Goal: Task Accomplishment & Management: Complete application form

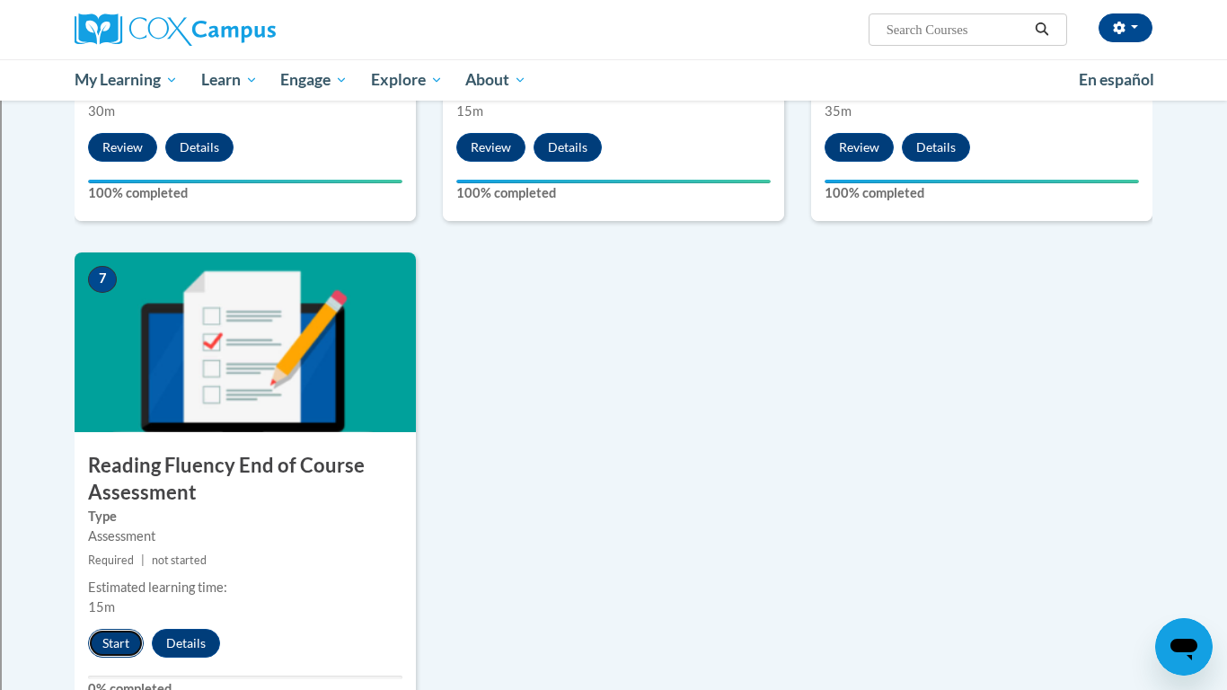
click at [117, 638] on button "Start" at bounding box center [116, 643] width 56 height 29
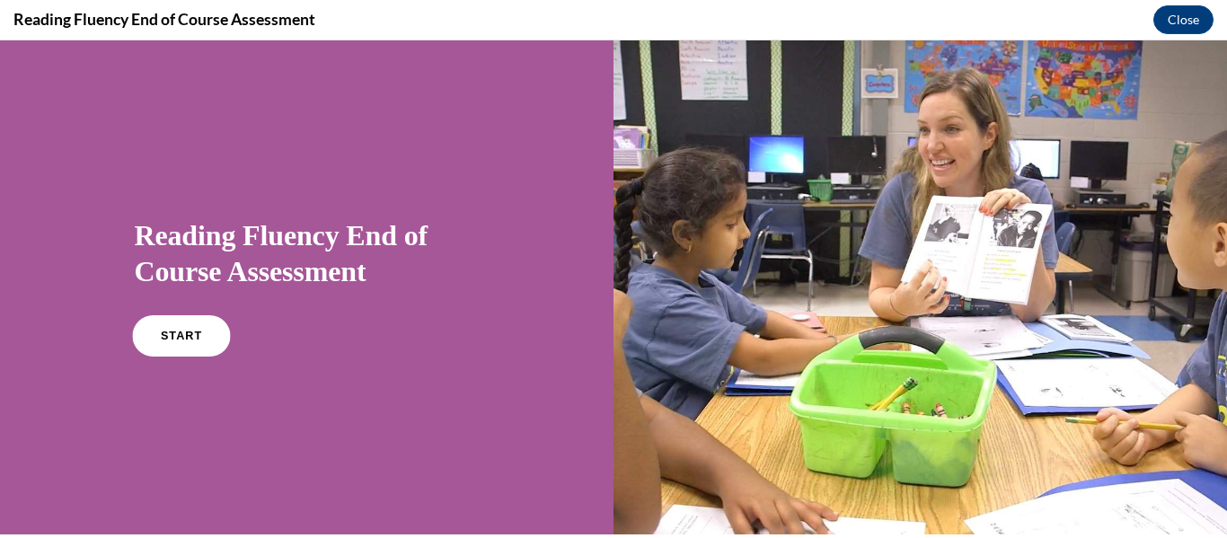
click at [193, 327] on link "START" at bounding box center [181, 335] width 98 height 41
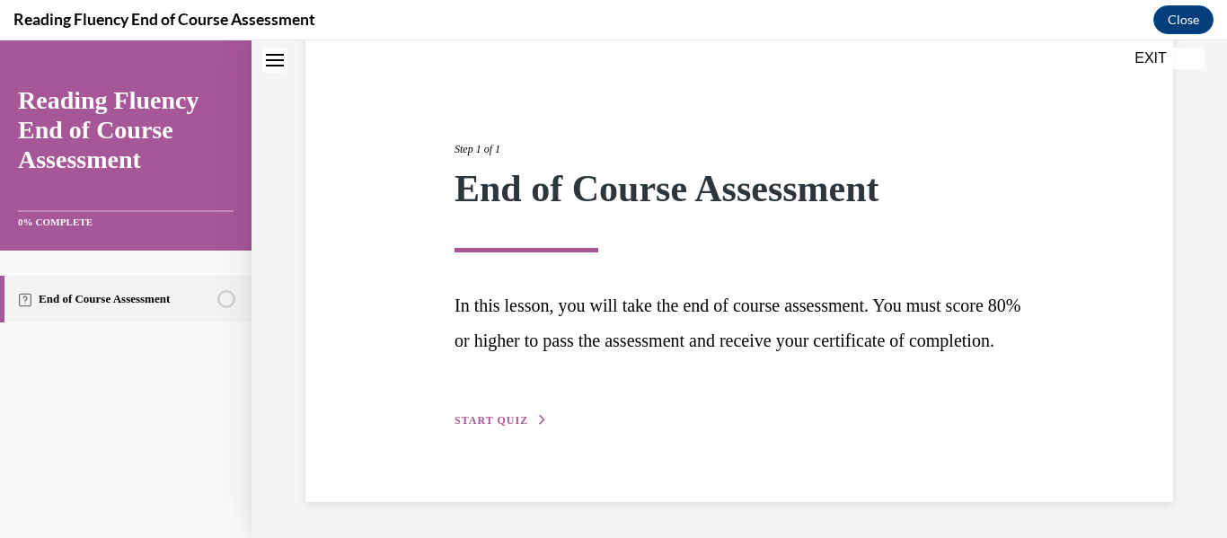
scroll to position [184, 0]
click at [481, 417] on span "START QUIZ" at bounding box center [492, 420] width 74 height 13
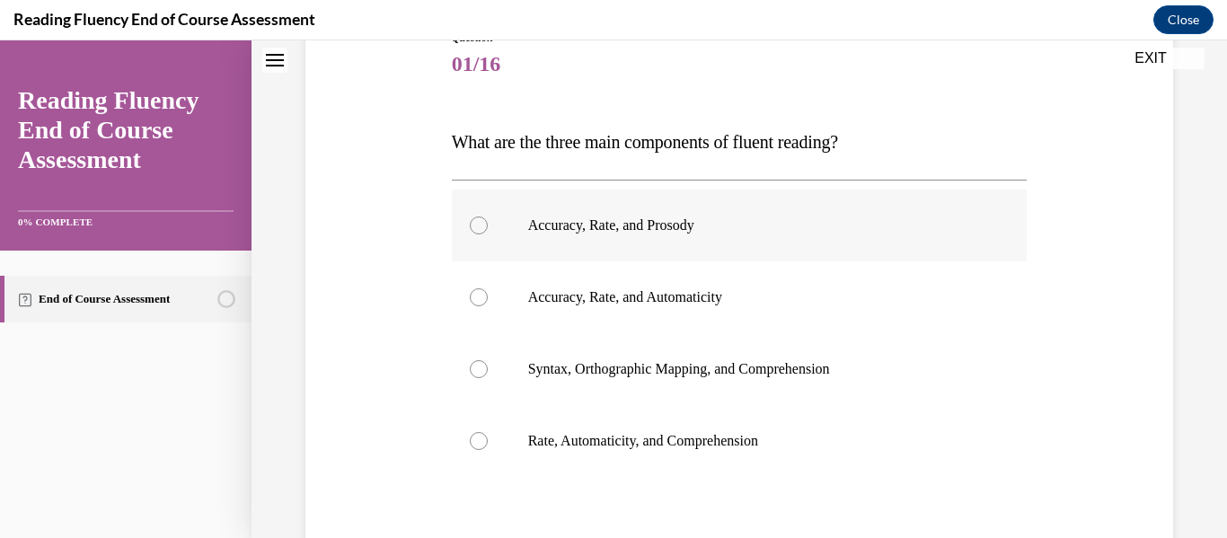
scroll to position [222, 0]
click at [479, 218] on div at bounding box center [479, 224] width 18 height 18
click at [479, 218] on input "Accuracy, Rate, and Prosody" at bounding box center [479, 224] width 18 height 18
radio input "true"
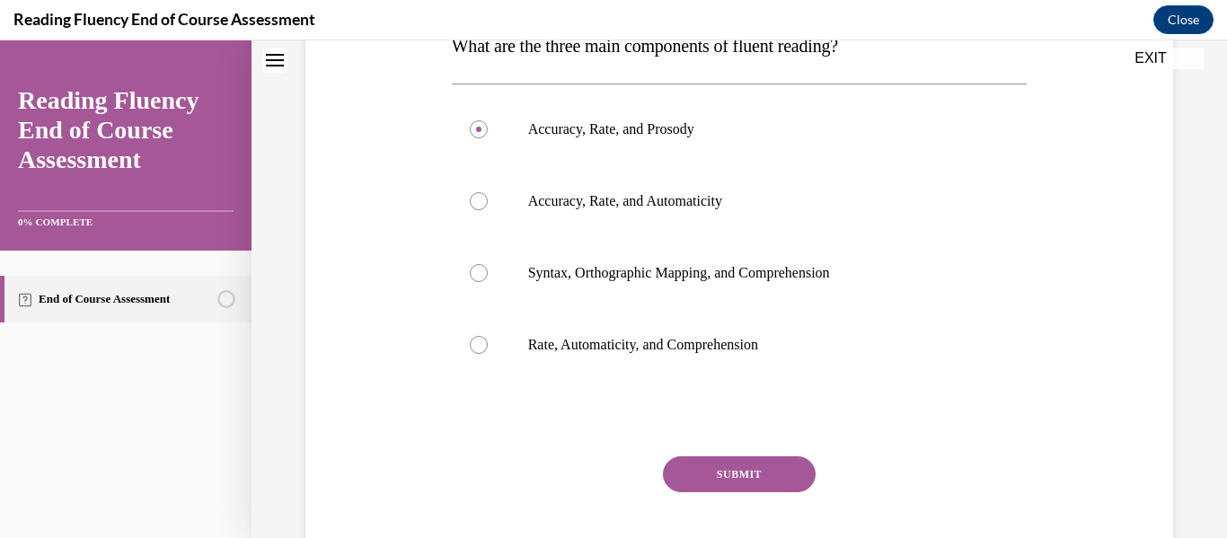
scroll to position [345, 0]
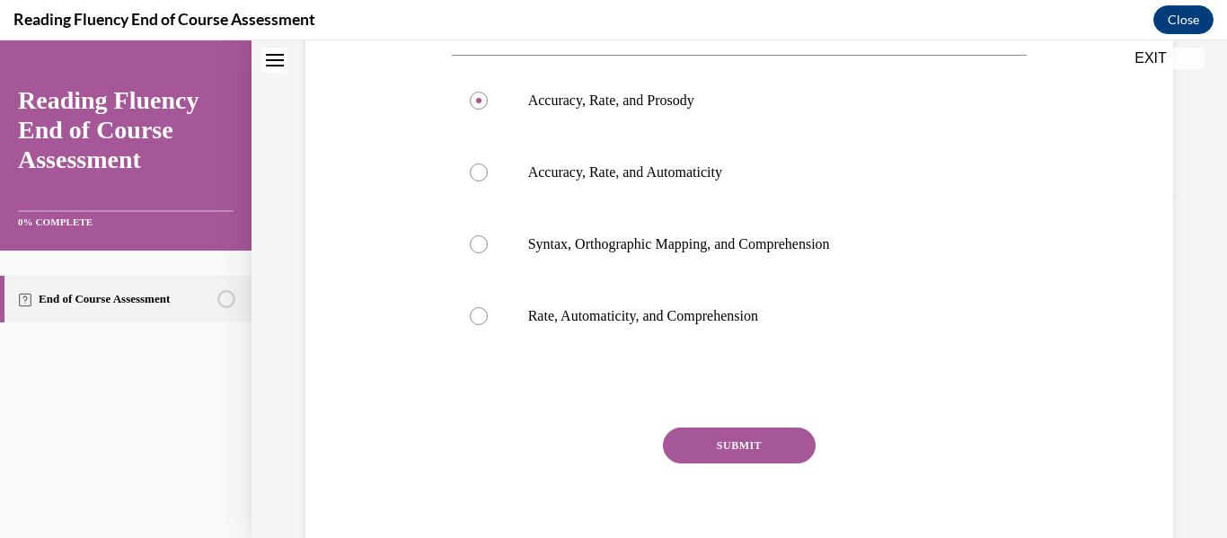
click at [701, 436] on button "SUBMIT" at bounding box center [739, 446] width 153 height 36
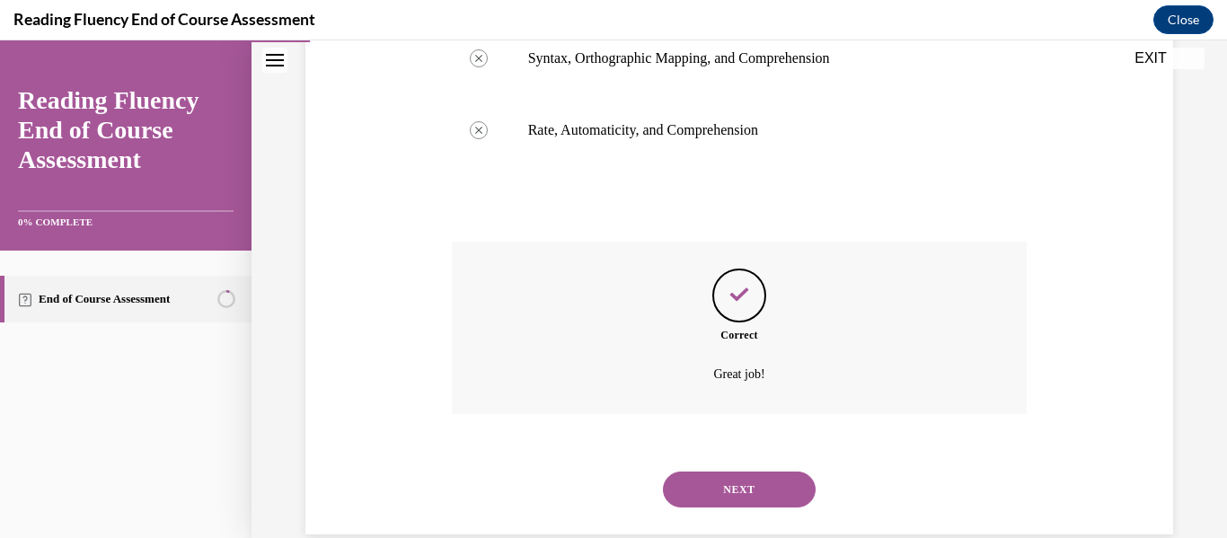
scroll to position [563, 0]
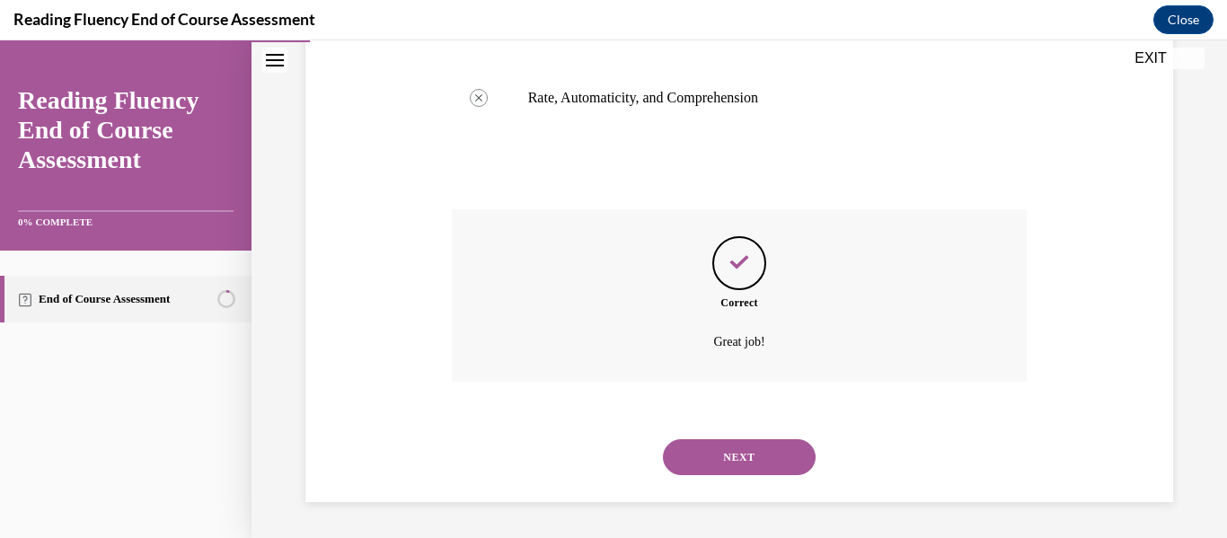
click at [707, 442] on button "NEXT" at bounding box center [739, 457] width 153 height 36
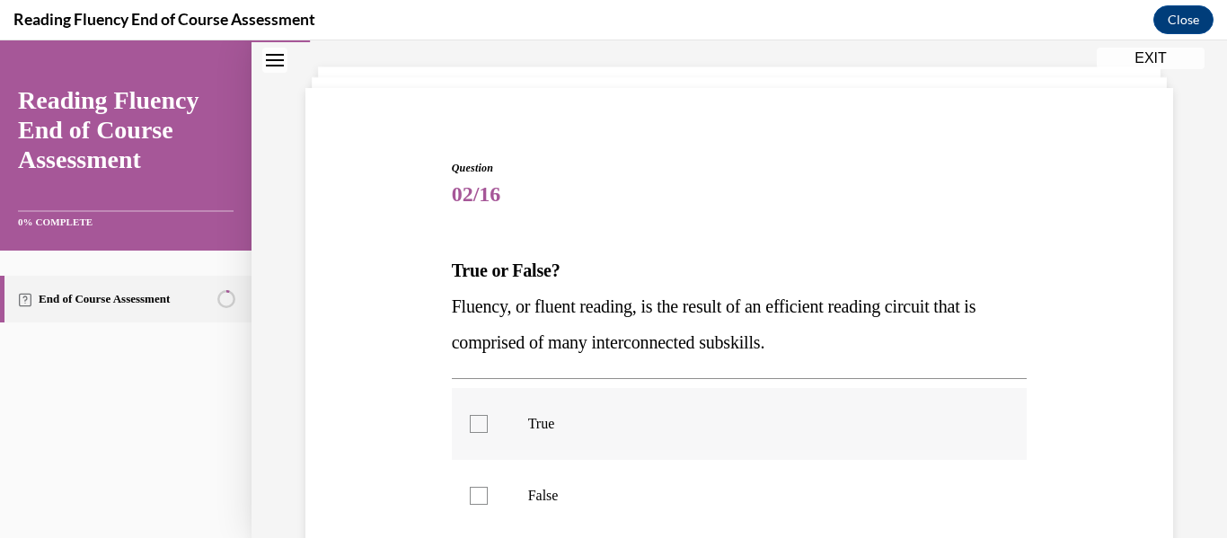
scroll to position [93, 0]
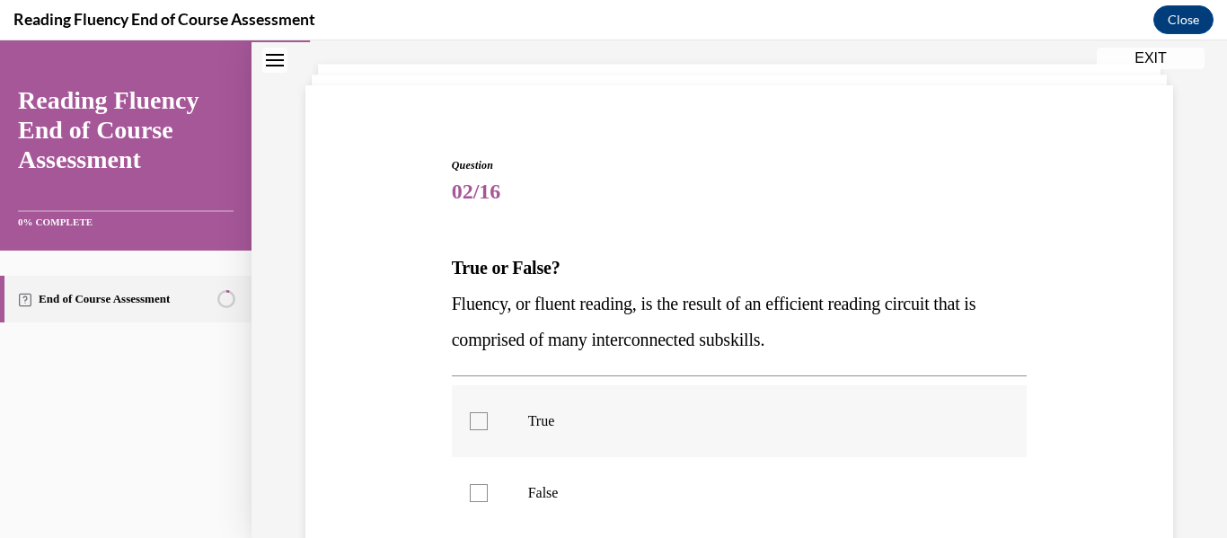
click at [476, 422] on div at bounding box center [479, 421] width 18 height 18
click at [476, 422] on input "True" at bounding box center [479, 421] width 18 height 18
checkbox input "true"
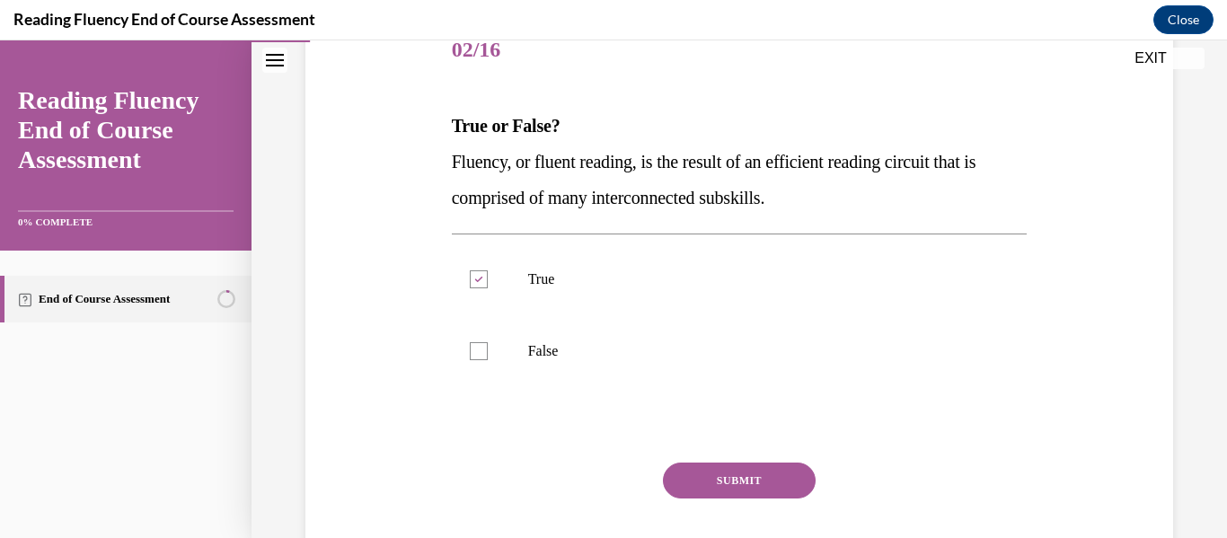
scroll to position [288, 0]
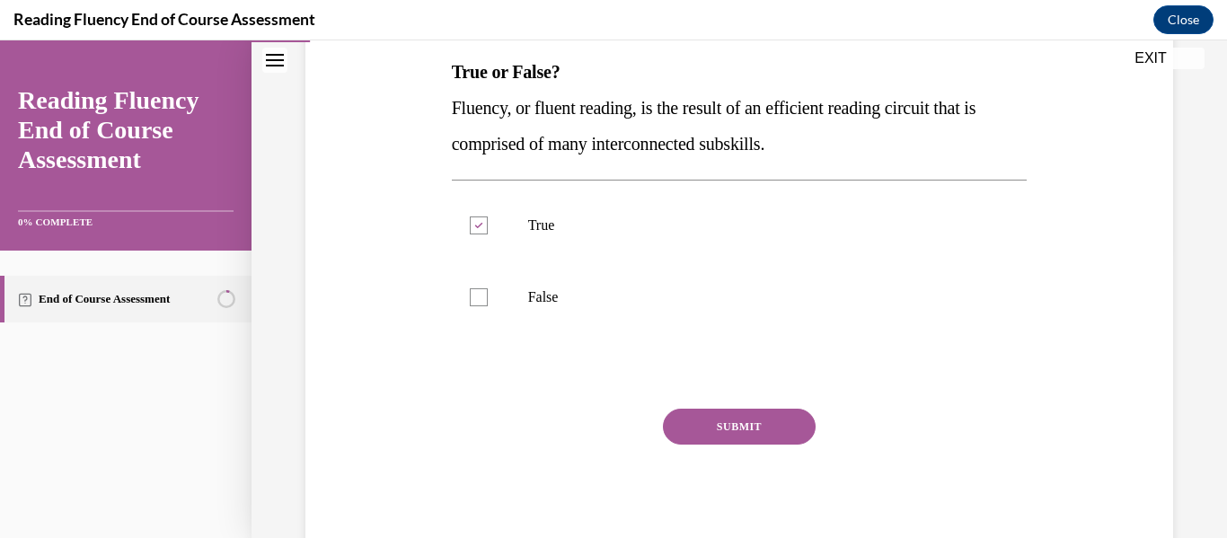
click at [715, 421] on button "SUBMIT" at bounding box center [739, 427] width 153 height 36
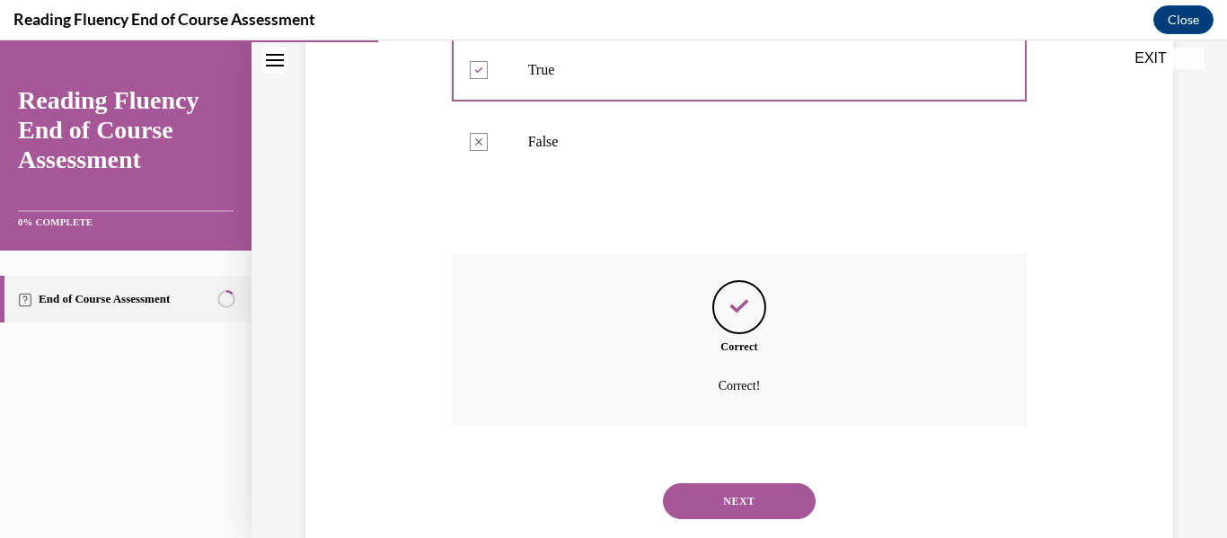
scroll to position [488, 0]
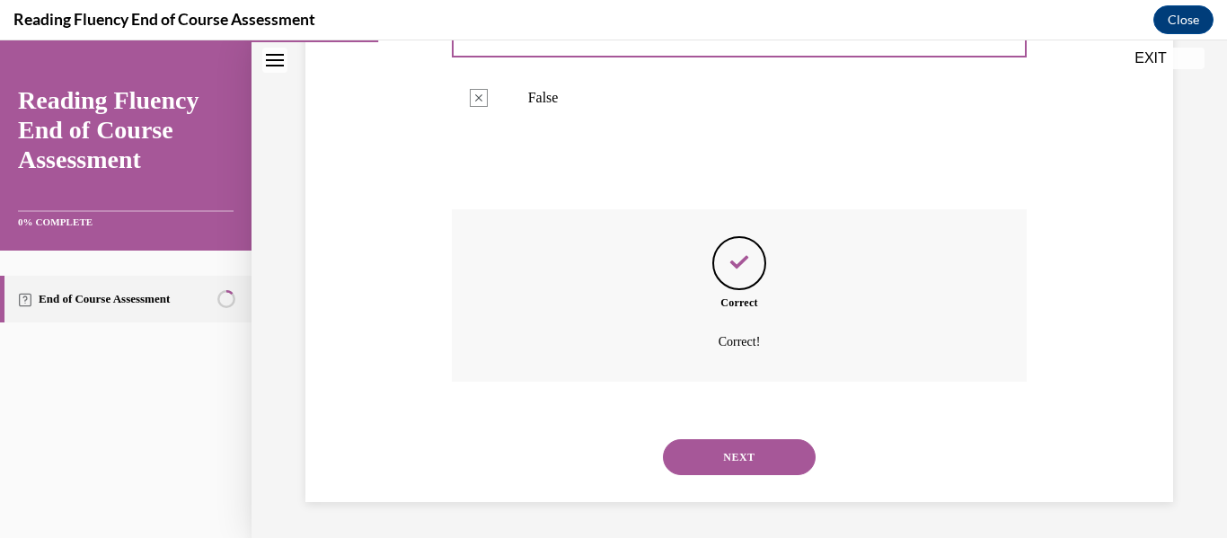
click at [742, 455] on button "NEXT" at bounding box center [739, 457] width 153 height 36
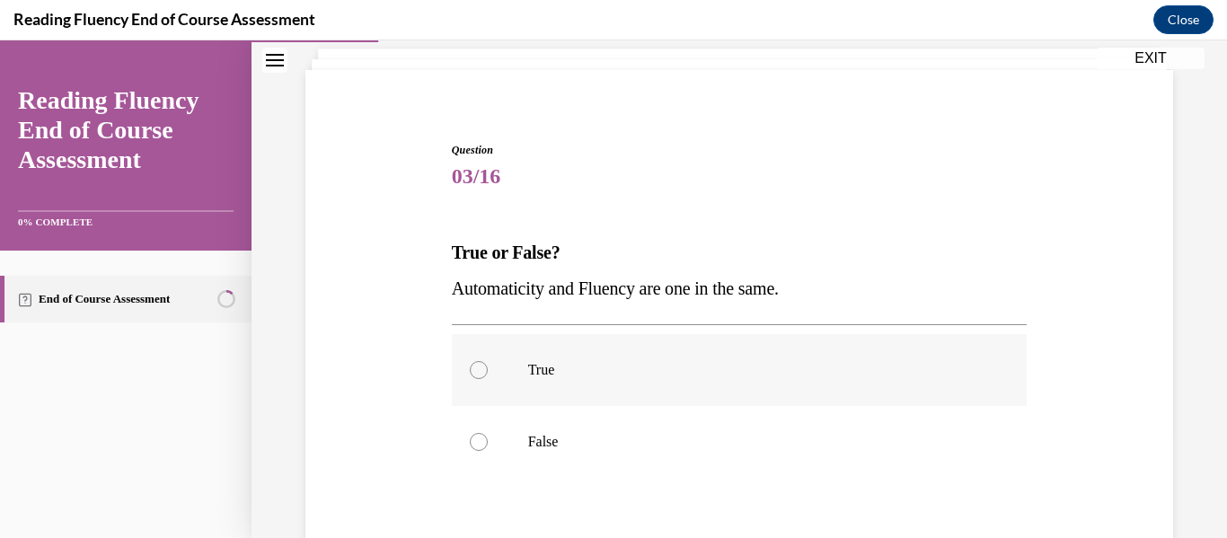
scroll to position [130, 0]
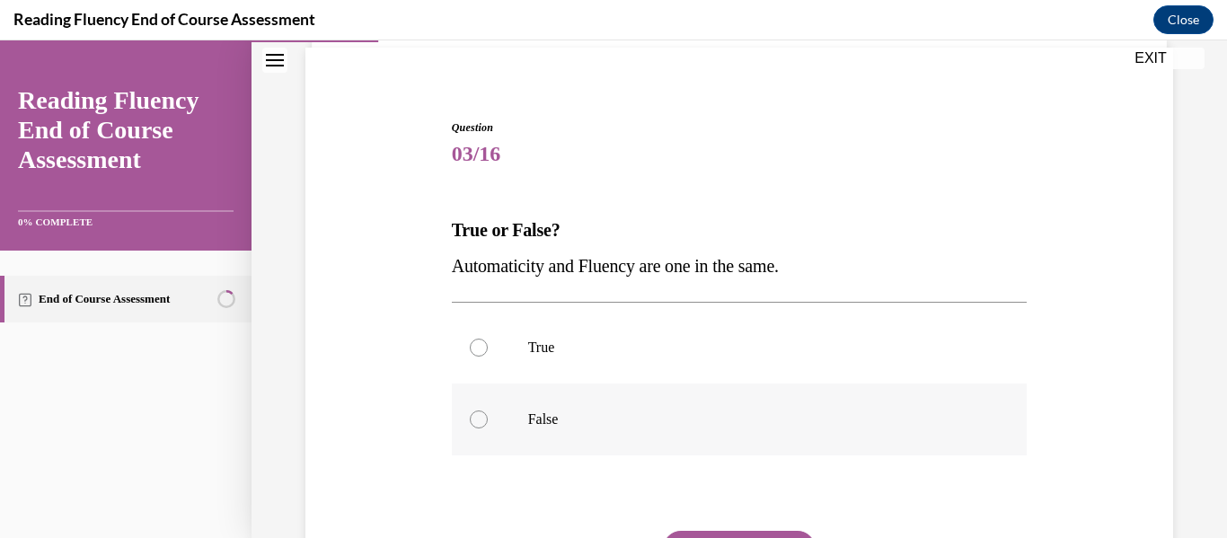
click at [482, 416] on div at bounding box center [479, 420] width 18 height 18
click at [482, 416] on input "False" at bounding box center [479, 420] width 18 height 18
radio input "true"
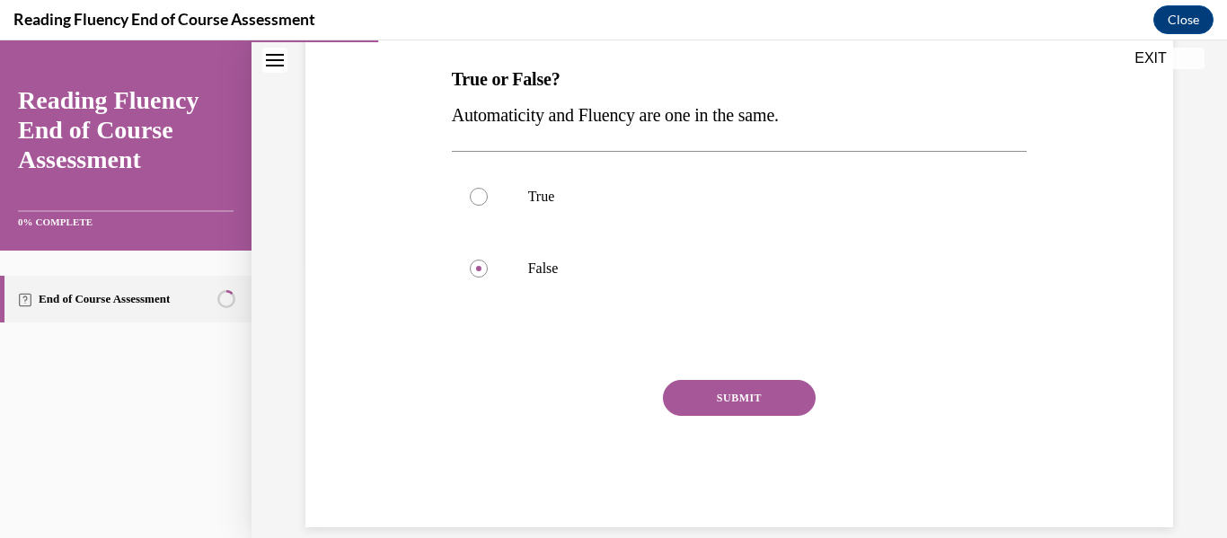
click at [699, 393] on button "SUBMIT" at bounding box center [739, 398] width 153 height 36
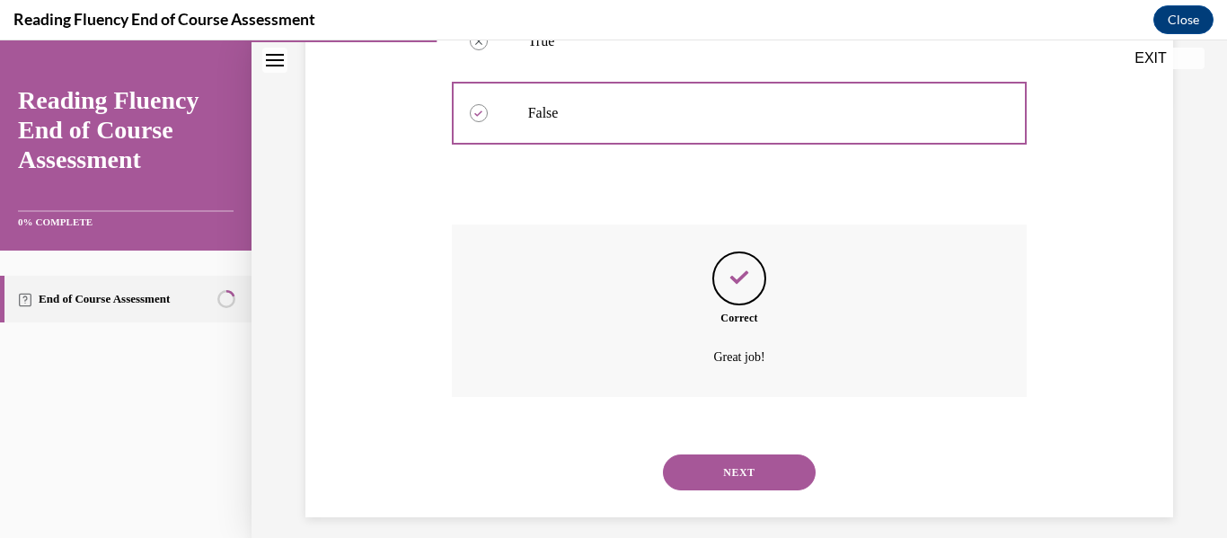
scroll to position [452, 0]
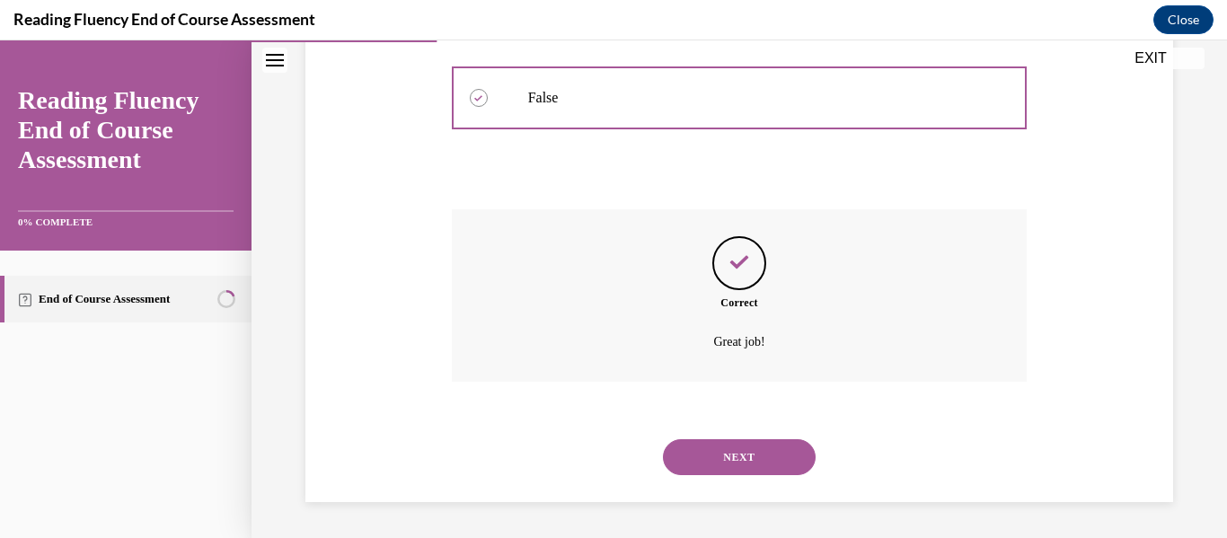
click at [712, 450] on button "NEXT" at bounding box center [739, 457] width 153 height 36
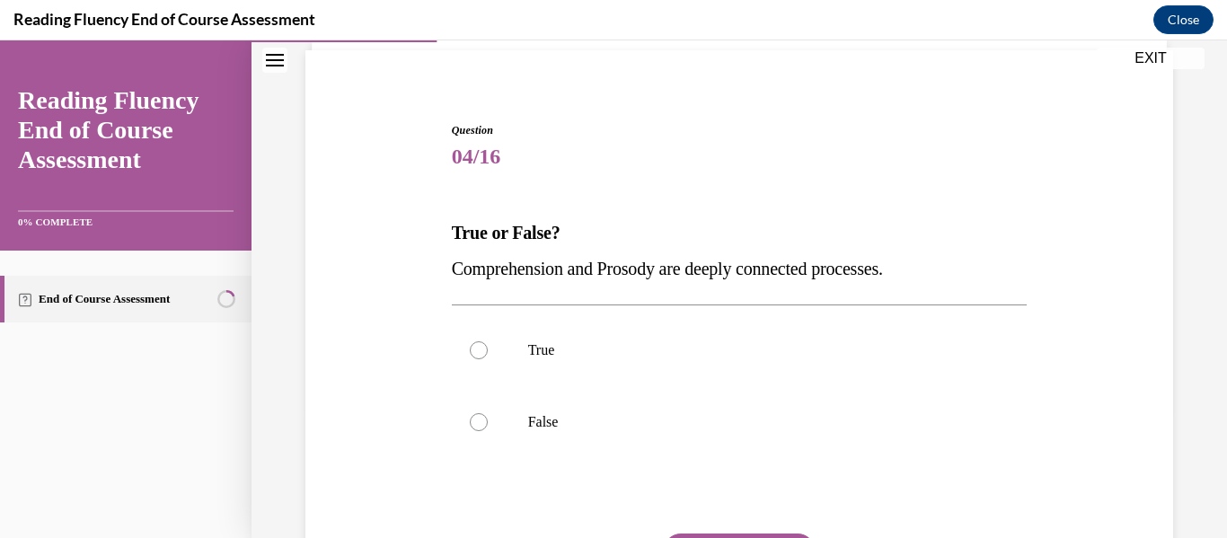
scroll to position [128, 0]
click at [486, 423] on div at bounding box center [479, 421] width 18 height 18
click at [486, 423] on input "False" at bounding box center [479, 421] width 18 height 18
radio input "true"
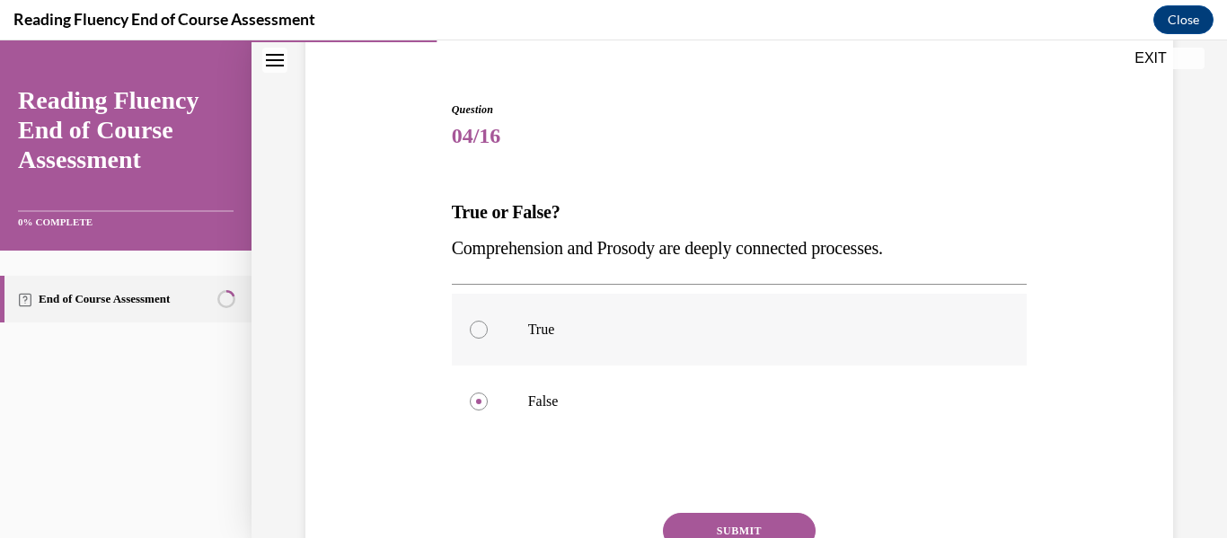
click at [476, 333] on div at bounding box center [479, 330] width 18 height 18
click at [476, 333] on input "True" at bounding box center [479, 330] width 18 height 18
radio input "true"
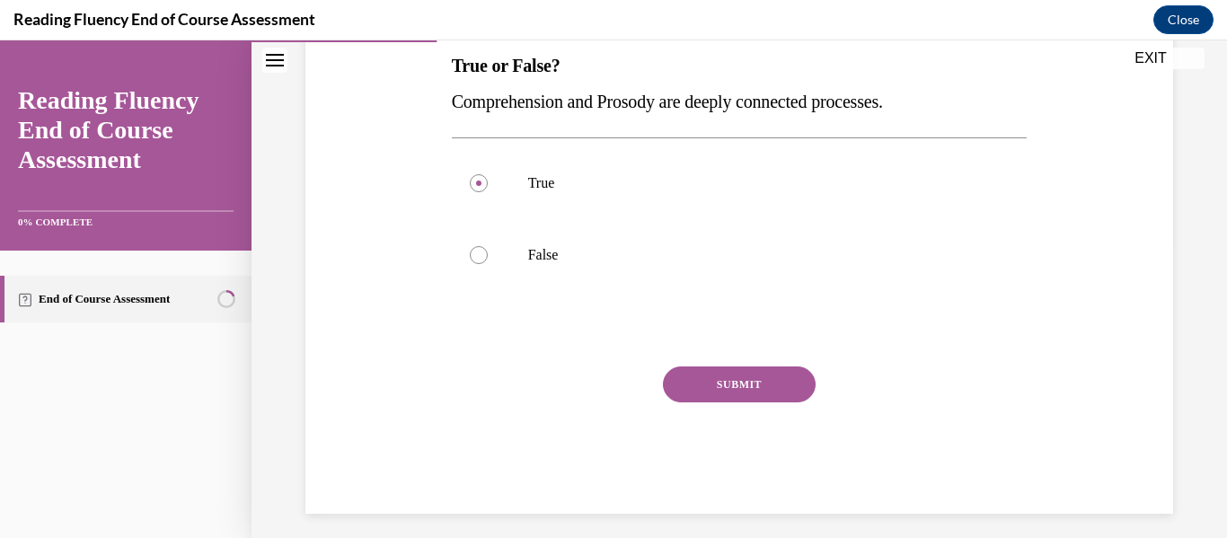
click at [694, 376] on button "SUBMIT" at bounding box center [739, 385] width 153 height 36
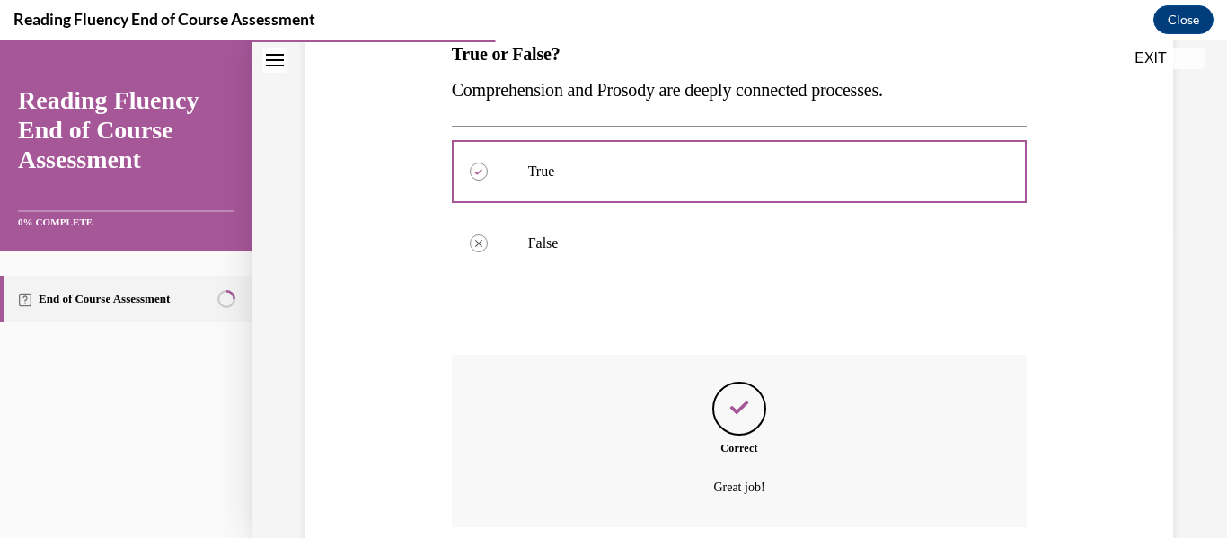
scroll to position [452, 0]
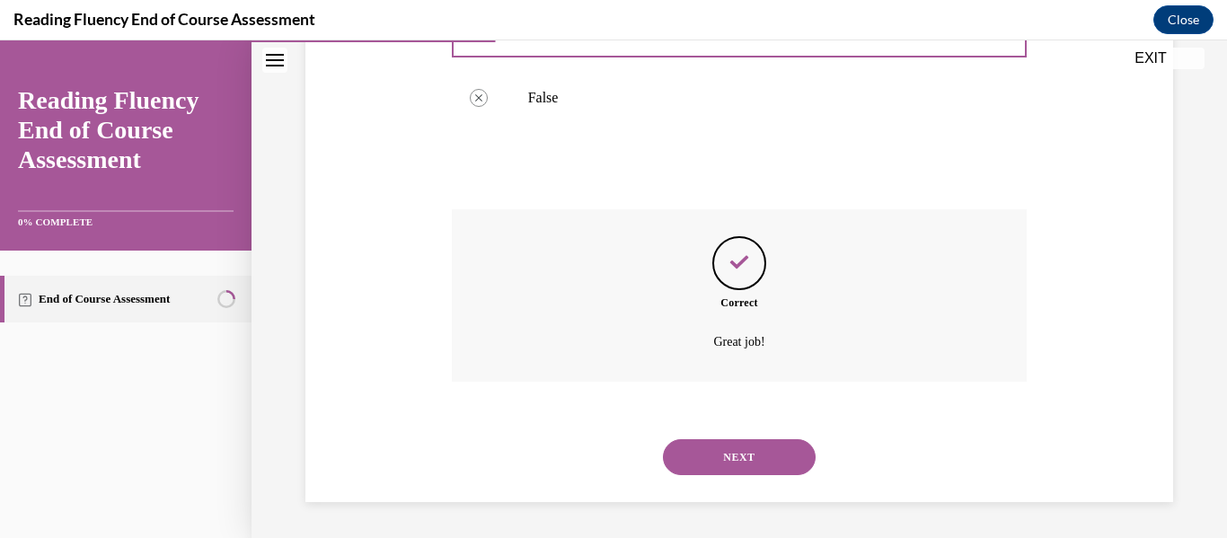
click at [739, 457] on button "NEXT" at bounding box center [739, 457] width 153 height 36
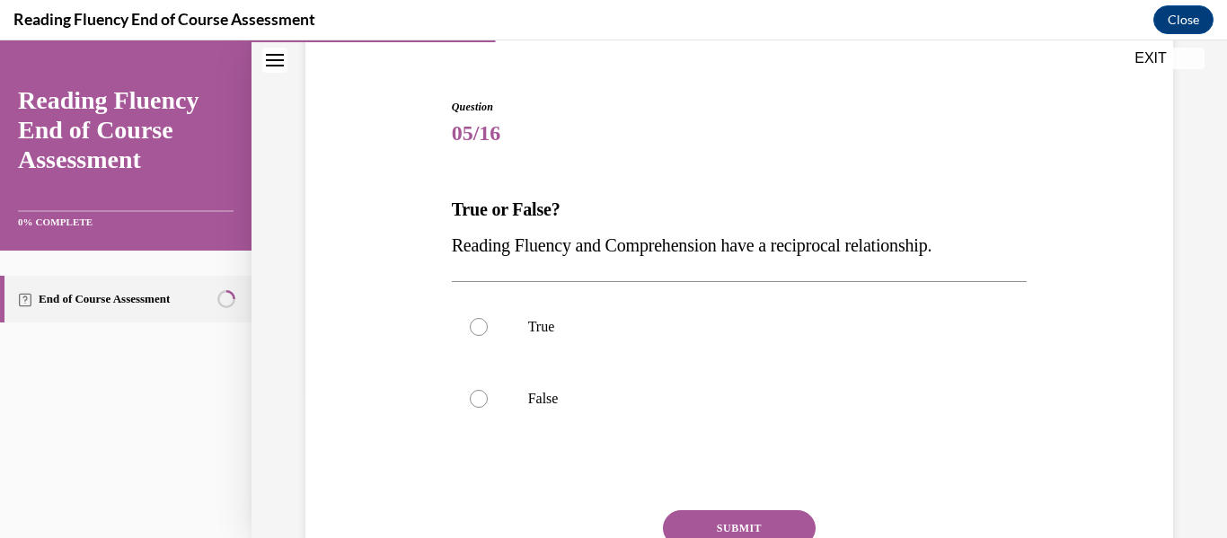
scroll to position [154, 0]
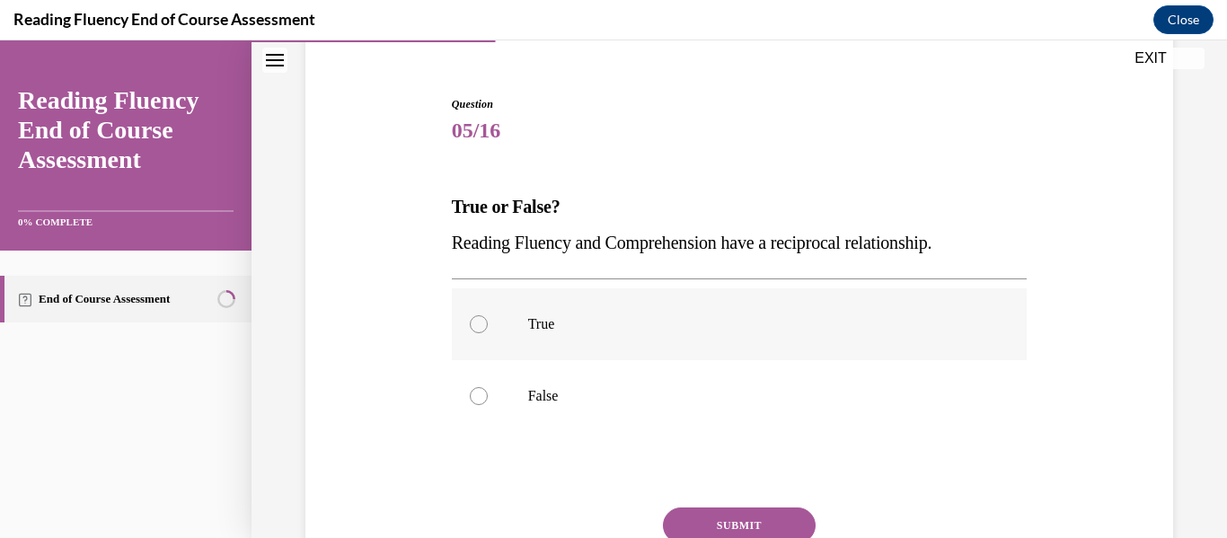
click at [477, 328] on div at bounding box center [479, 324] width 18 height 18
click at [477, 328] on input "True" at bounding box center [479, 324] width 18 height 18
radio input "true"
click at [709, 508] on button "SUBMIT" at bounding box center [739, 526] width 153 height 36
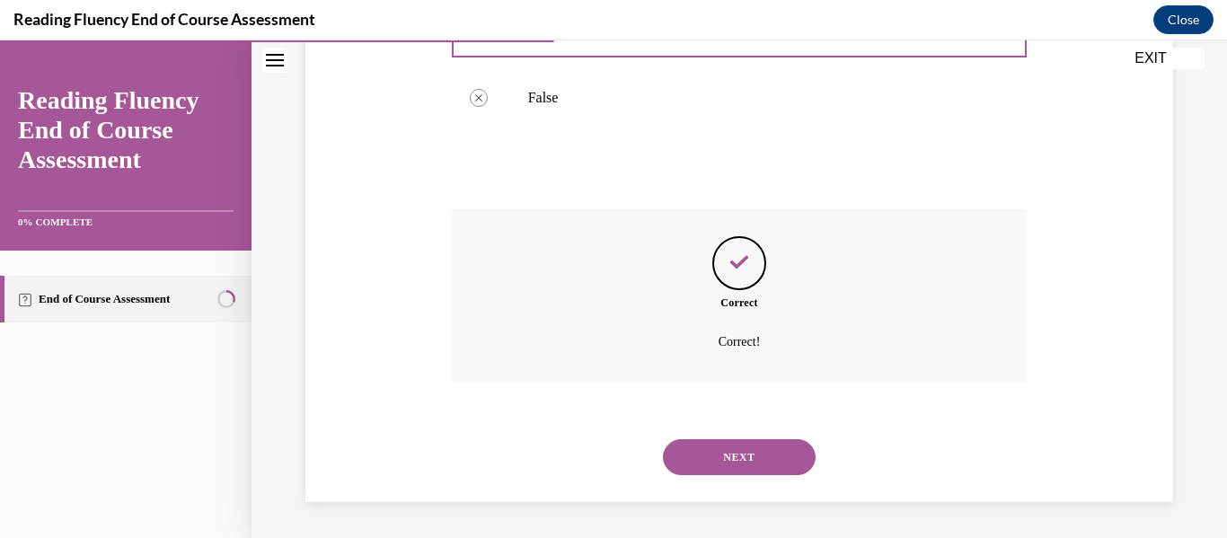
scroll to position [452, 0]
click at [729, 454] on button "NEXT" at bounding box center [739, 457] width 153 height 36
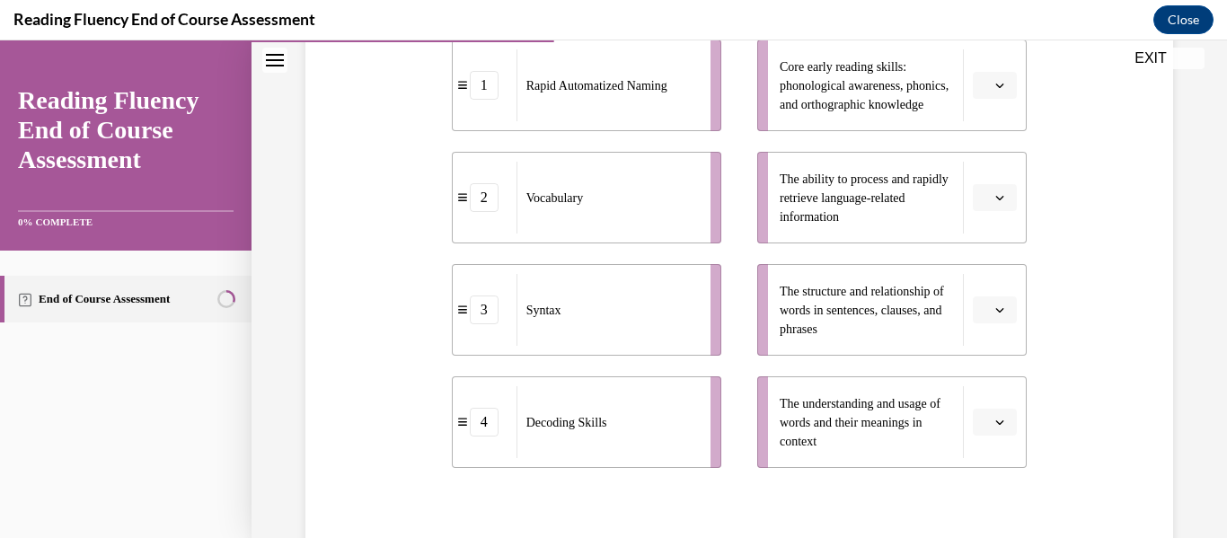
scroll to position [402, 0]
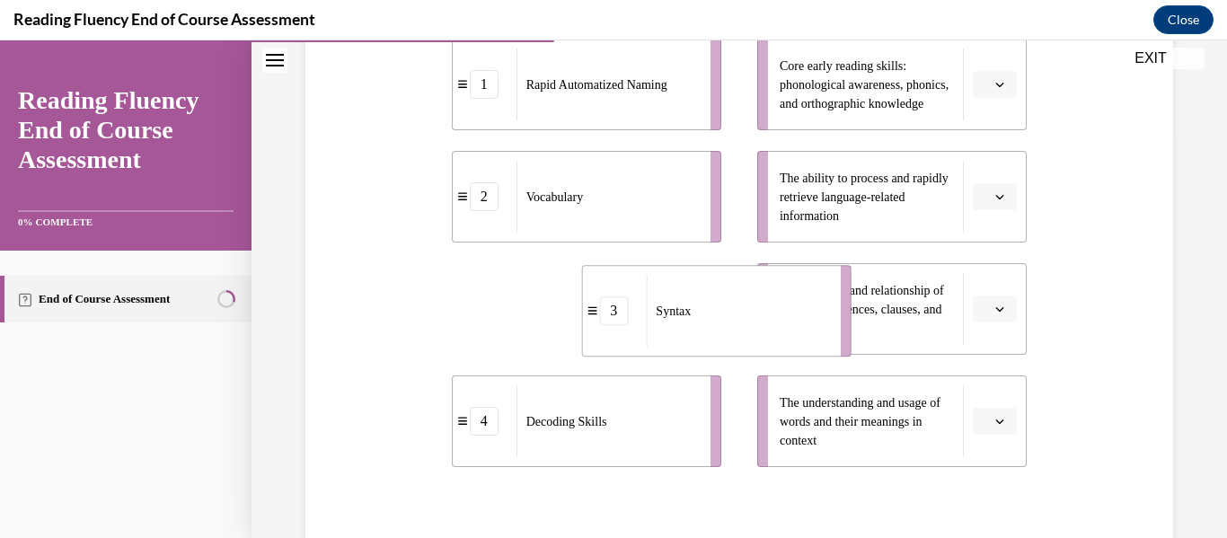
drag, startPoint x: 651, startPoint y: 350, endPoint x: 782, endPoint y: 353, distance: 130.3
click at [782, 347] on div "Syntax" at bounding box center [737, 311] width 182 height 72
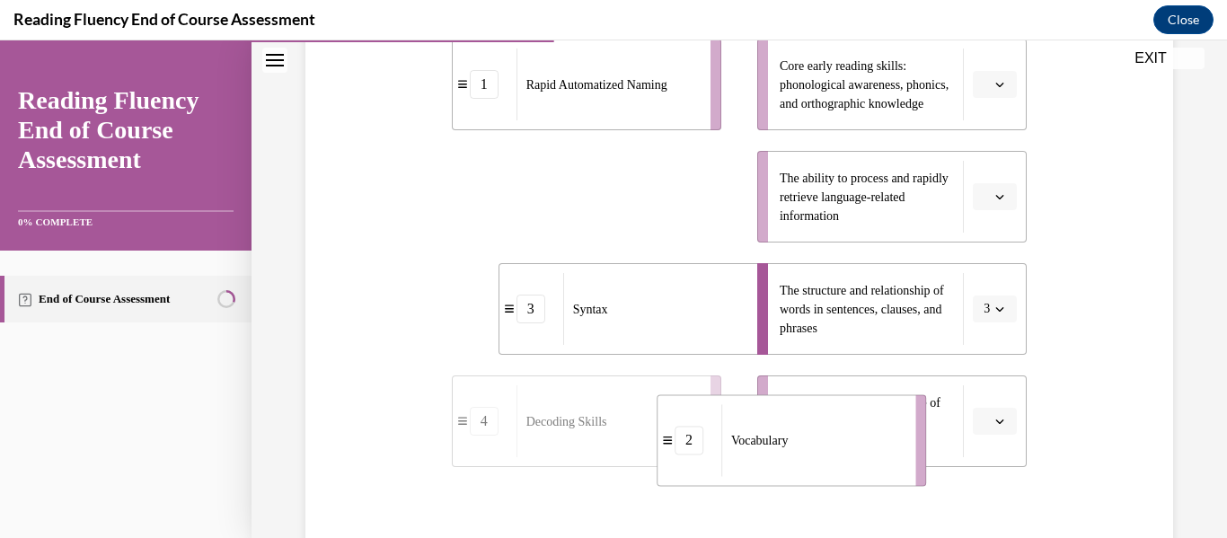
drag, startPoint x: 605, startPoint y: 232, endPoint x: 810, endPoint y: 476, distance: 319.4
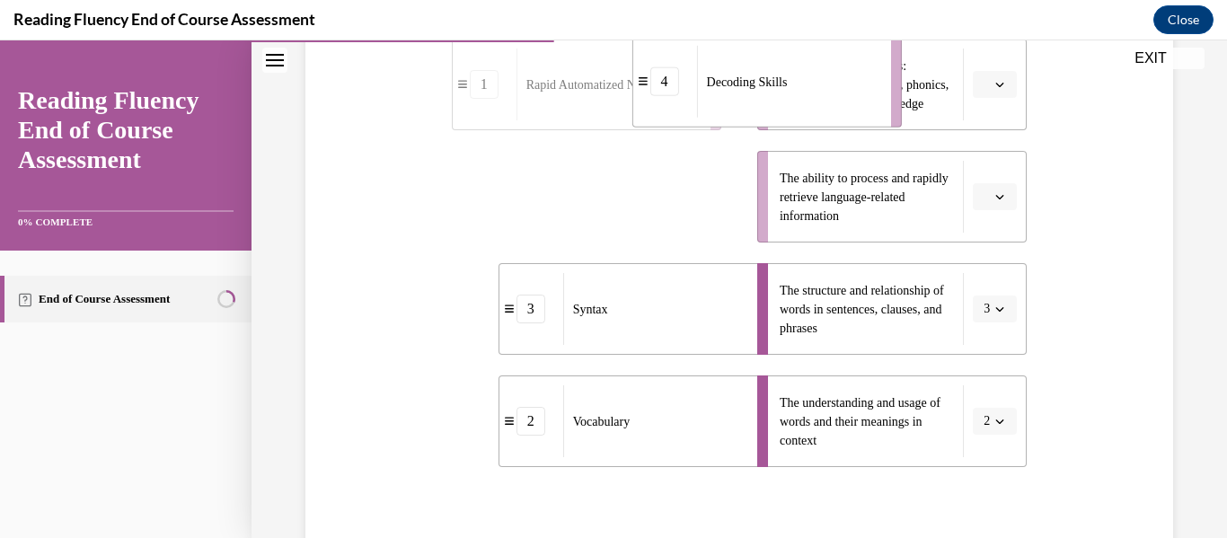
drag, startPoint x: 595, startPoint y: 248, endPoint x: 790, endPoint y: 125, distance: 230.6
click at [790, 118] on div "Decoding Skills" at bounding box center [788, 82] width 182 height 72
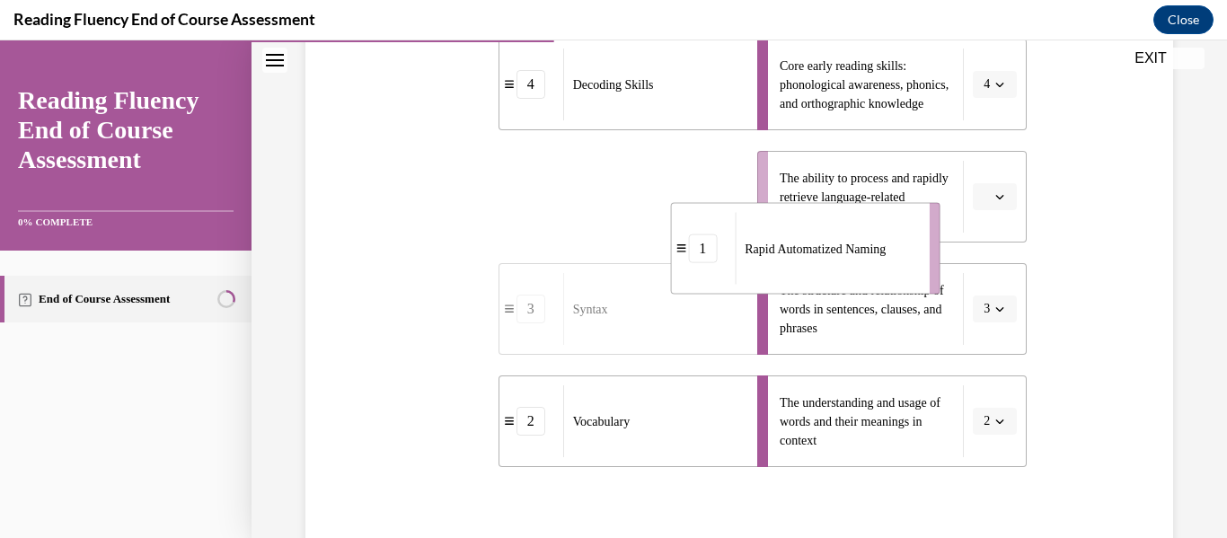
drag, startPoint x: 532, startPoint y: 222, endPoint x: 767, endPoint y: 275, distance: 241.3
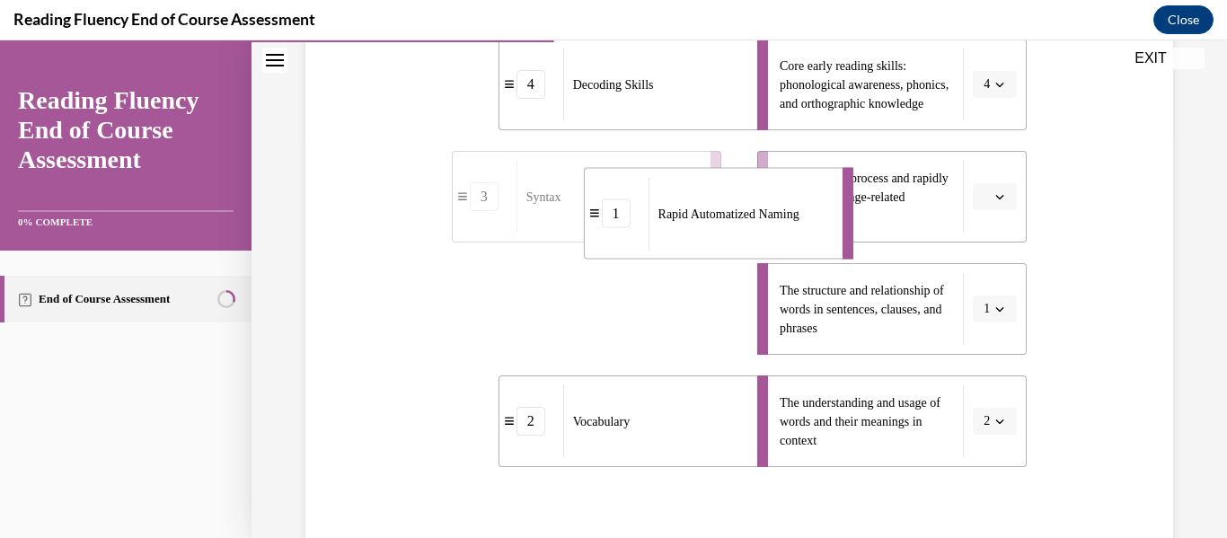
drag, startPoint x: 663, startPoint y: 345, endPoint x: 783, endPoint y: 230, distance: 165.8
click at [783, 230] on div "Rapid Automatized Naming" at bounding box center [740, 214] width 182 height 72
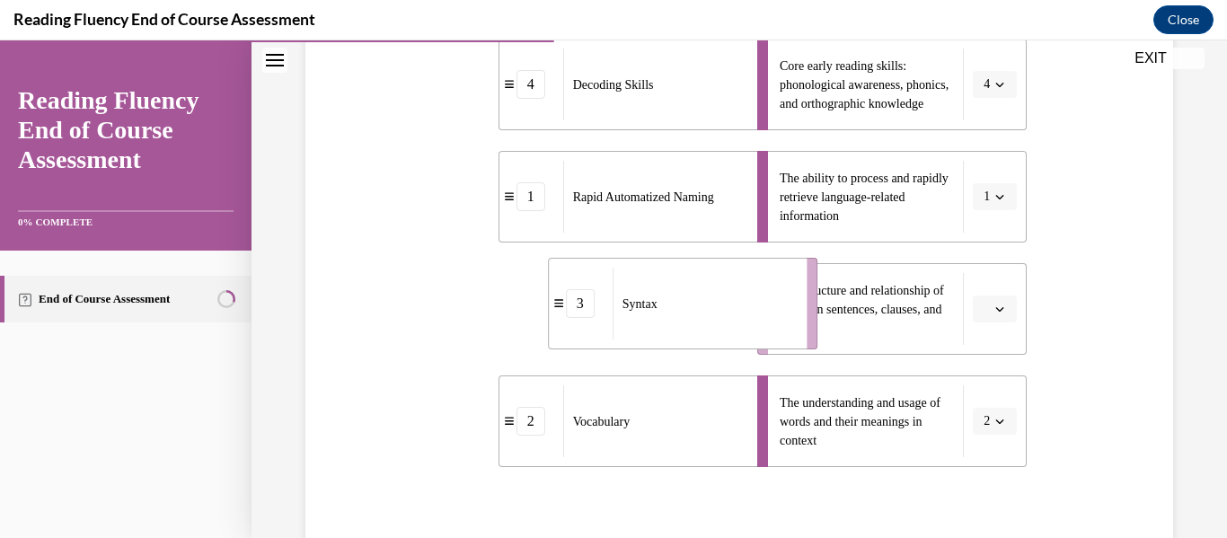
drag, startPoint x: 593, startPoint y: 333, endPoint x: 729, endPoint y: 333, distance: 136.6
click at [729, 333] on div "Syntax" at bounding box center [704, 304] width 182 height 72
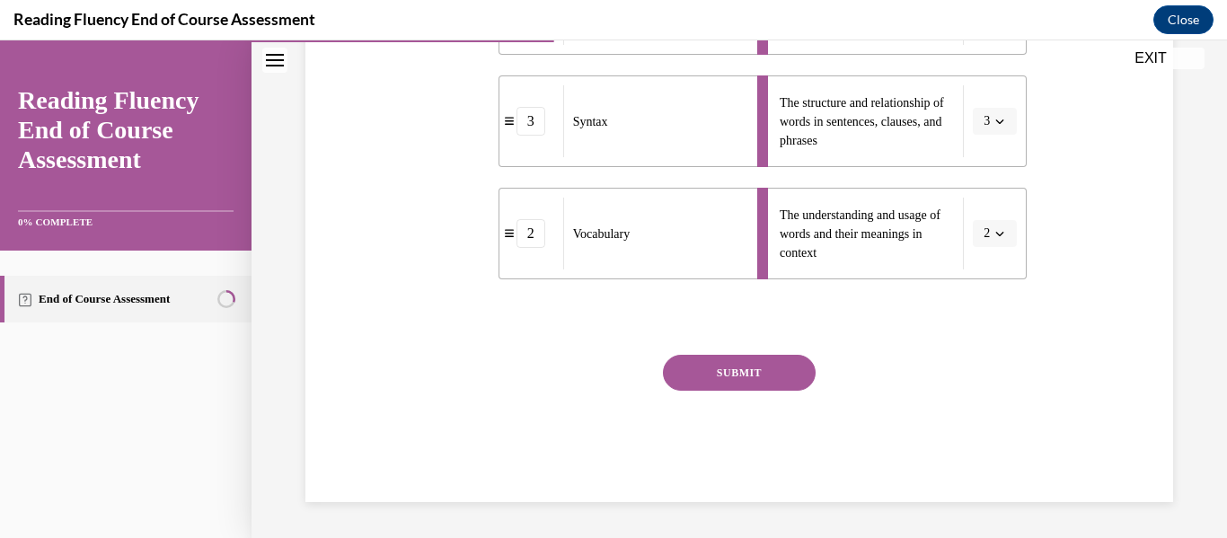
drag, startPoint x: 791, startPoint y: 399, endPoint x: 868, endPoint y: 357, distance: 87.3
click at [792, 391] on button "SUBMIT" at bounding box center [739, 373] width 153 height 36
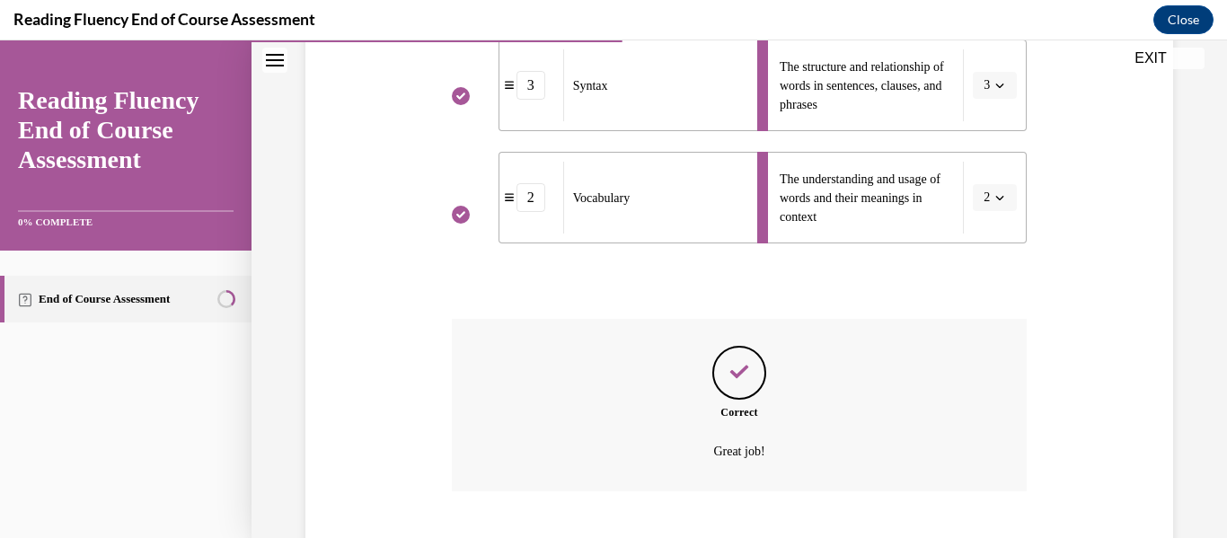
scroll to position [772, 0]
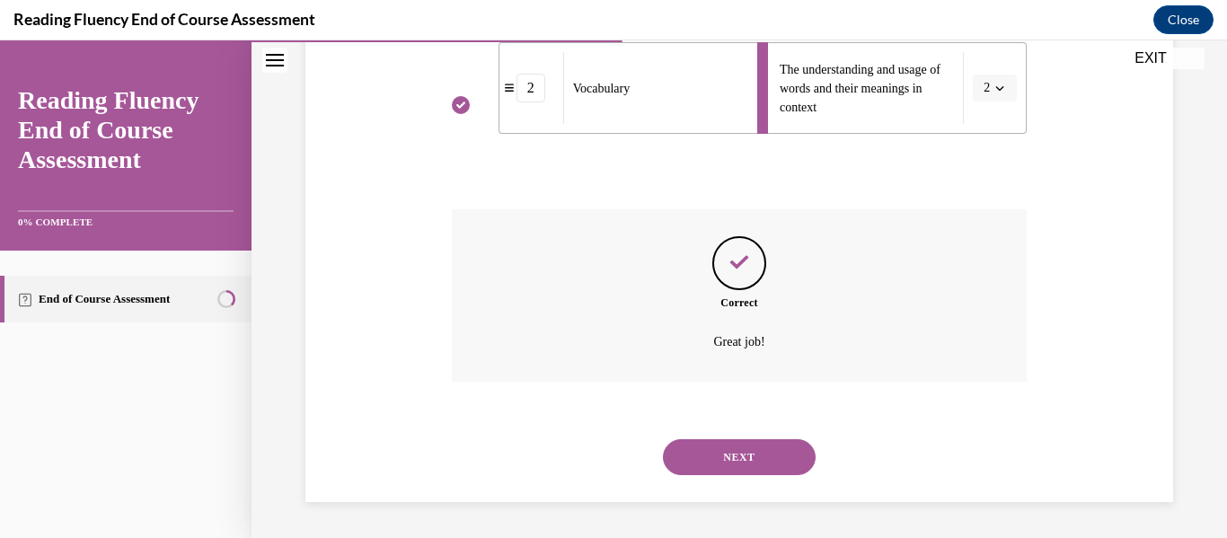
click at [796, 447] on button "NEXT" at bounding box center [739, 457] width 153 height 36
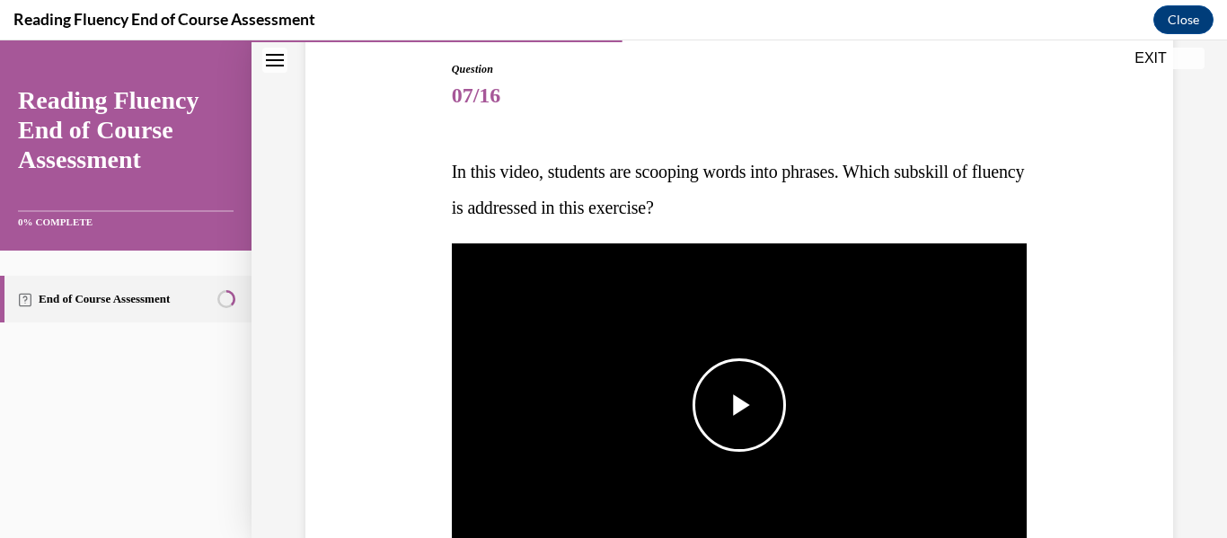
scroll to position [190, 0]
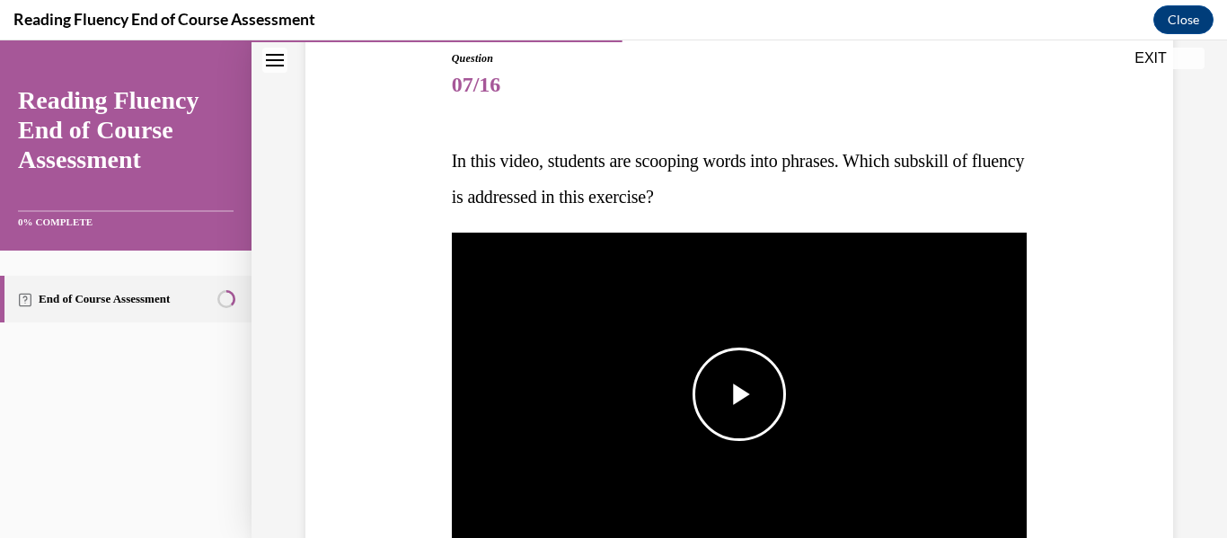
click at [739, 394] on span "Video player" at bounding box center [739, 394] width 0 height 0
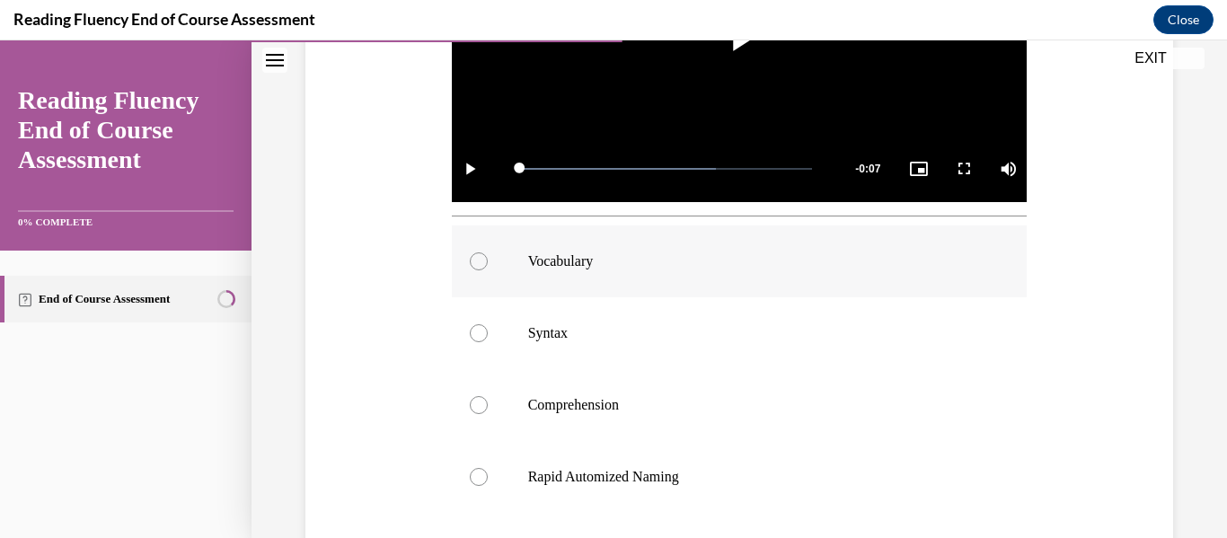
scroll to position [555, 0]
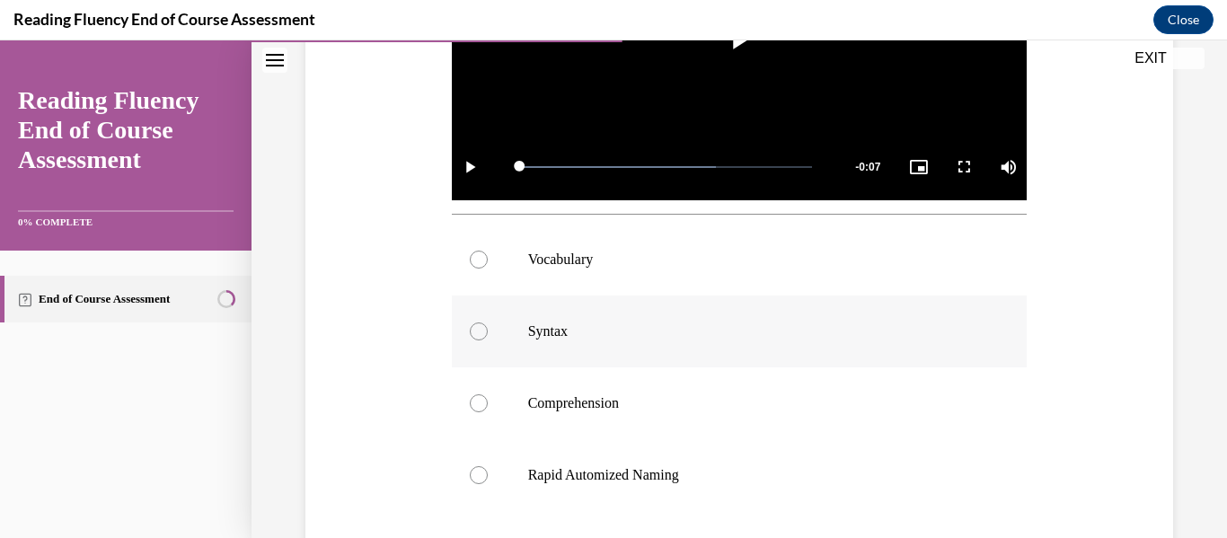
drag, startPoint x: 476, startPoint y: 343, endPoint x: 498, endPoint y: 341, distance: 21.6
click at [476, 342] on label "Syntax" at bounding box center [740, 332] width 576 height 72
click at [476, 340] on input "Syntax" at bounding box center [479, 332] width 18 height 18
radio input "true"
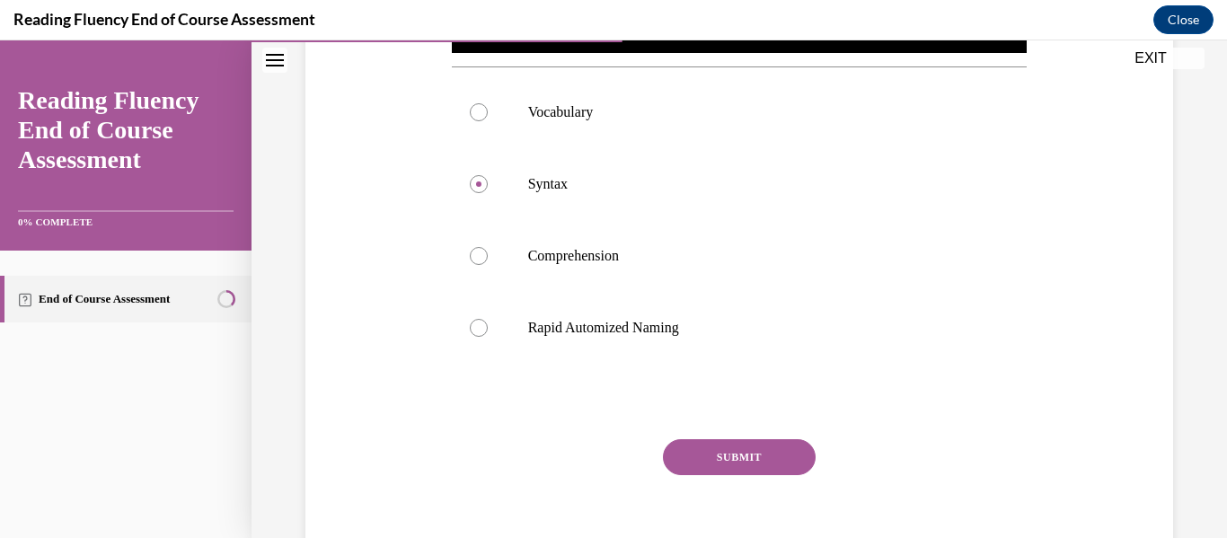
scroll to position [716, 0]
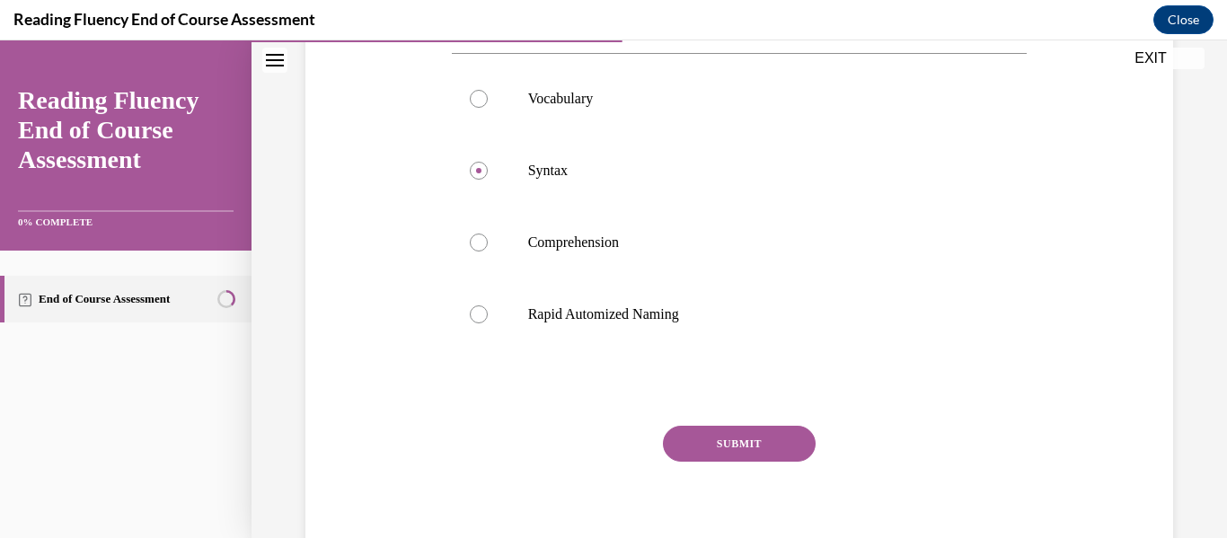
click at [707, 451] on button "SUBMIT" at bounding box center [739, 444] width 153 height 36
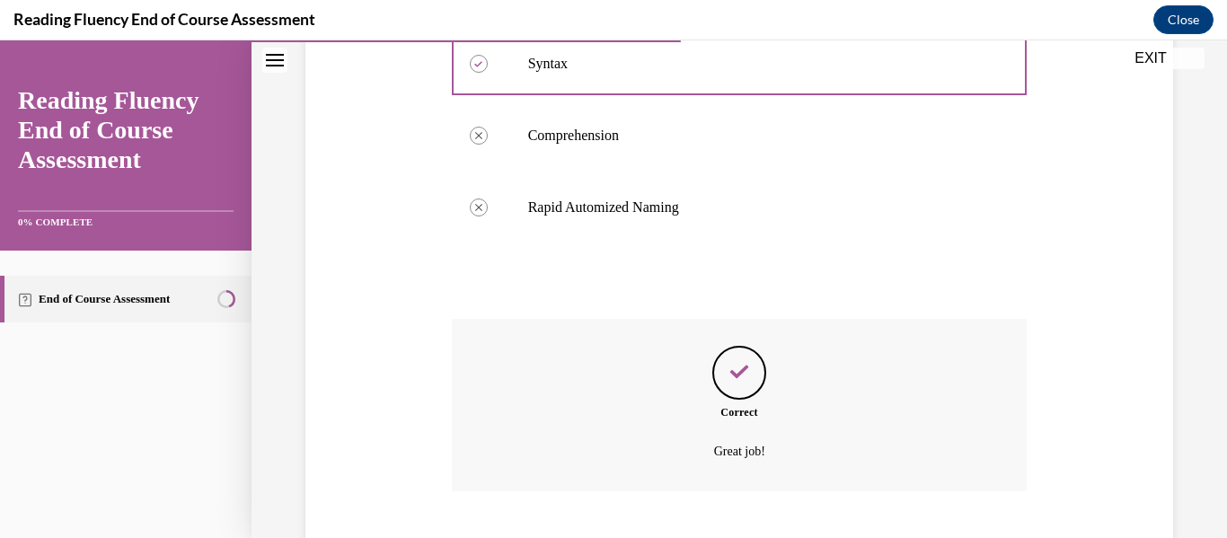
scroll to position [933, 0]
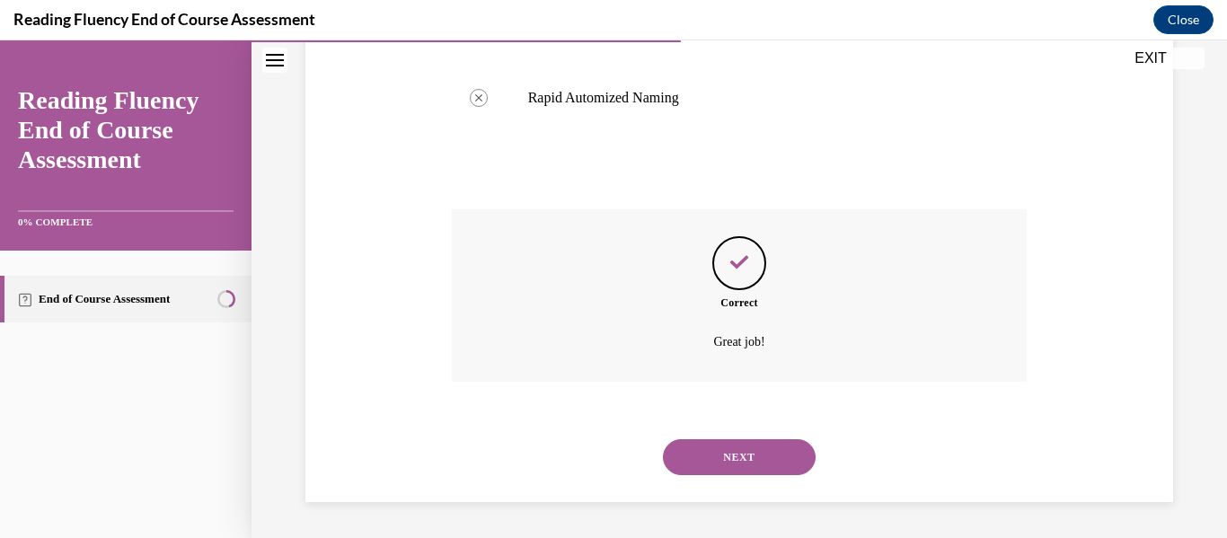
click at [708, 455] on button "NEXT" at bounding box center [739, 457] width 153 height 36
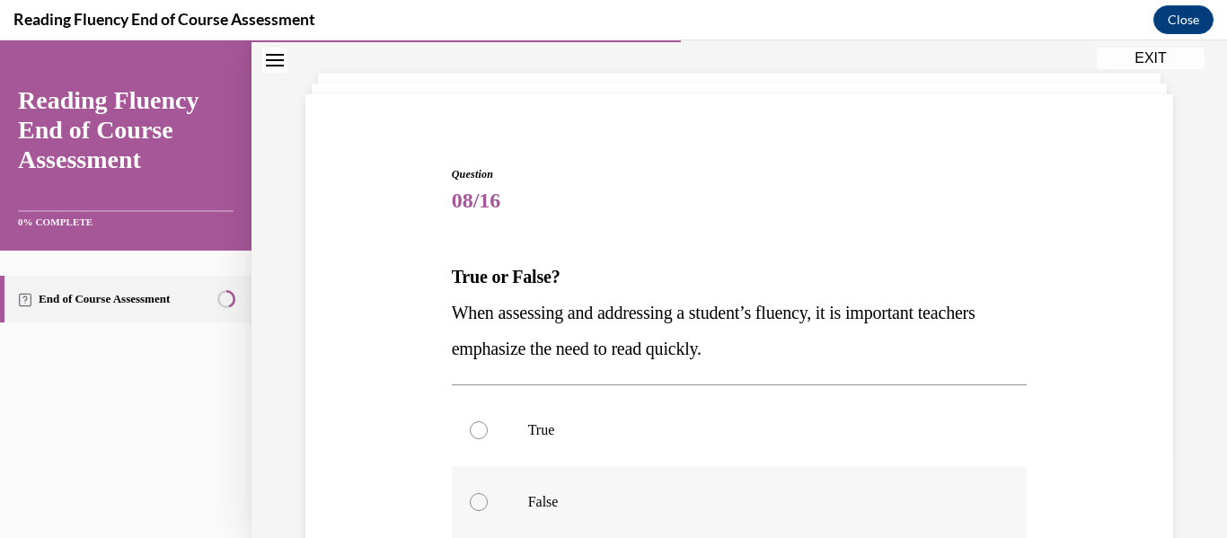
scroll to position [114, 0]
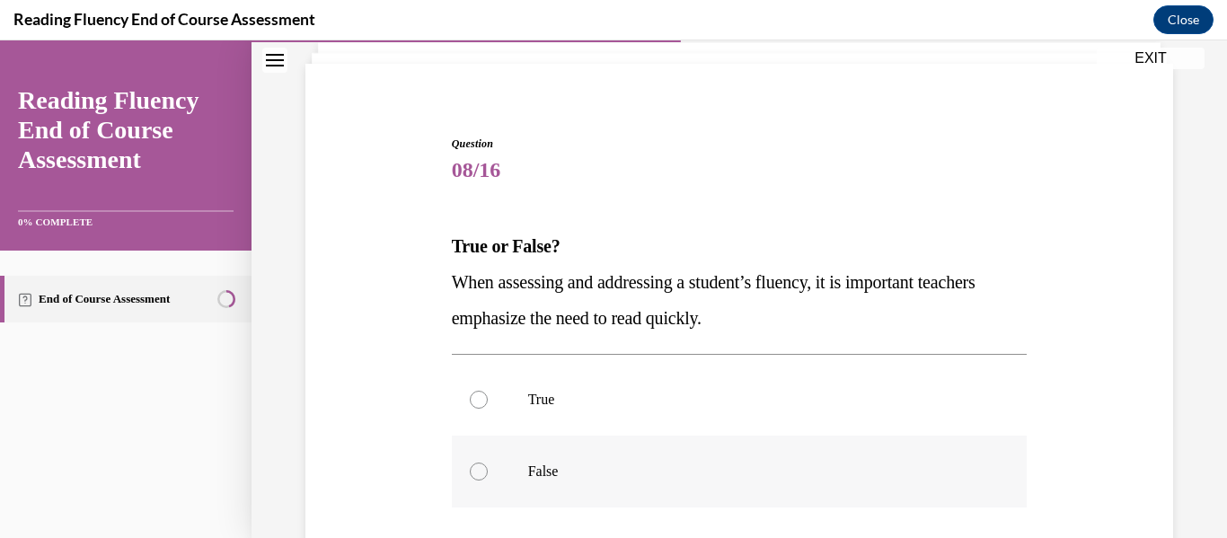
click at [487, 475] on label "False" at bounding box center [740, 472] width 576 height 72
click at [487, 475] on input "False" at bounding box center [479, 472] width 18 height 18
radio input "true"
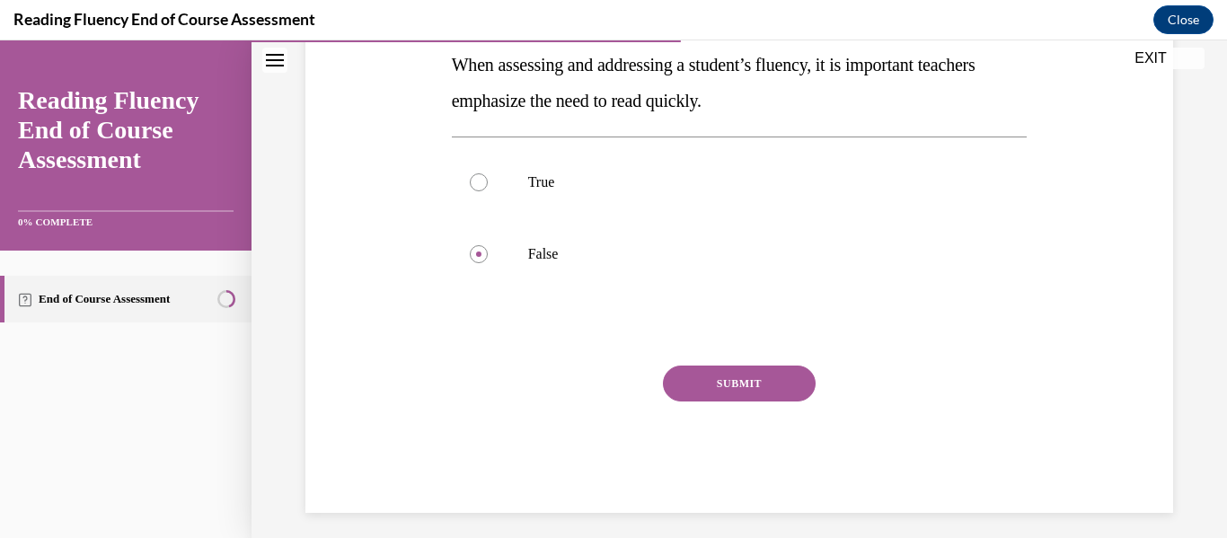
click at [745, 389] on button "SUBMIT" at bounding box center [739, 384] width 153 height 36
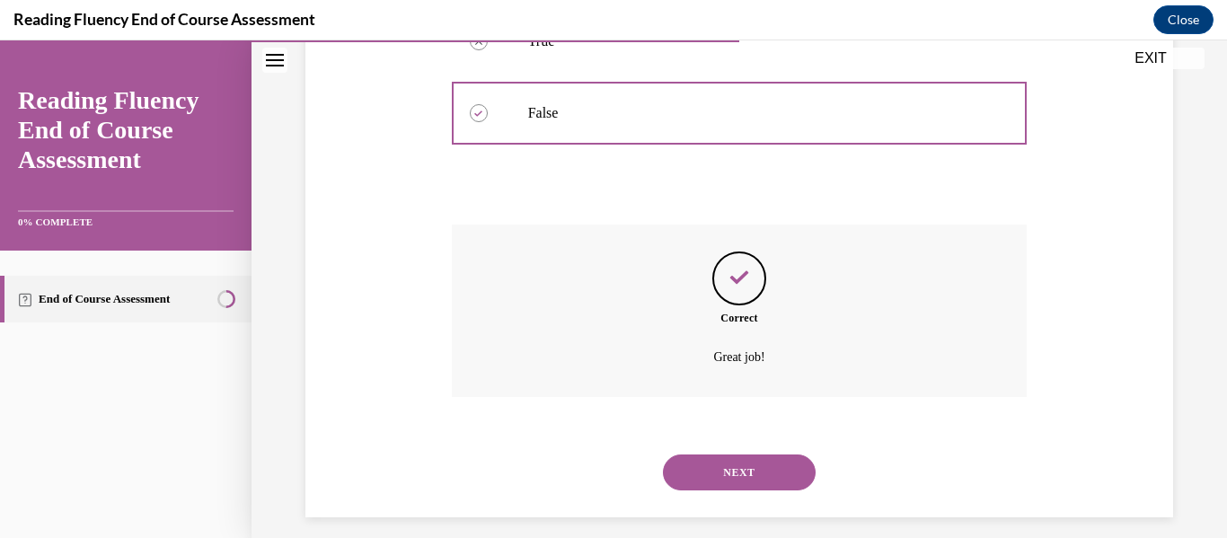
scroll to position [488, 0]
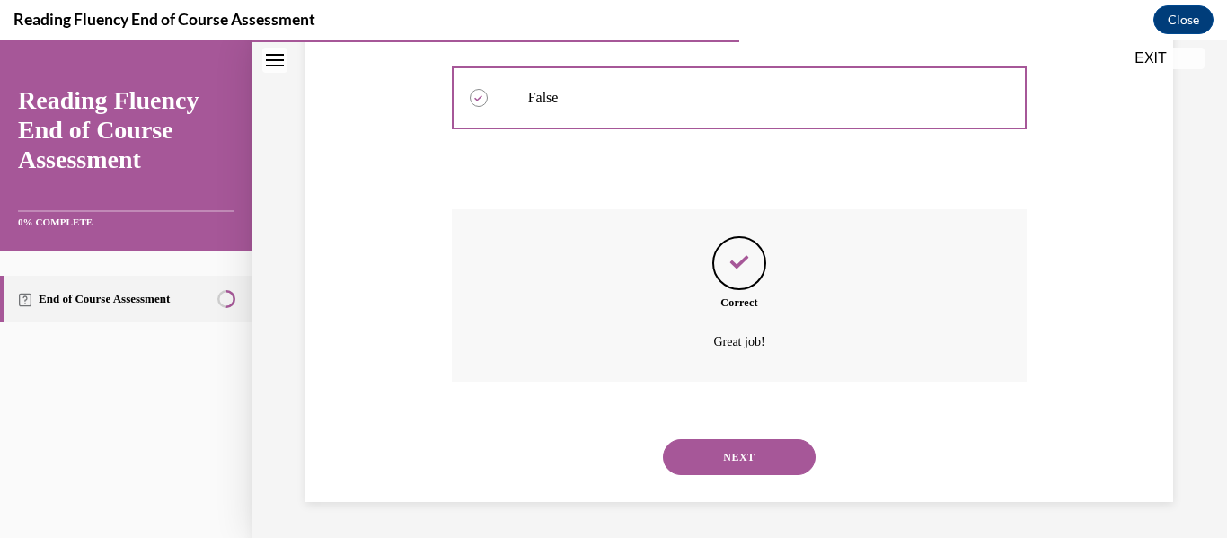
click at [774, 455] on button "NEXT" at bounding box center [739, 457] width 153 height 36
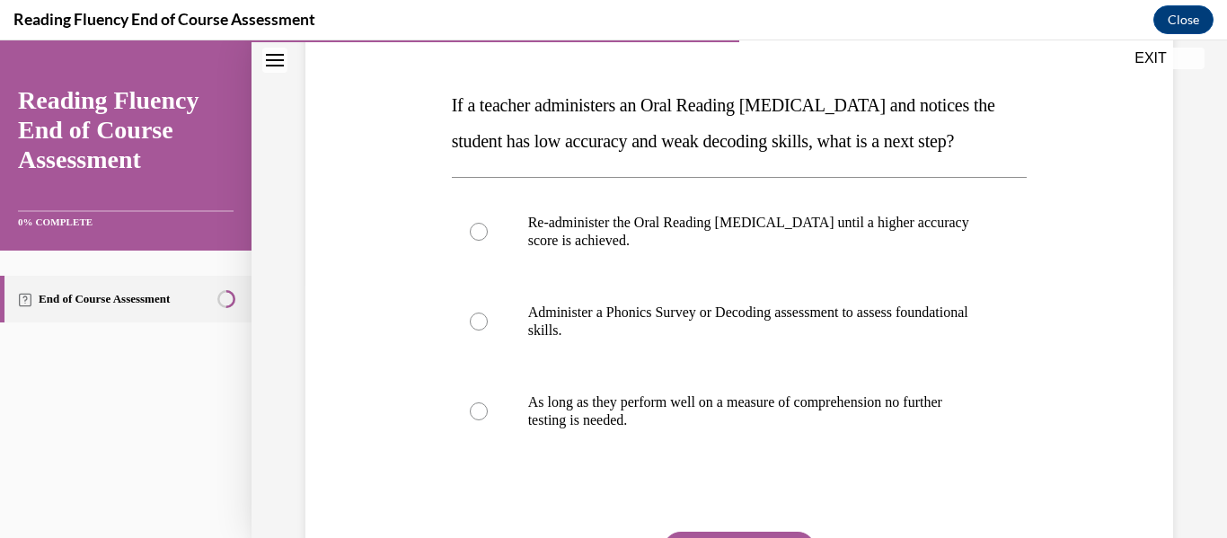
scroll to position [274, 0]
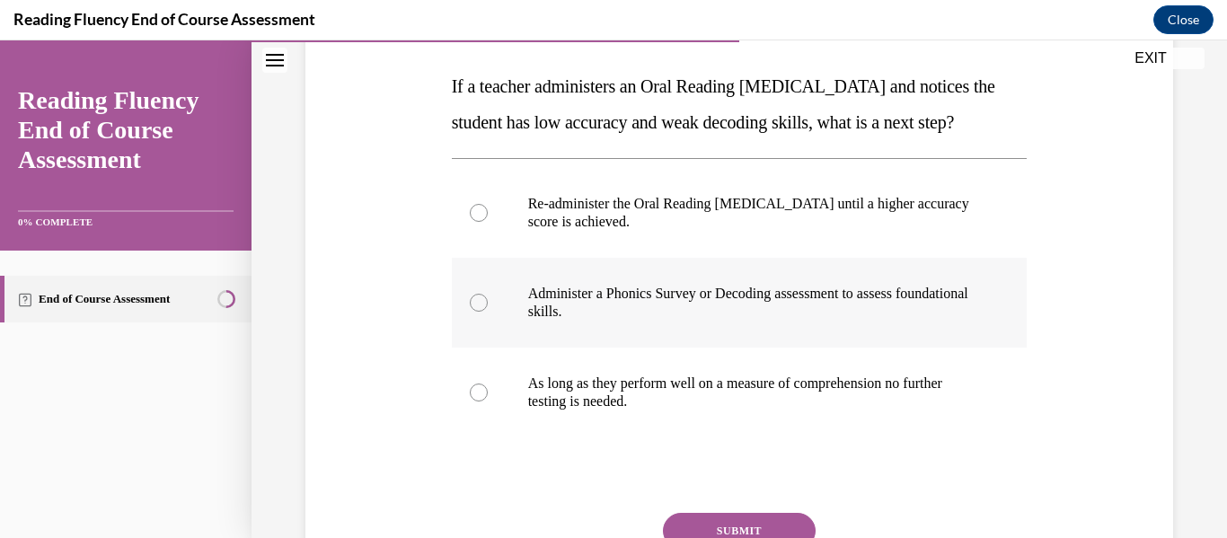
click at [484, 312] on div at bounding box center [479, 303] width 18 height 18
click at [484, 312] on input "Administer a Phonics Survey or Decoding assessment to assess foundational skill…" at bounding box center [479, 303] width 18 height 18
radio input "true"
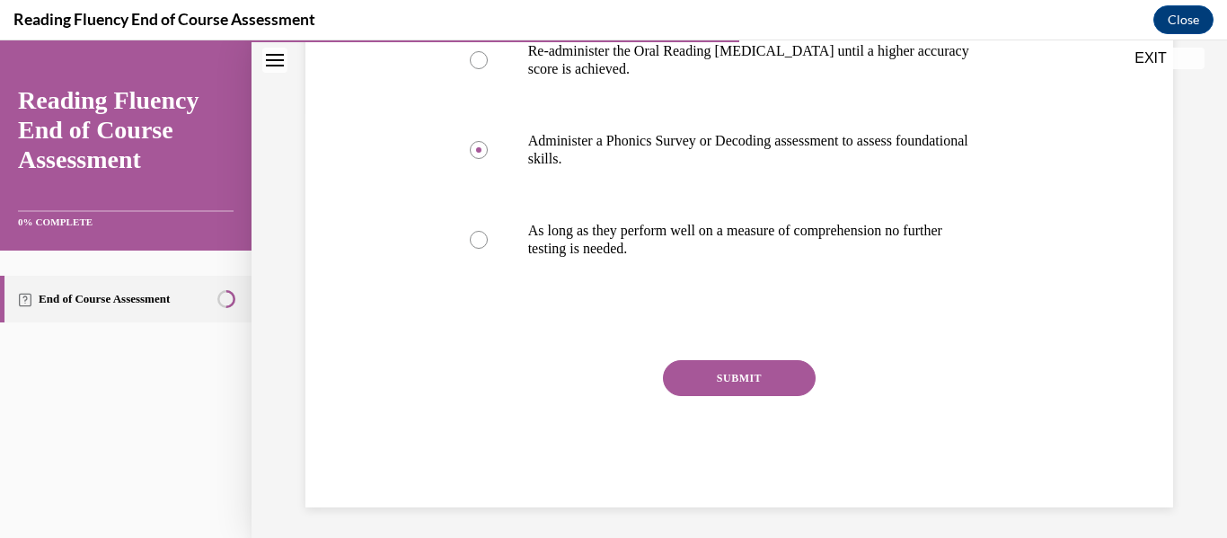
scroll to position [439, 0]
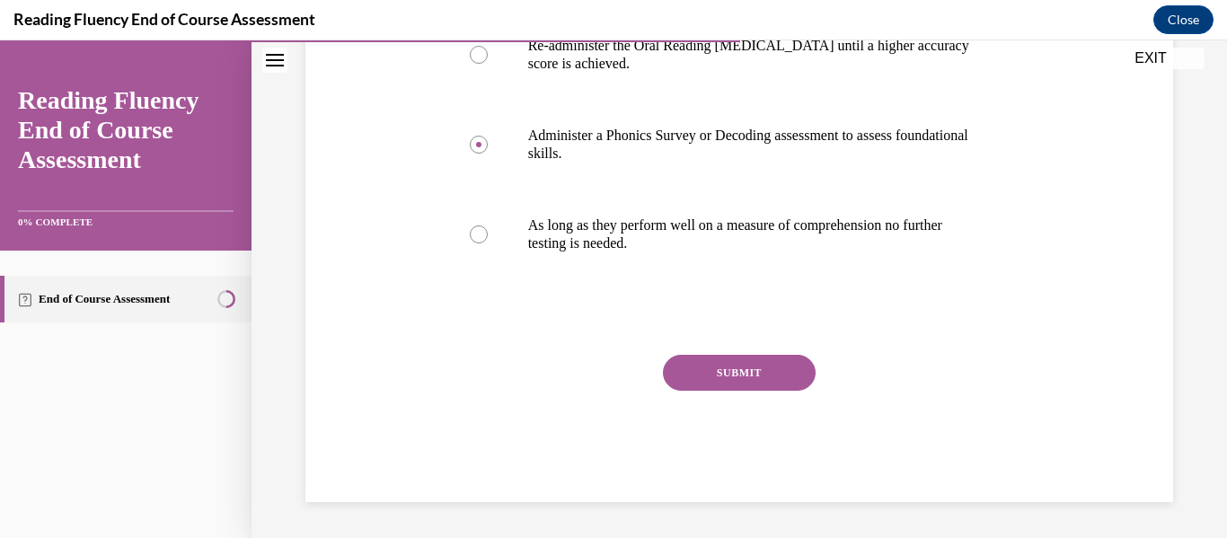
click at [700, 385] on button "SUBMIT" at bounding box center [739, 373] width 153 height 36
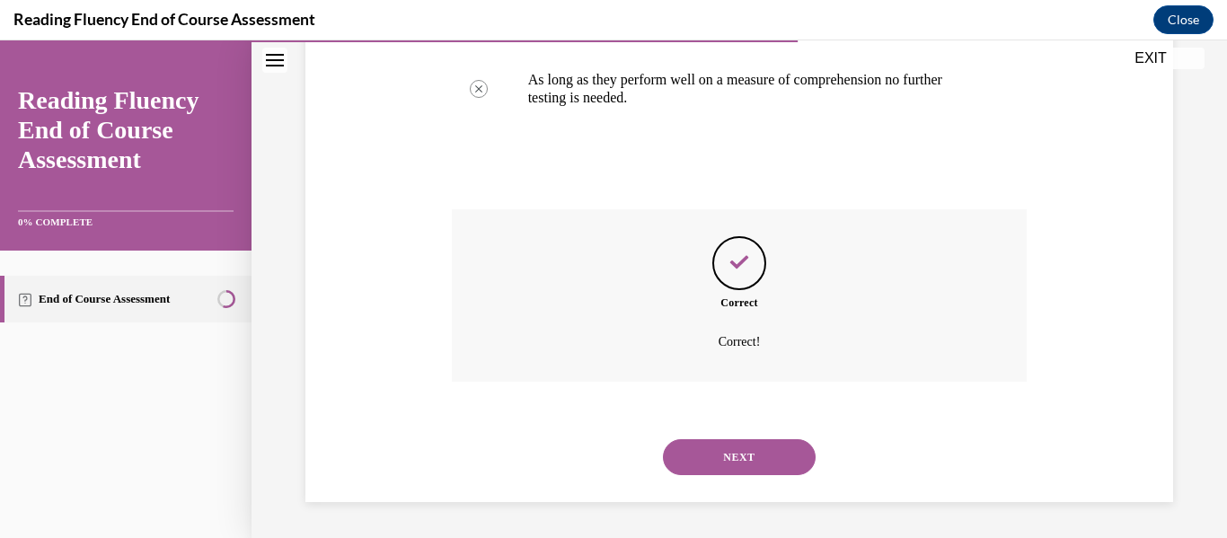
scroll to position [614, 0]
click at [720, 451] on button "NEXT" at bounding box center [739, 457] width 153 height 36
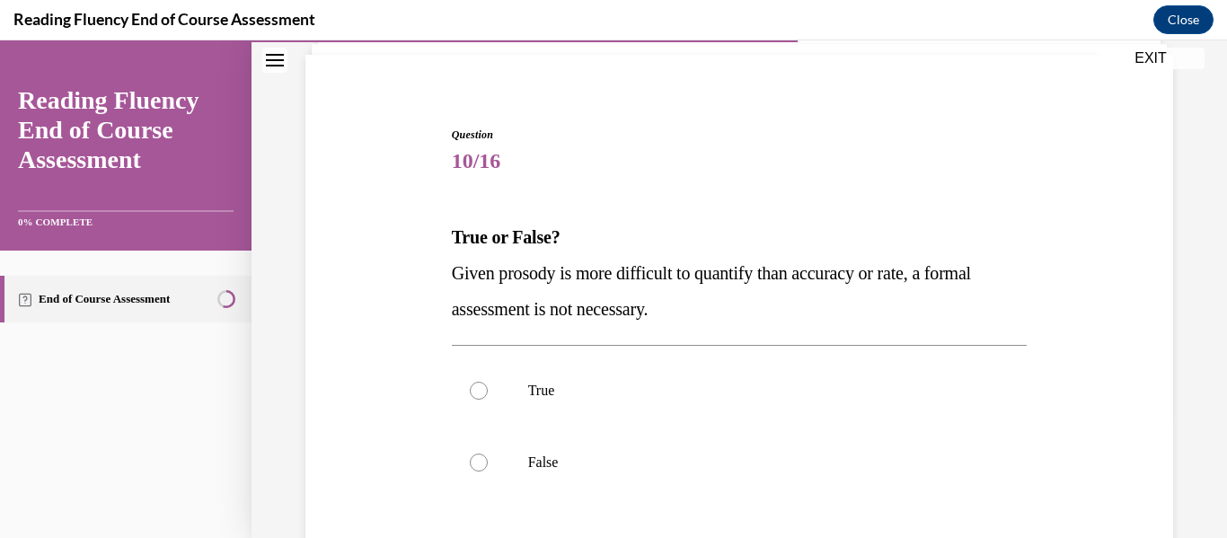
scroll to position [151, 0]
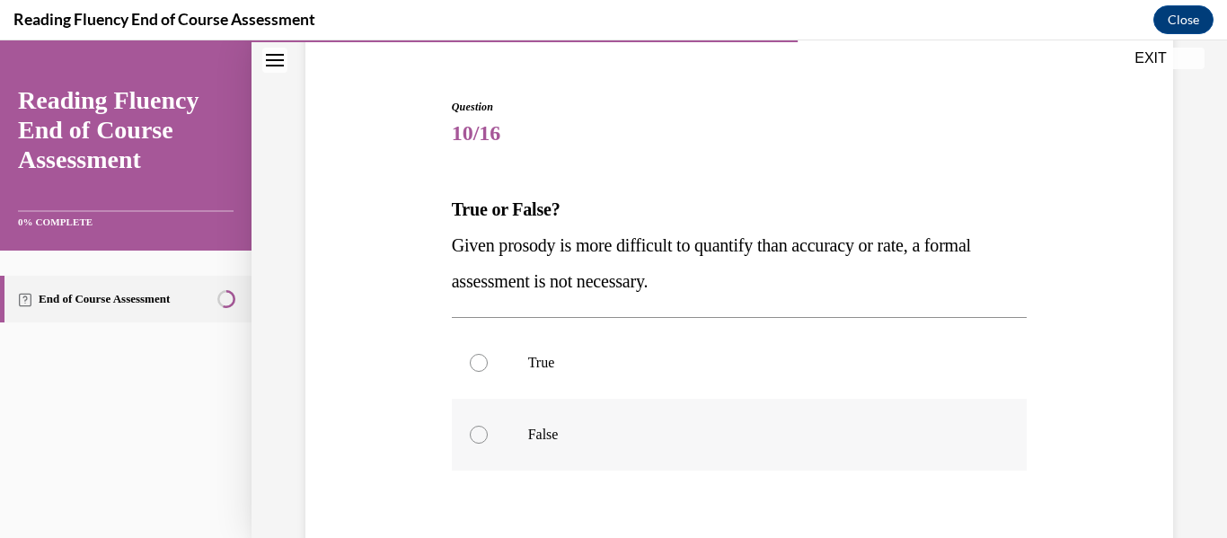
click at [469, 429] on label "False" at bounding box center [740, 435] width 576 height 72
click at [470, 429] on input "False" at bounding box center [479, 435] width 18 height 18
radio input "true"
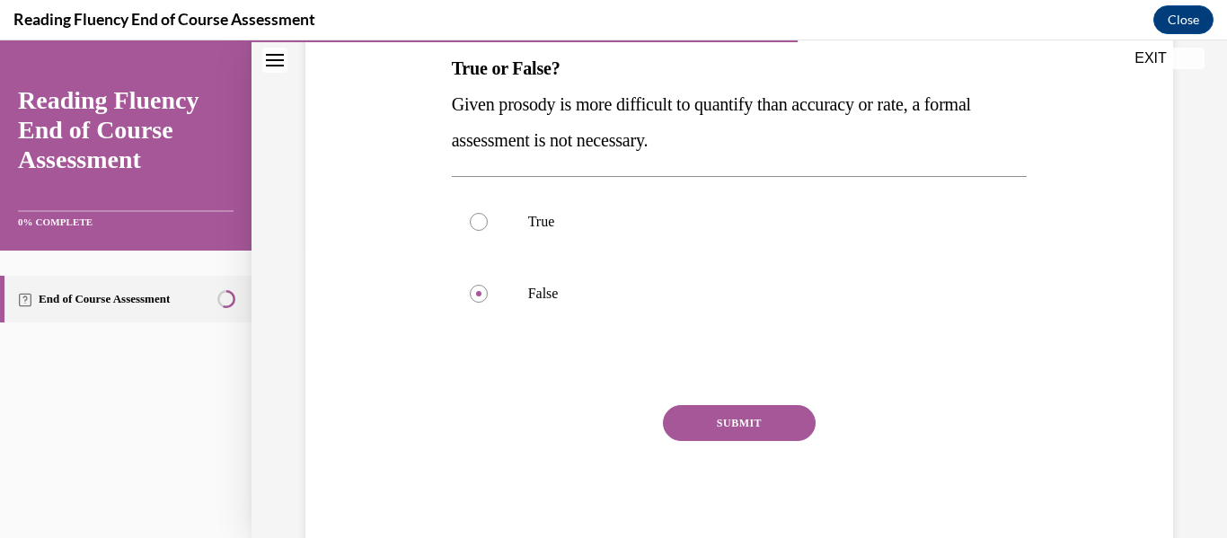
click at [744, 423] on button "SUBMIT" at bounding box center [739, 423] width 153 height 36
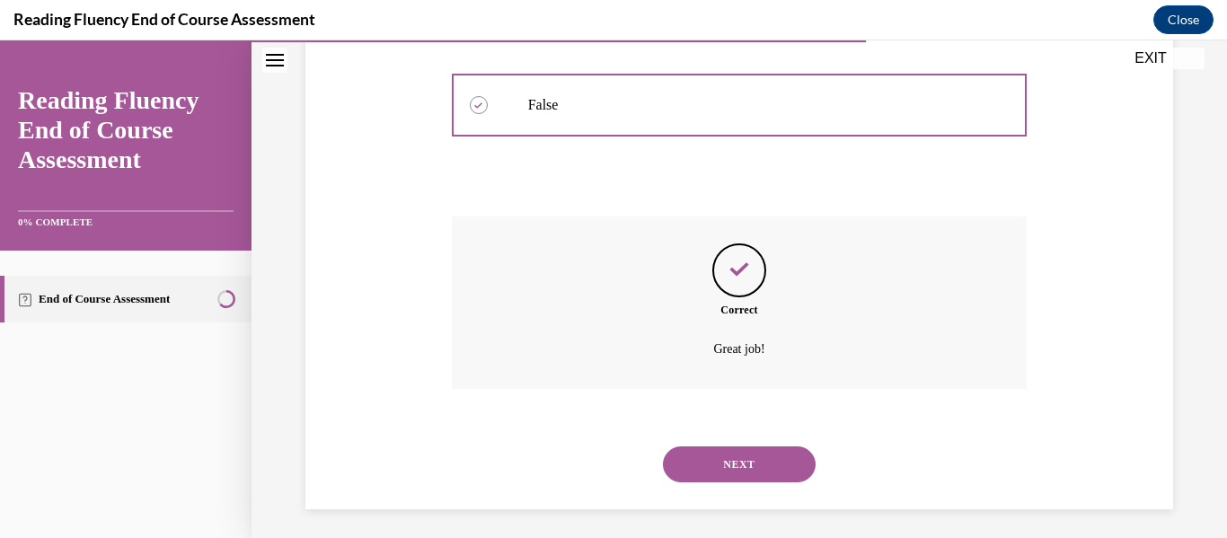
scroll to position [488, 0]
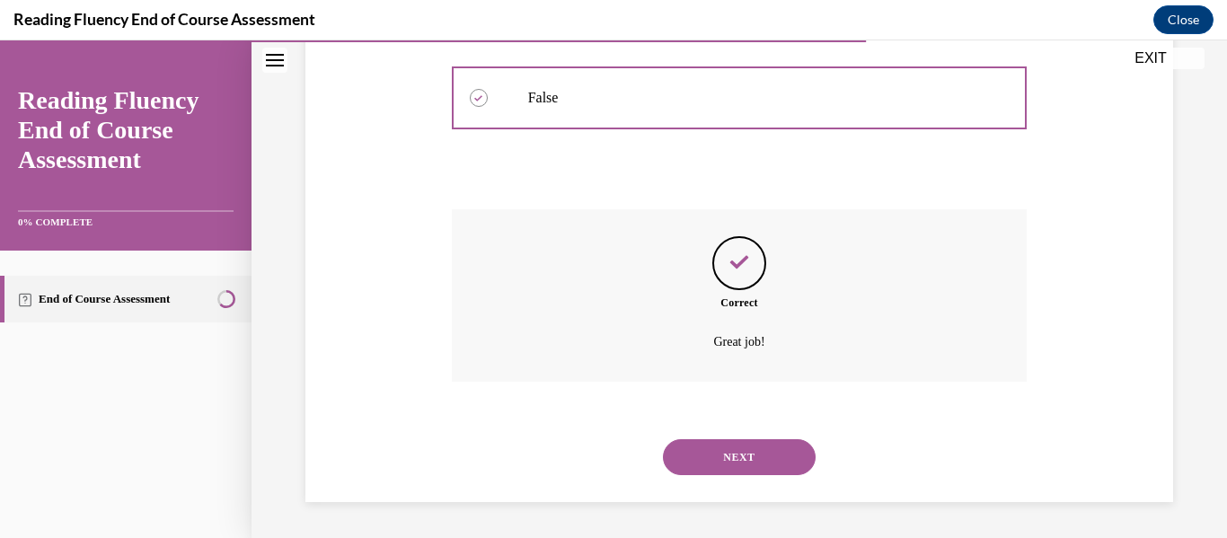
click at [738, 454] on button "NEXT" at bounding box center [739, 457] width 153 height 36
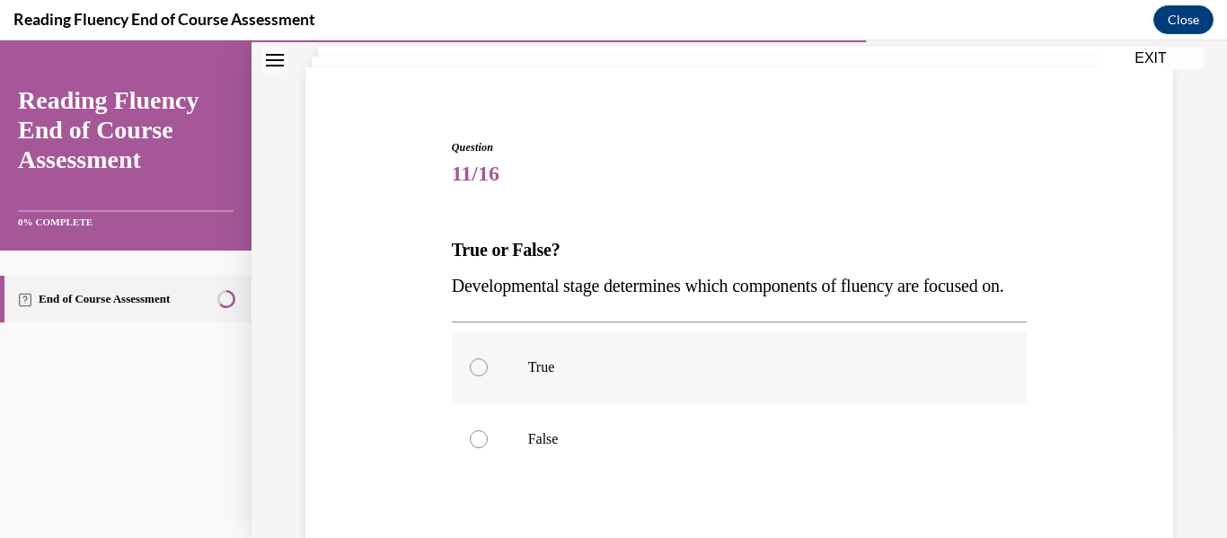
scroll to position [124, 0]
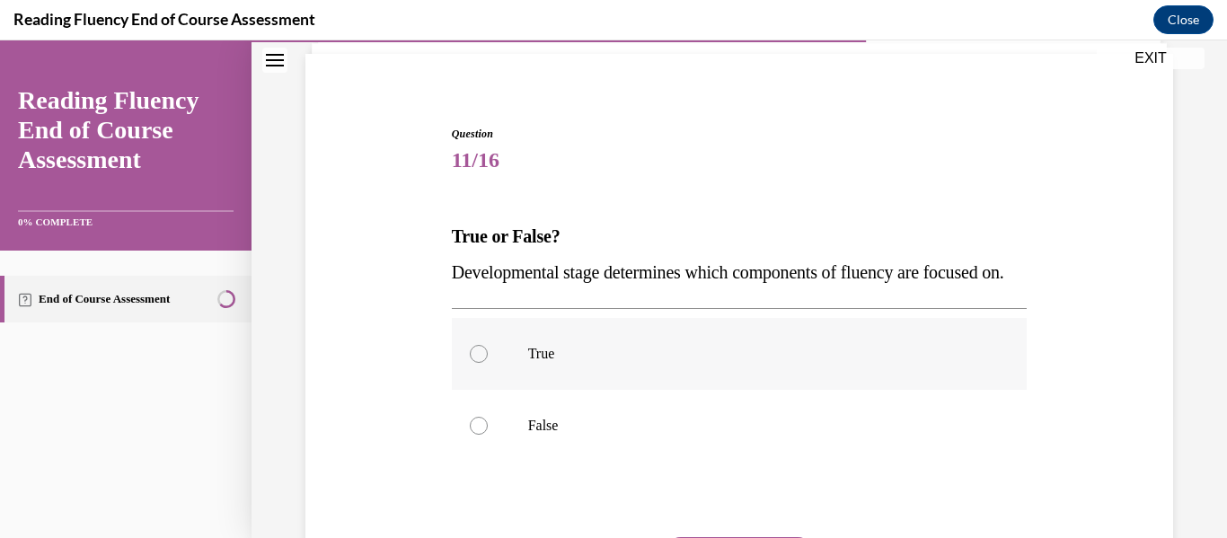
click at [474, 363] on div at bounding box center [479, 354] width 18 height 18
click at [474, 363] on input "True" at bounding box center [479, 354] width 18 height 18
radio input "true"
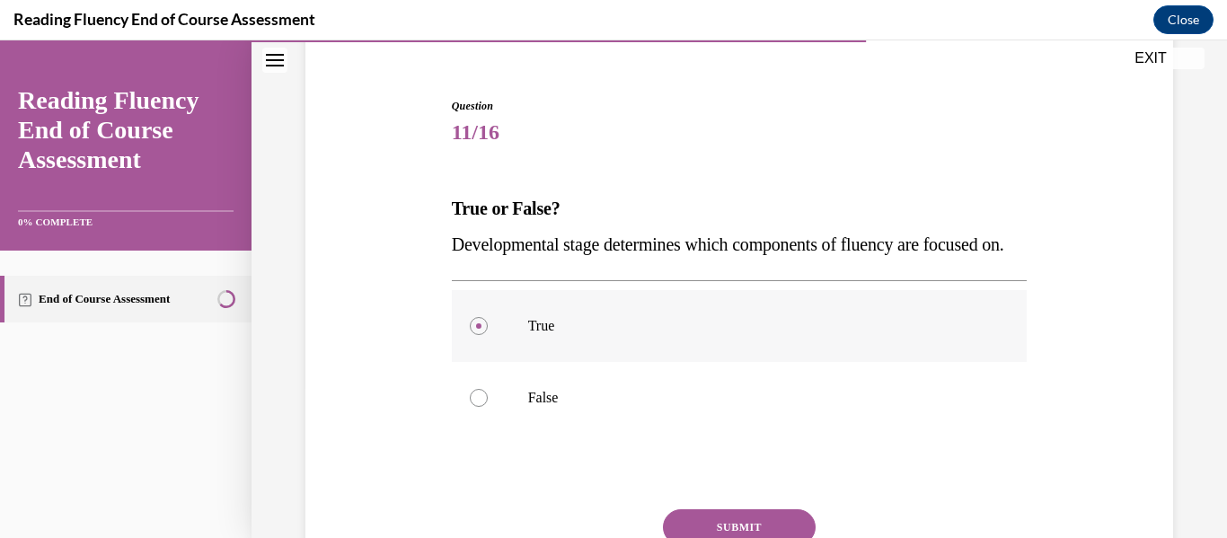
scroll to position [174, 0]
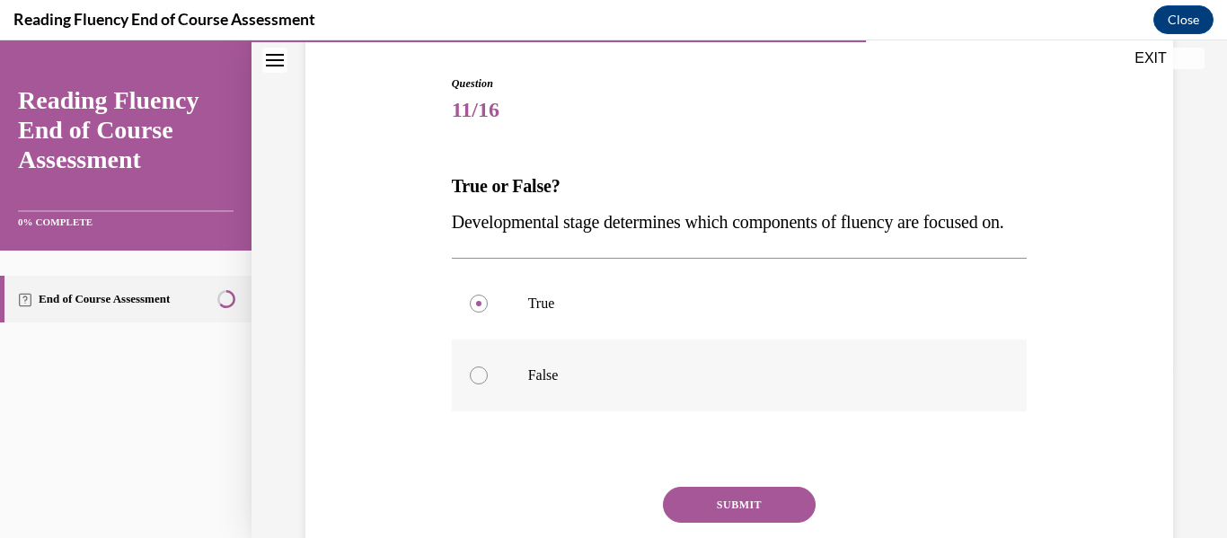
click at [482, 385] on div at bounding box center [479, 376] width 18 height 18
click at [482, 385] on input "False" at bounding box center [479, 376] width 18 height 18
radio input "true"
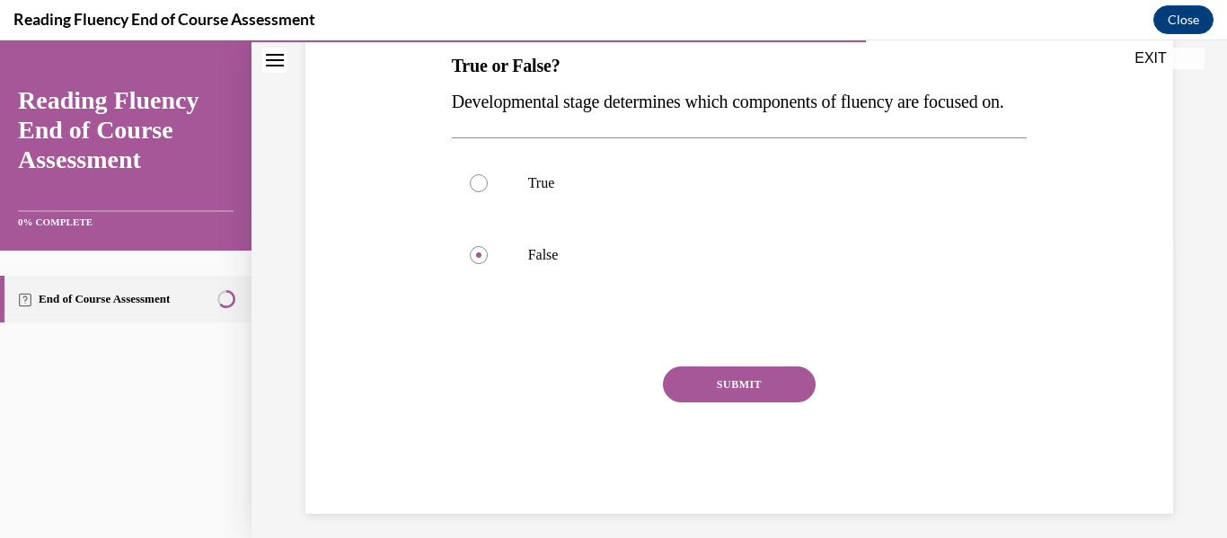
click at [712, 402] on button "SUBMIT" at bounding box center [739, 385] width 153 height 36
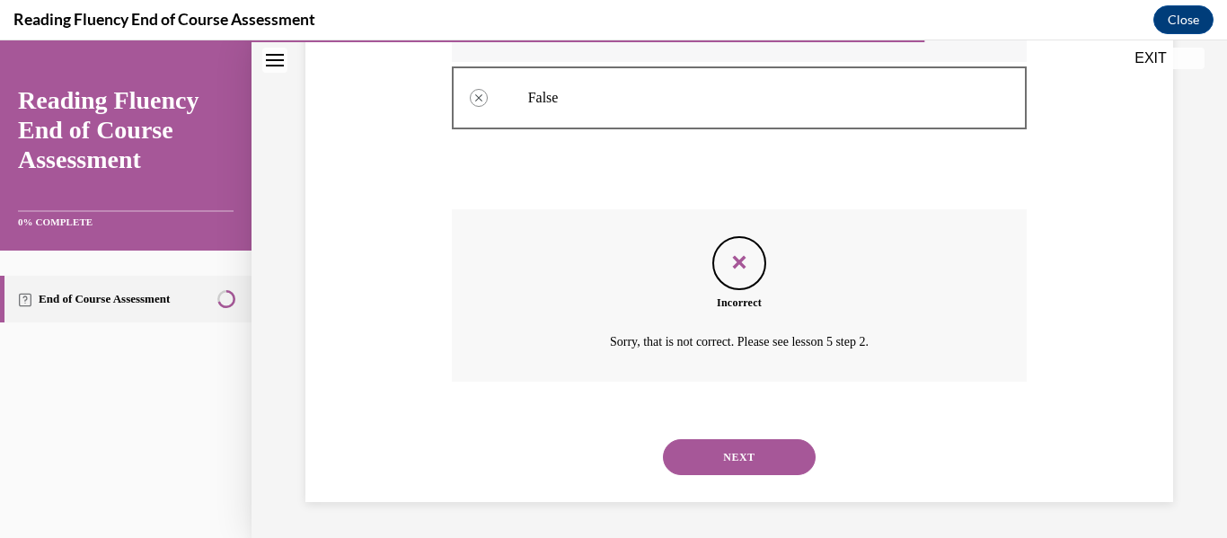
scroll to position [488, 0]
click at [758, 442] on button "NEXT" at bounding box center [739, 457] width 153 height 36
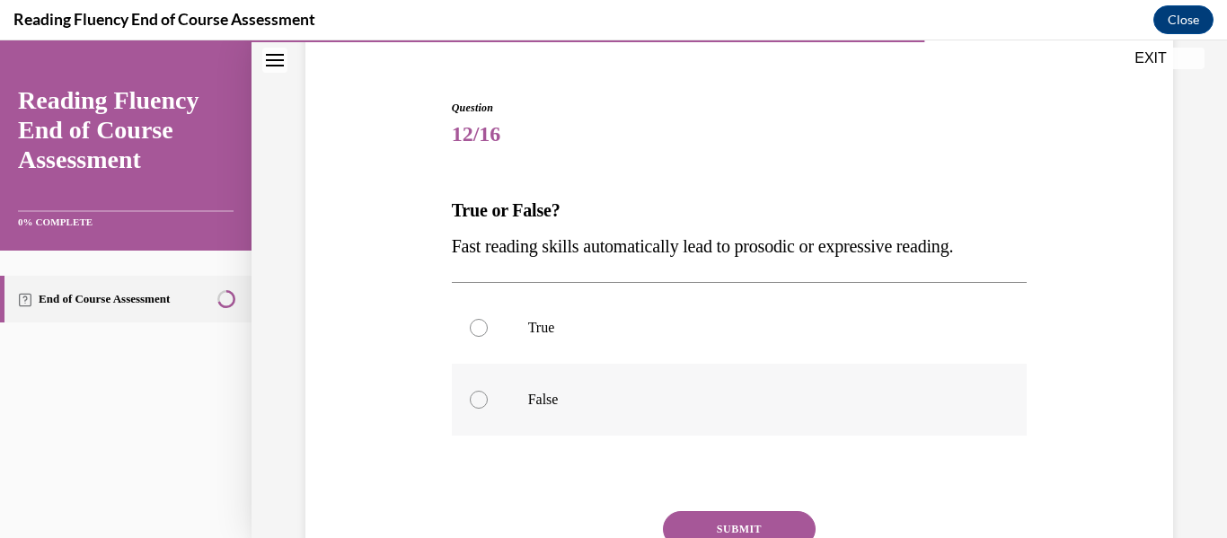
scroll to position [157, 0]
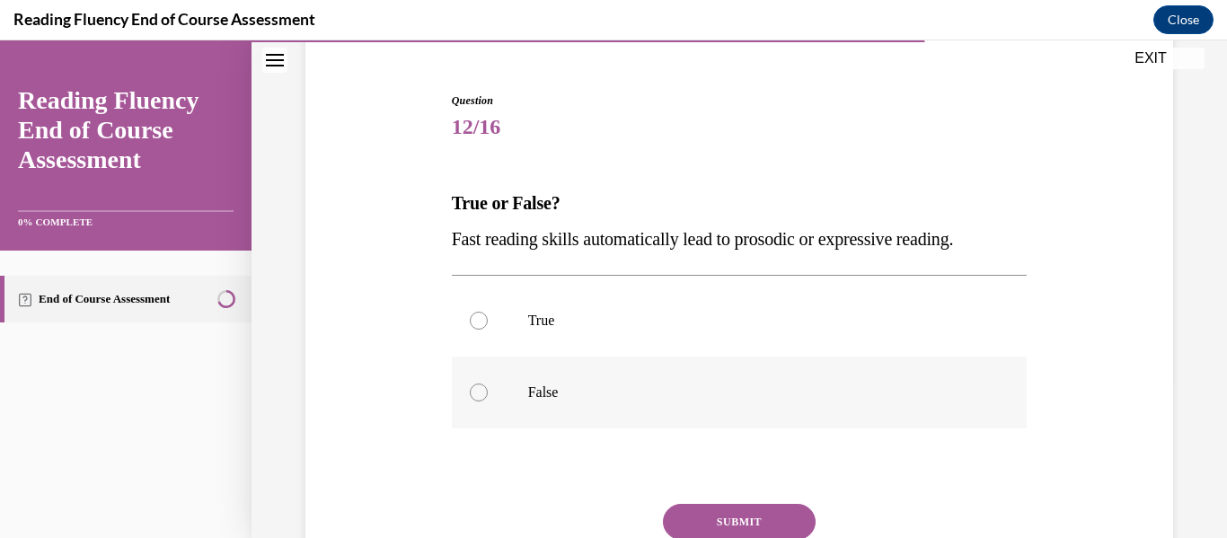
click at [478, 392] on div at bounding box center [479, 393] width 18 height 18
click at [478, 392] on input "False" at bounding box center [479, 393] width 18 height 18
radio input "true"
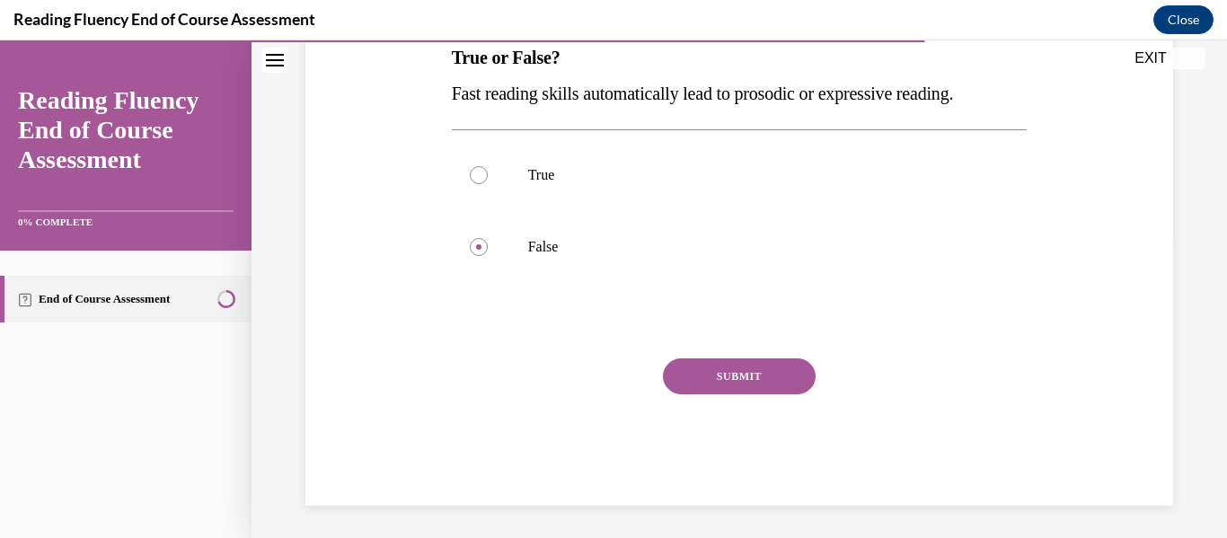
click at [693, 378] on button "SUBMIT" at bounding box center [739, 376] width 153 height 36
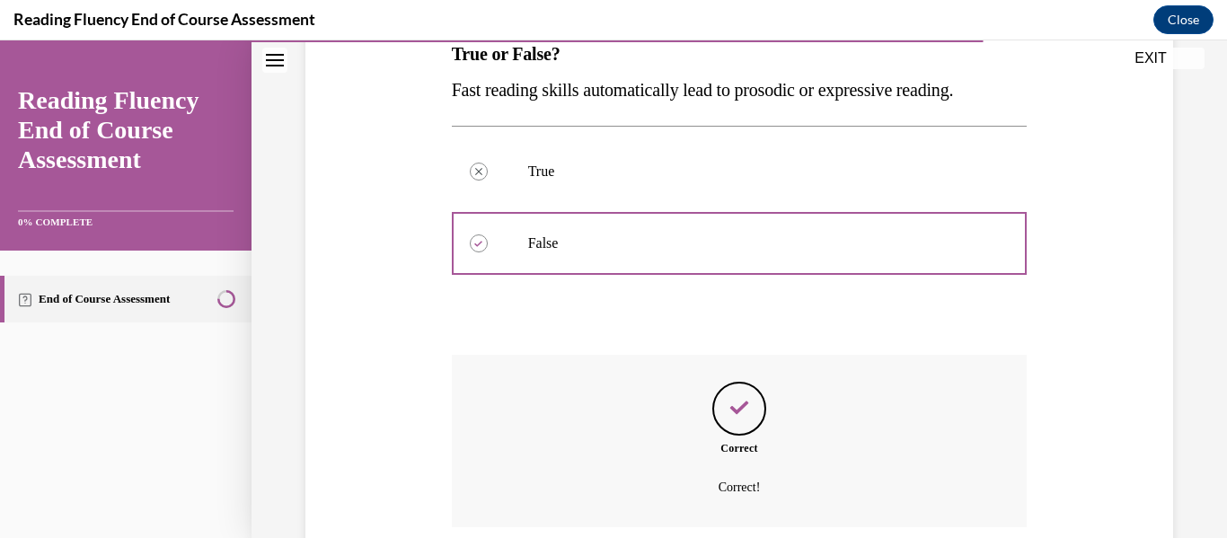
scroll to position [452, 0]
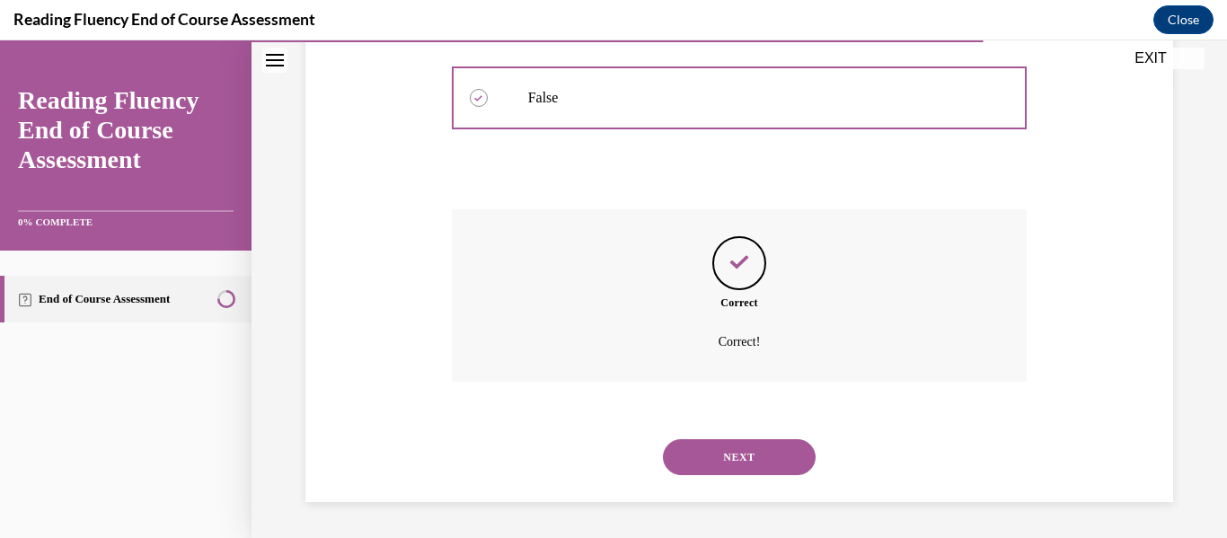
click at [727, 455] on button "NEXT" at bounding box center [739, 457] width 153 height 36
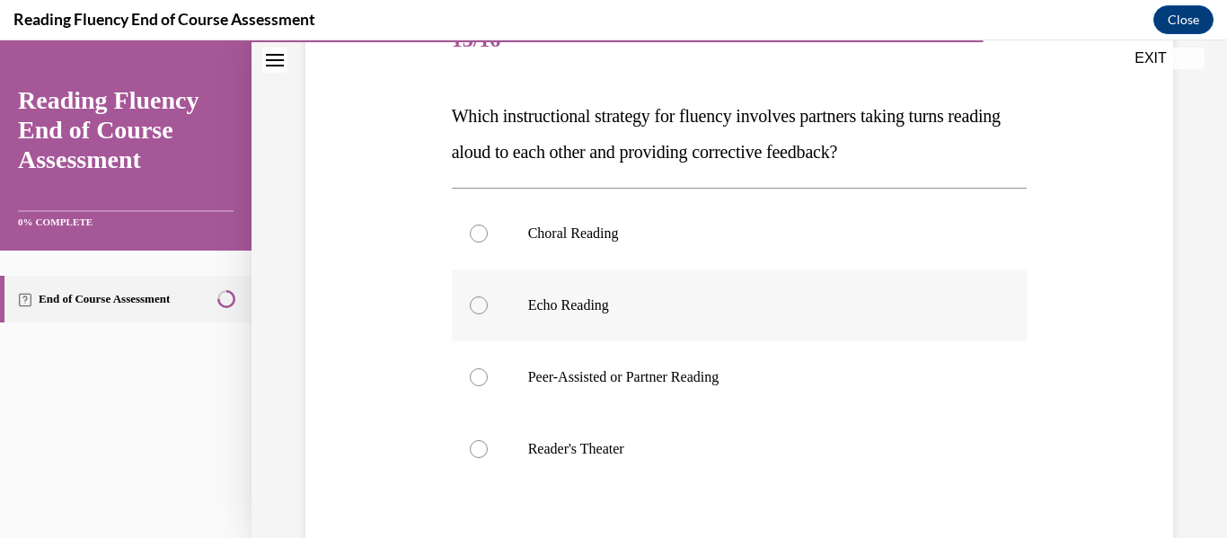
scroll to position [247, 0]
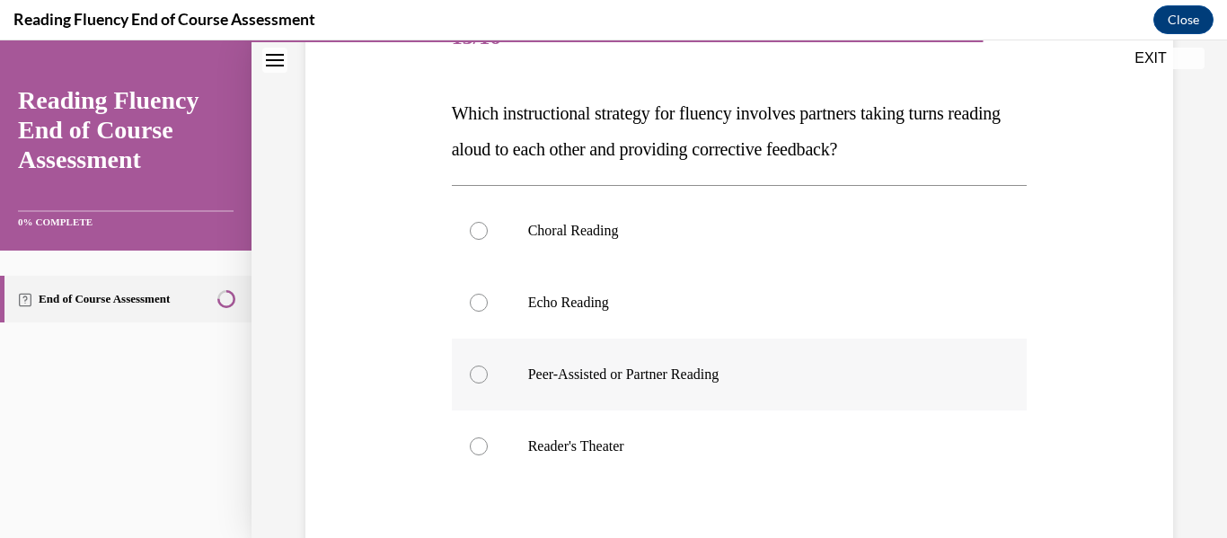
click at [485, 380] on label "Peer-Assisted or Partner Reading" at bounding box center [740, 375] width 576 height 72
click at [485, 380] on input "Peer-Assisted or Partner Reading" at bounding box center [479, 375] width 18 height 18
radio input "true"
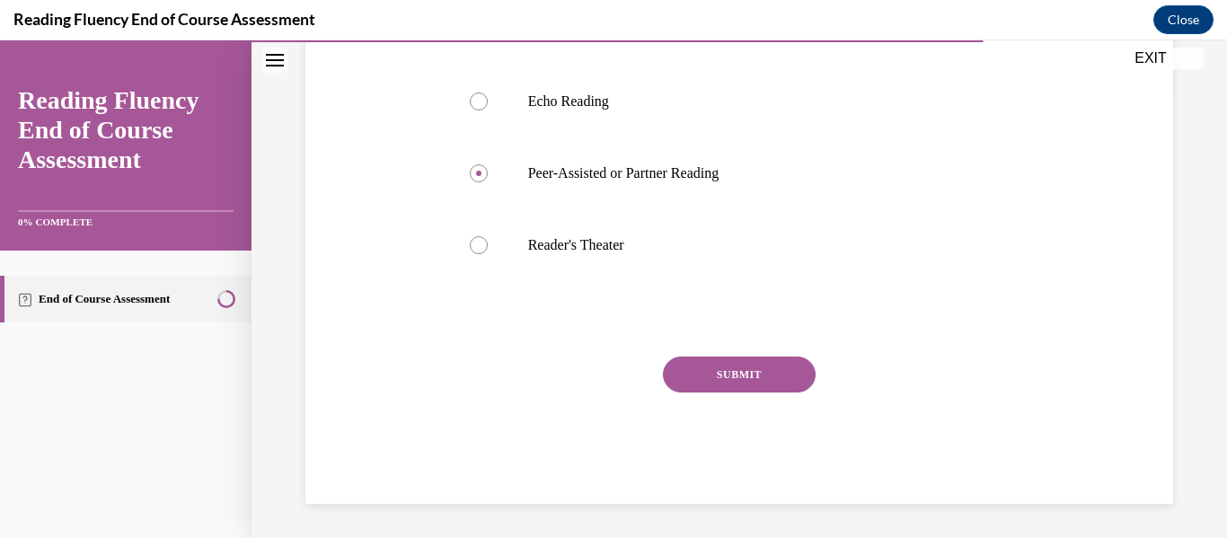
click at [756, 370] on button "SUBMIT" at bounding box center [739, 375] width 153 height 36
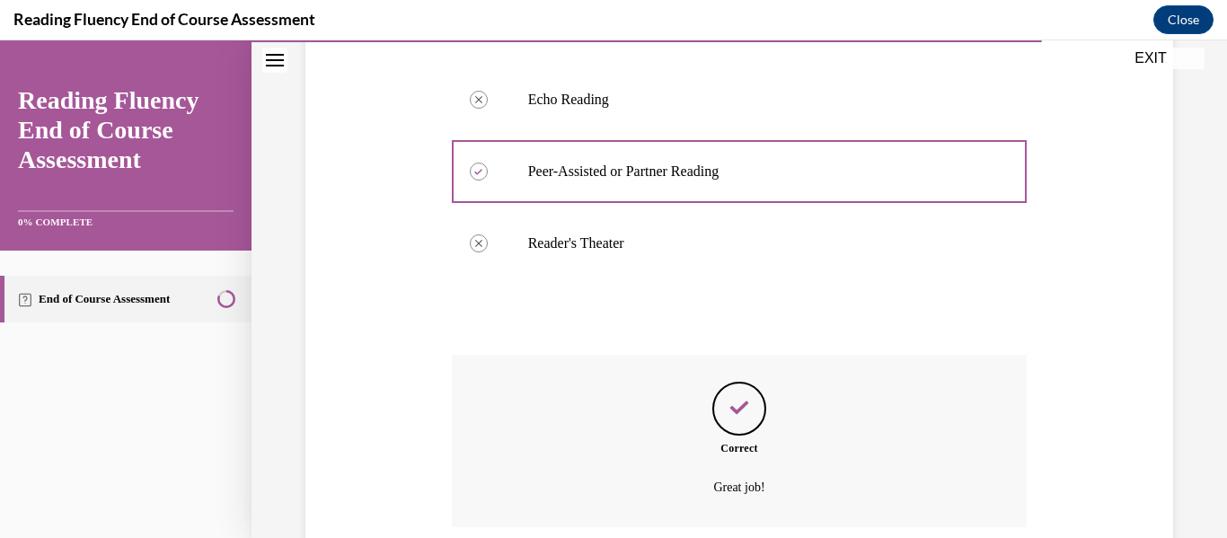
scroll to position [596, 0]
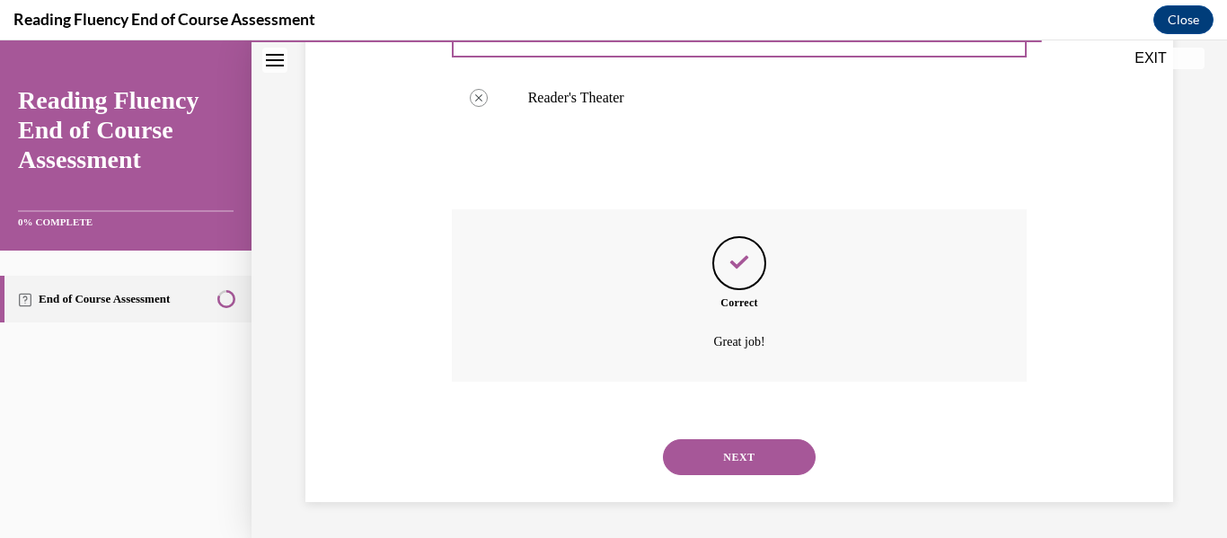
click at [752, 442] on button "NEXT" at bounding box center [739, 457] width 153 height 36
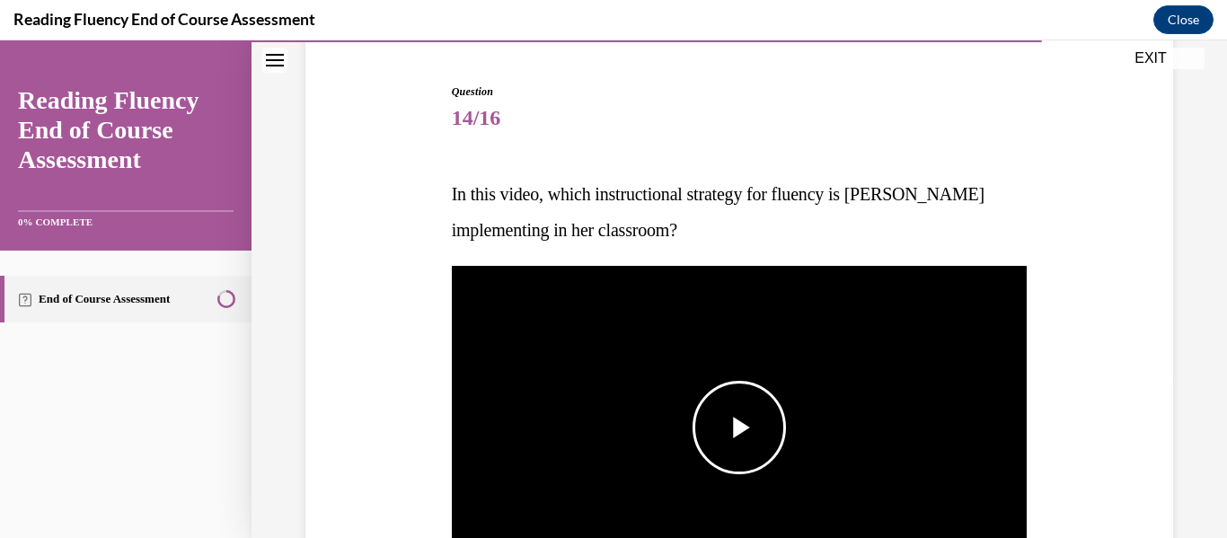
click at [739, 428] on span "Video player" at bounding box center [739, 428] width 0 height 0
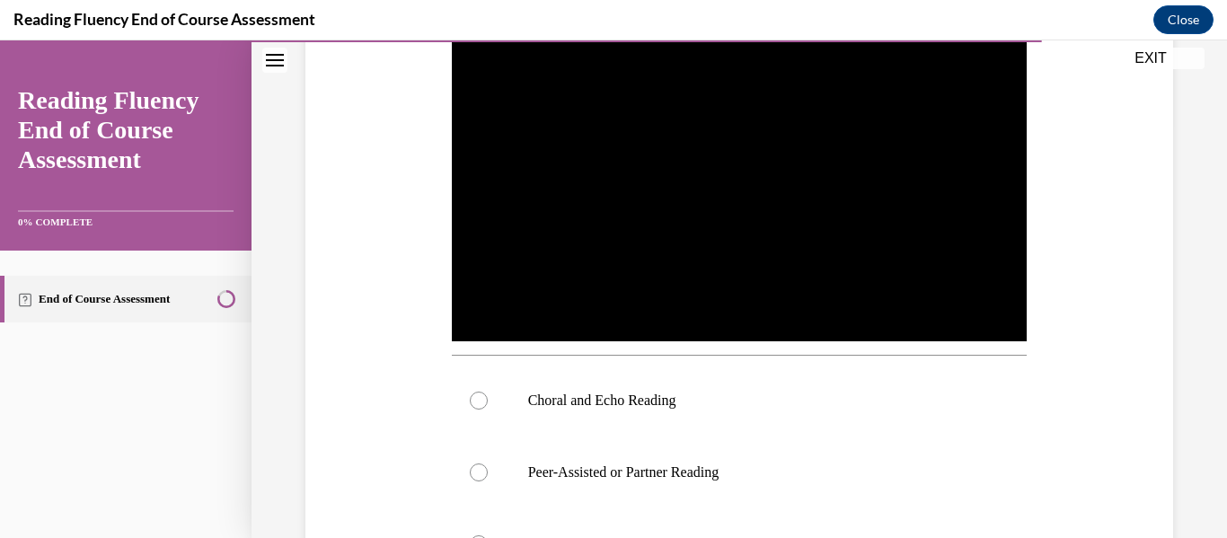
scroll to position [385, 0]
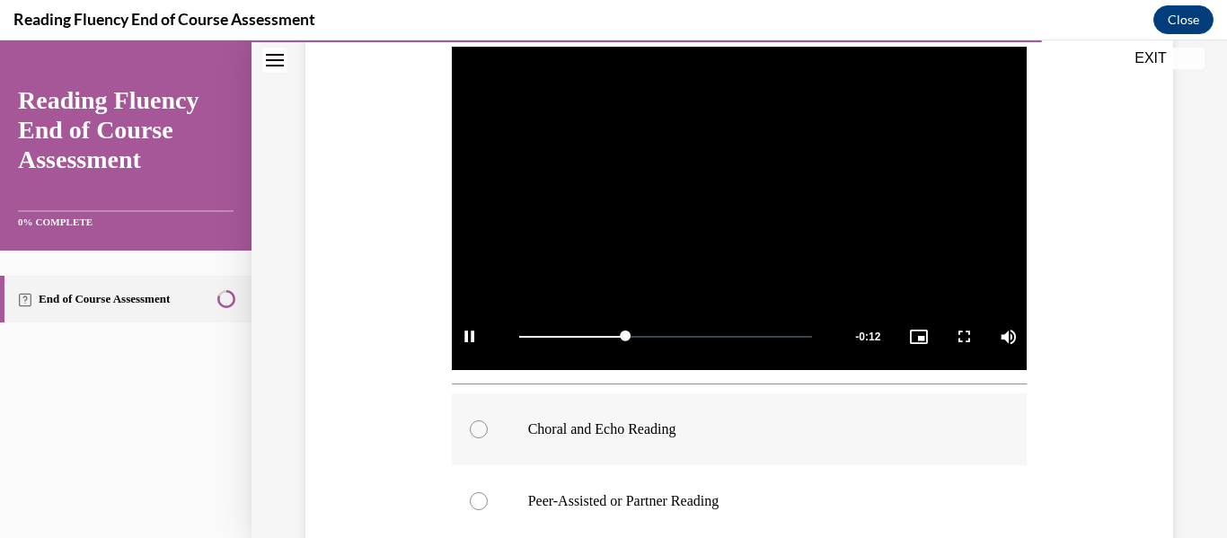
click at [477, 429] on div at bounding box center [479, 429] width 18 height 18
click at [477, 429] on input "Choral and Echo Reading" at bounding box center [479, 429] width 18 height 18
radio input "true"
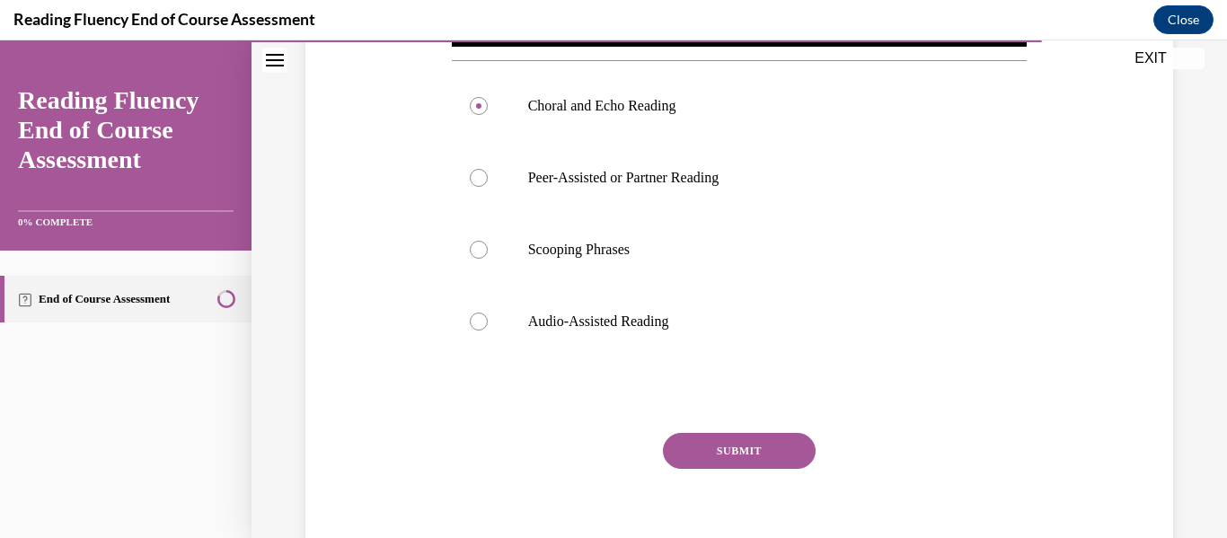
scroll to position [731, 0]
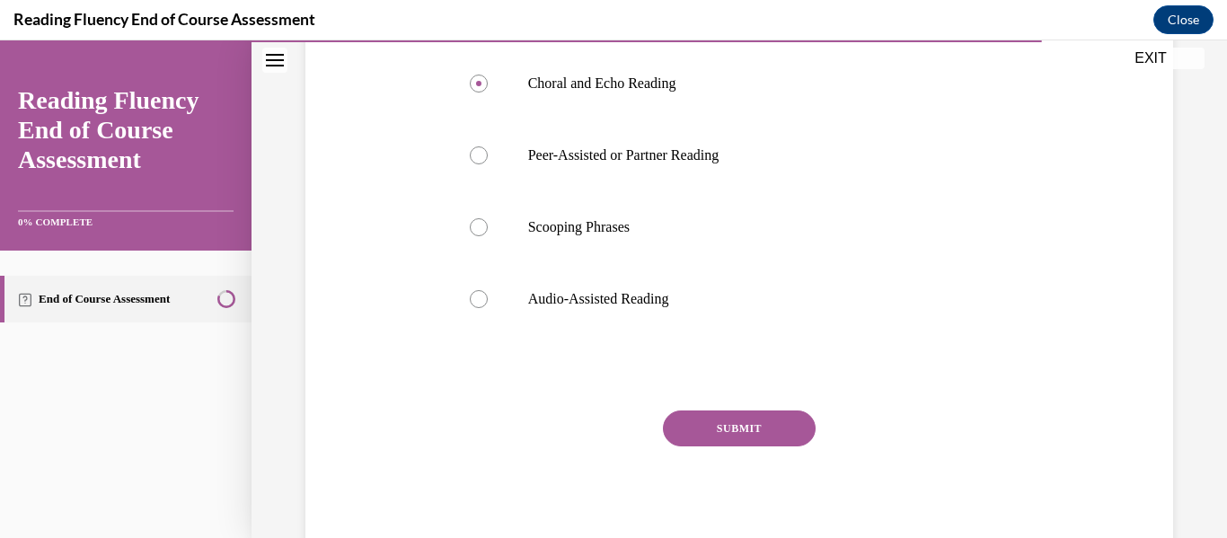
click at [741, 418] on button "SUBMIT" at bounding box center [739, 429] width 153 height 36
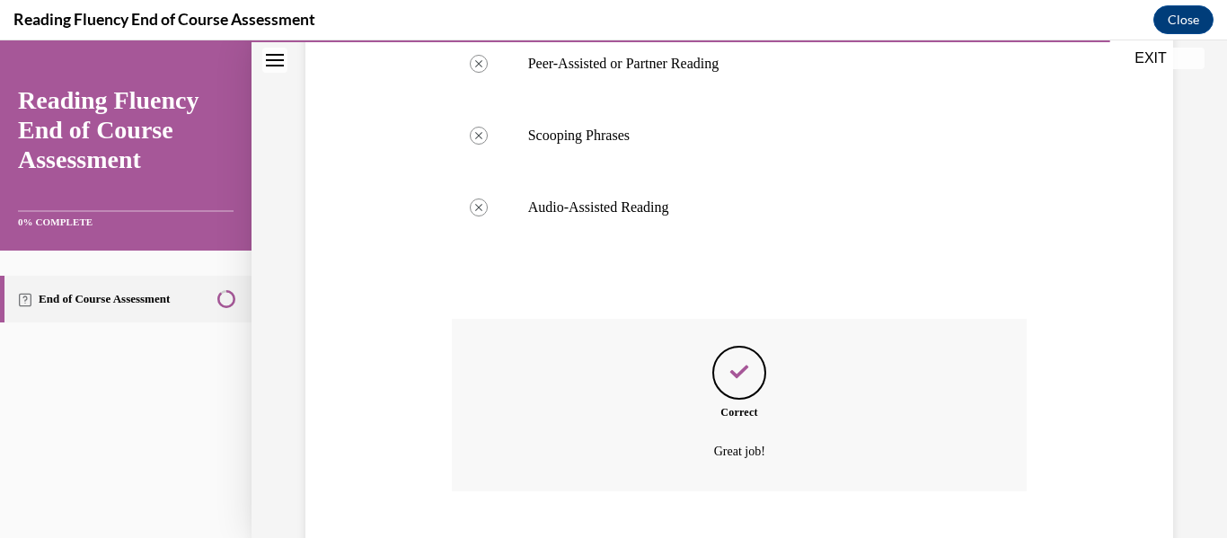
scroll to position [933, 0]
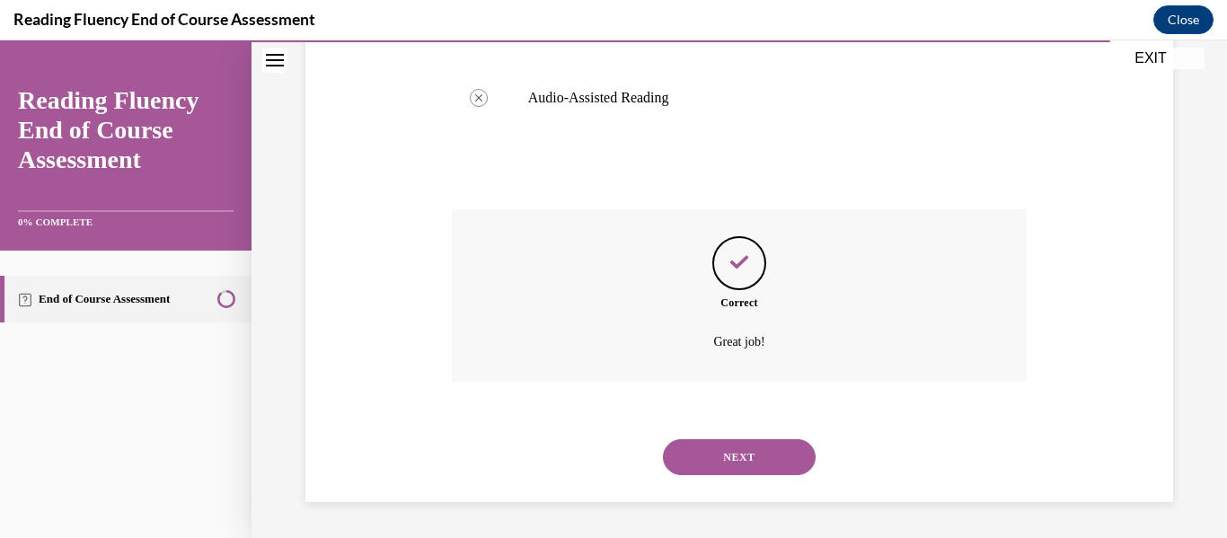
click at [738, 447] on button "NEXT" at bounding box center [739, 457] width 153 height 36
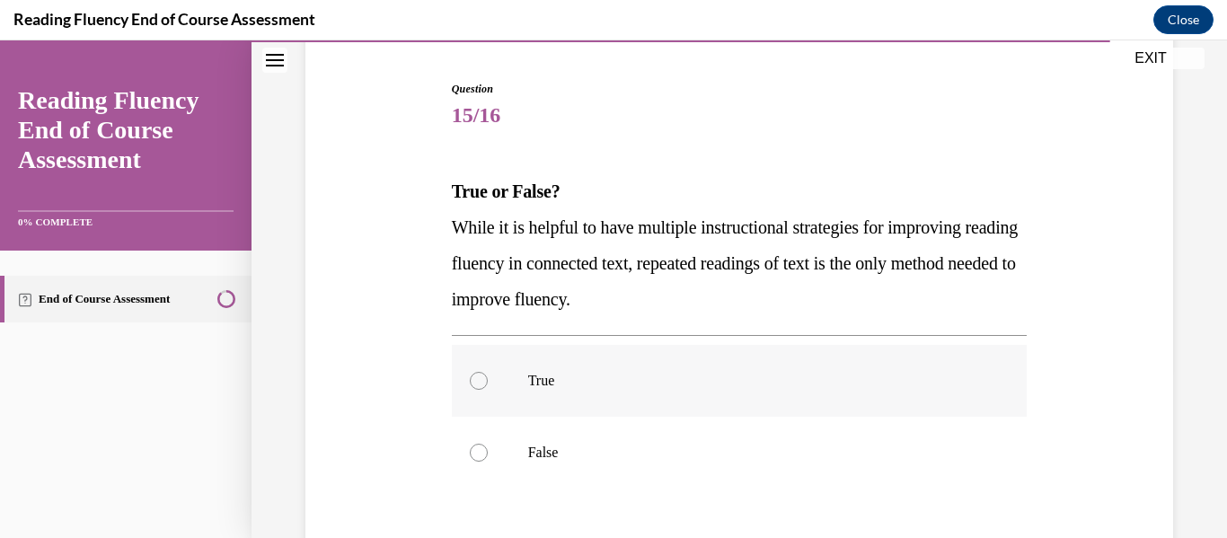
scroll to position [171, 0]
drag, startPoint x: 484, startPoint y: 442, endPoint x: 506, endPoint y: 434, distance: 23.0
click at [485, 442] on label "False" at bounding box center [740, 451] width 576 height 72
click at [485, 442] on input "False" at bounding box center [479, 451] width 18 height 18
radio input "true"
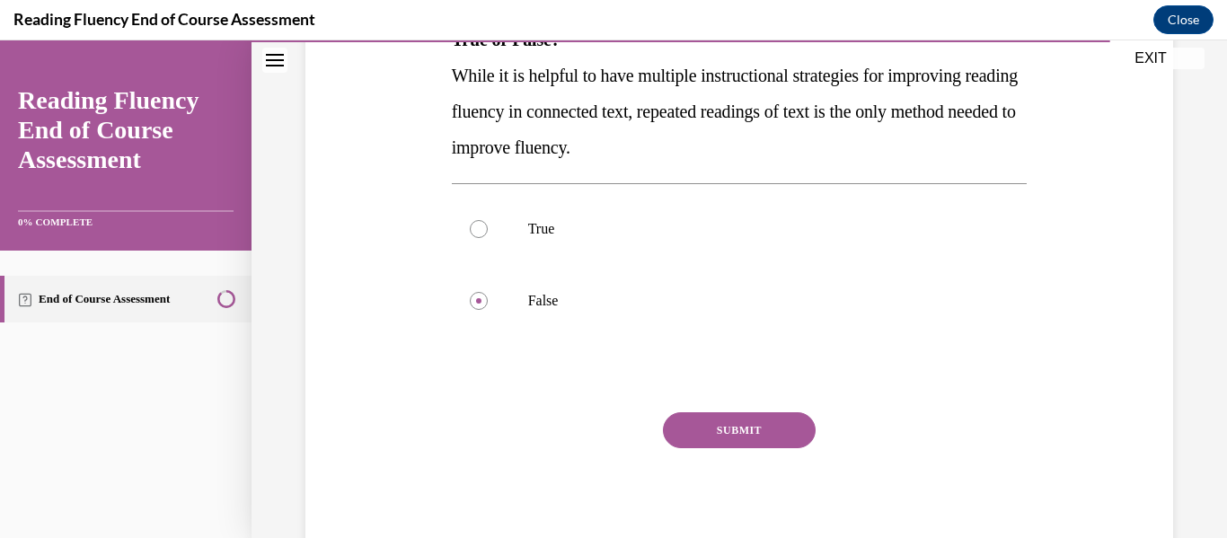
click at [744, 423] on button "SUBMIT" at bounding box center [739, 430] width 153 height 36
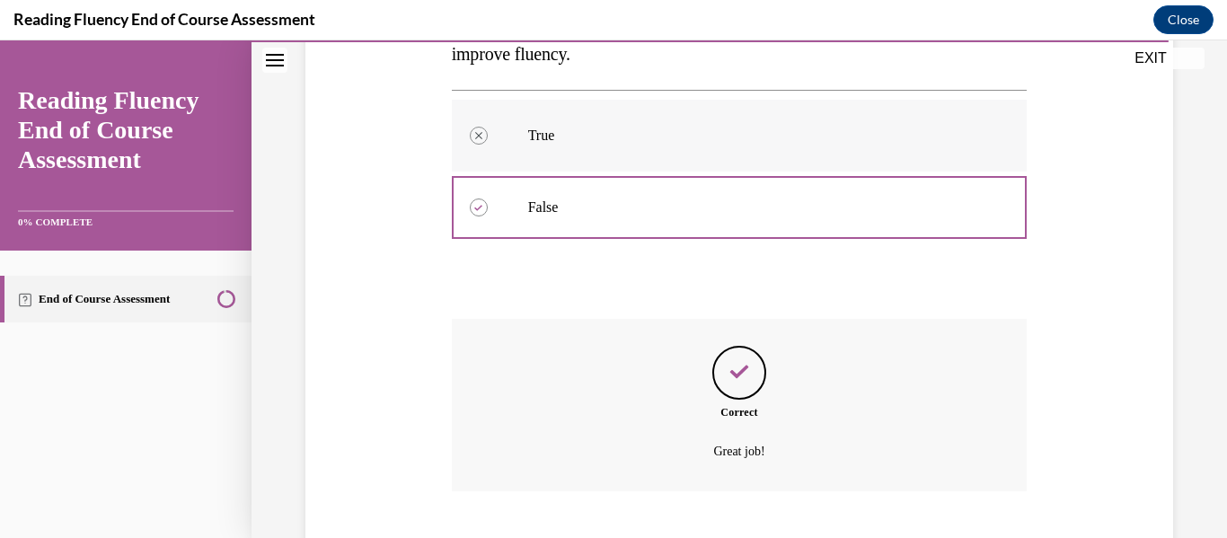
scroll to position [524, 0]
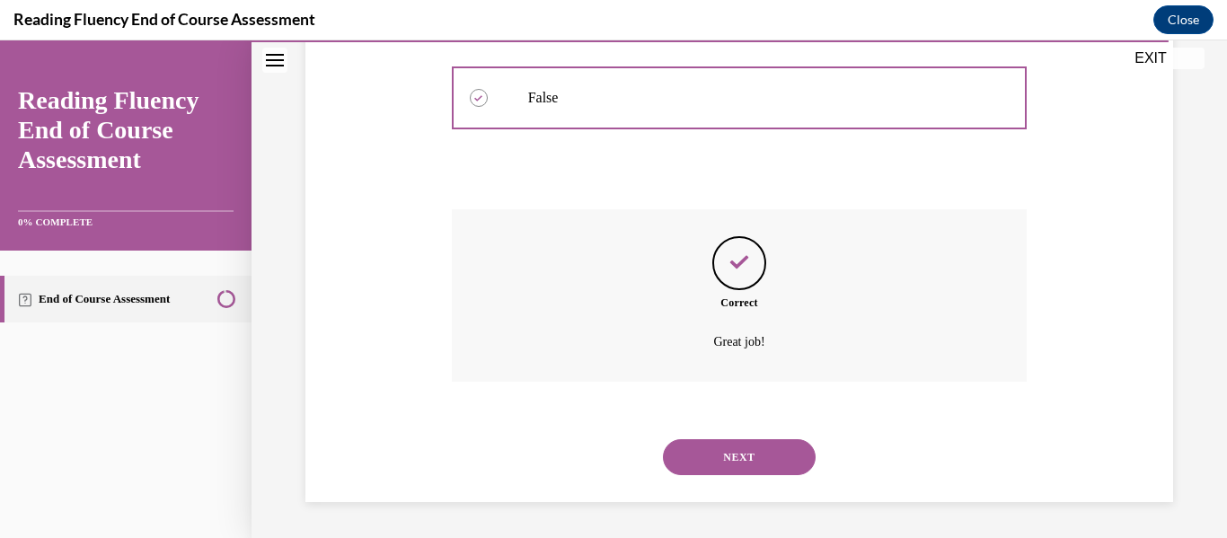
click at [730, 448] on button "NEXT" at bounding box center [739, 457] width 153 height 36
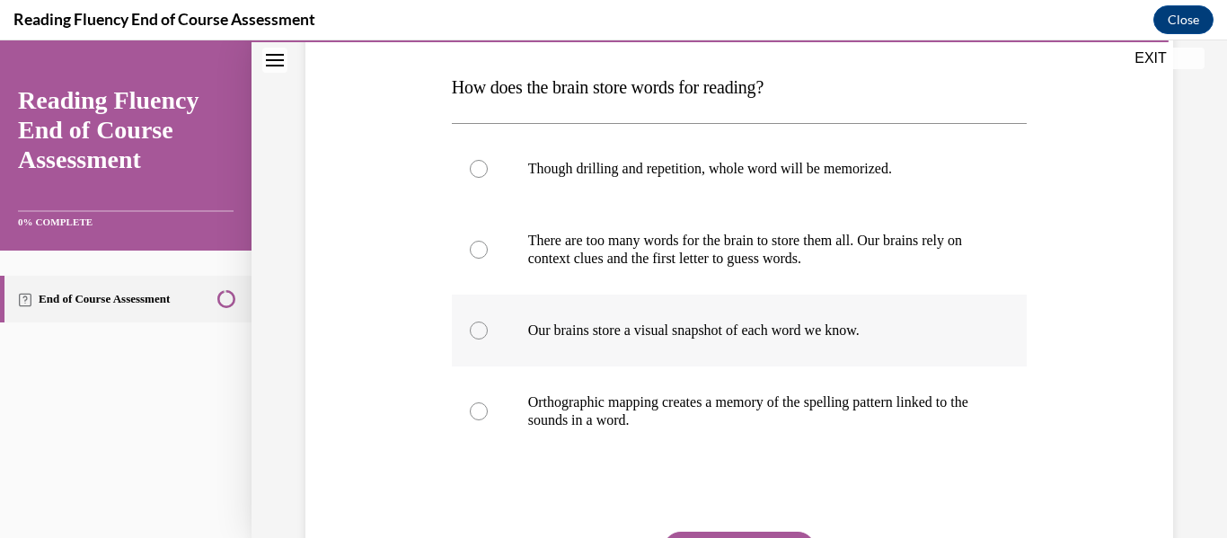
scroll to position [276, 0]
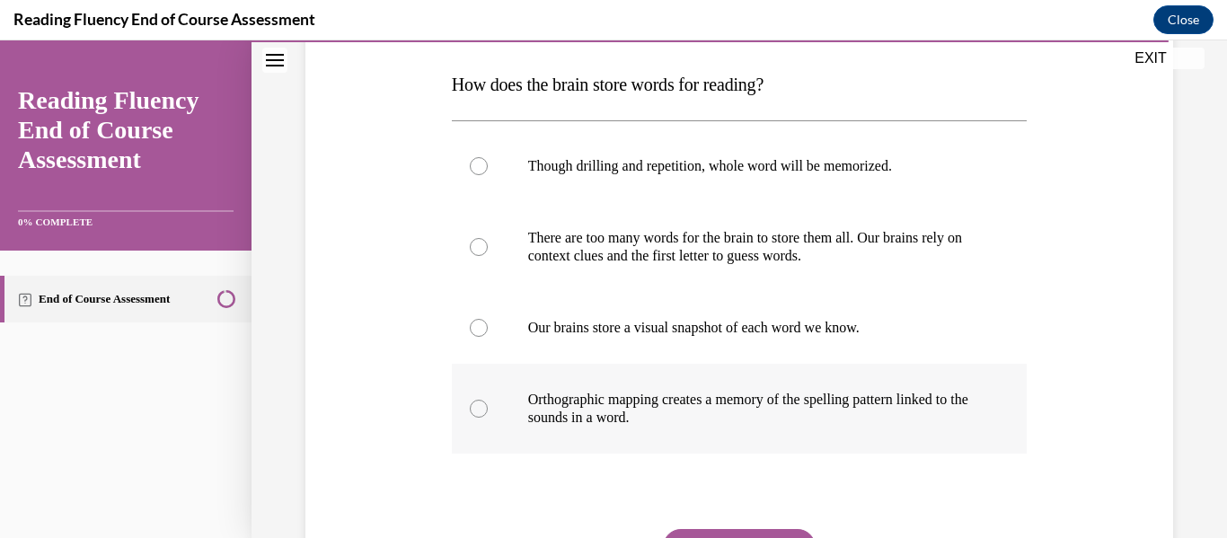
click at [481, 414] on div at bounding box center [479, 409] width 18 height 18
click at [481, 414] on input "Orthographic mapping creates a memory of the spelling pattern linked to the sou…" at bounding box center [479, 409] width 18 height 18
radio input "true"
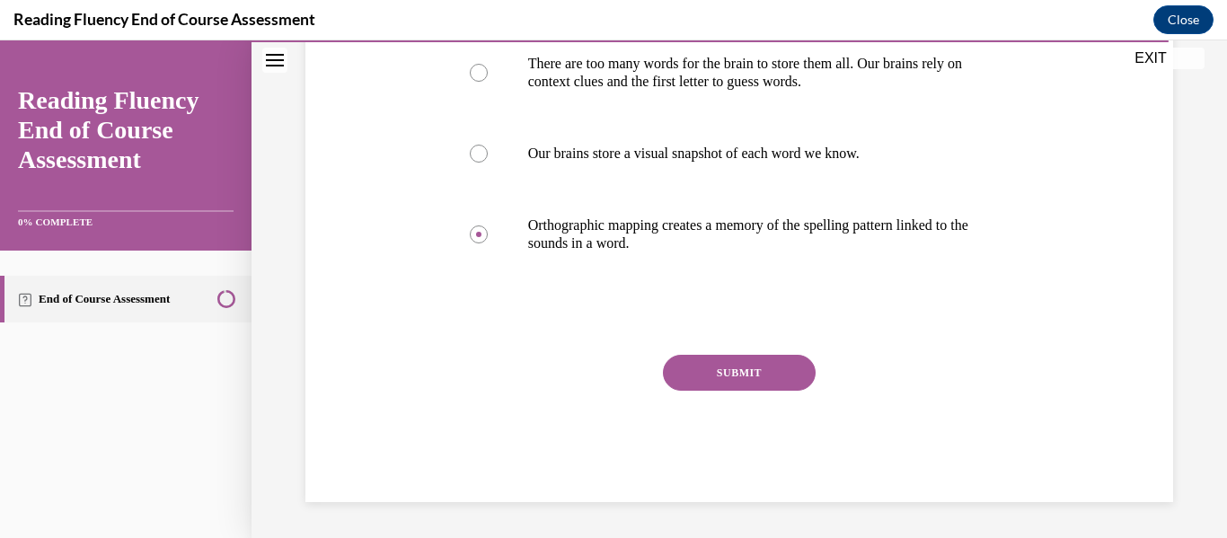
click at [722, 387] on button "SUBMIT" at bounding box center [739, 373] width 153 height 36
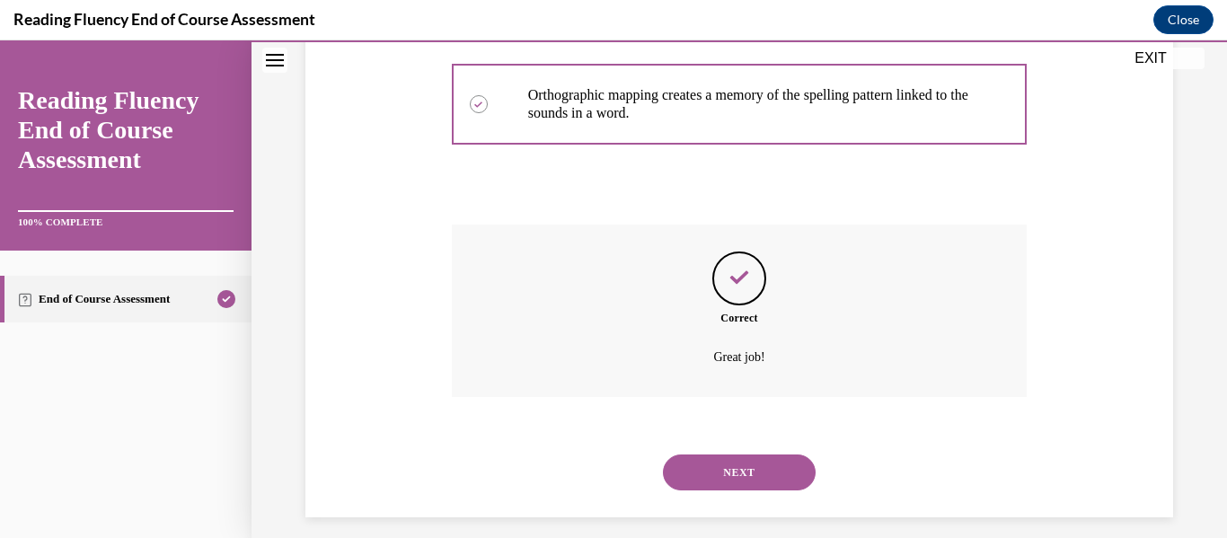
scroll to position [596, 0]
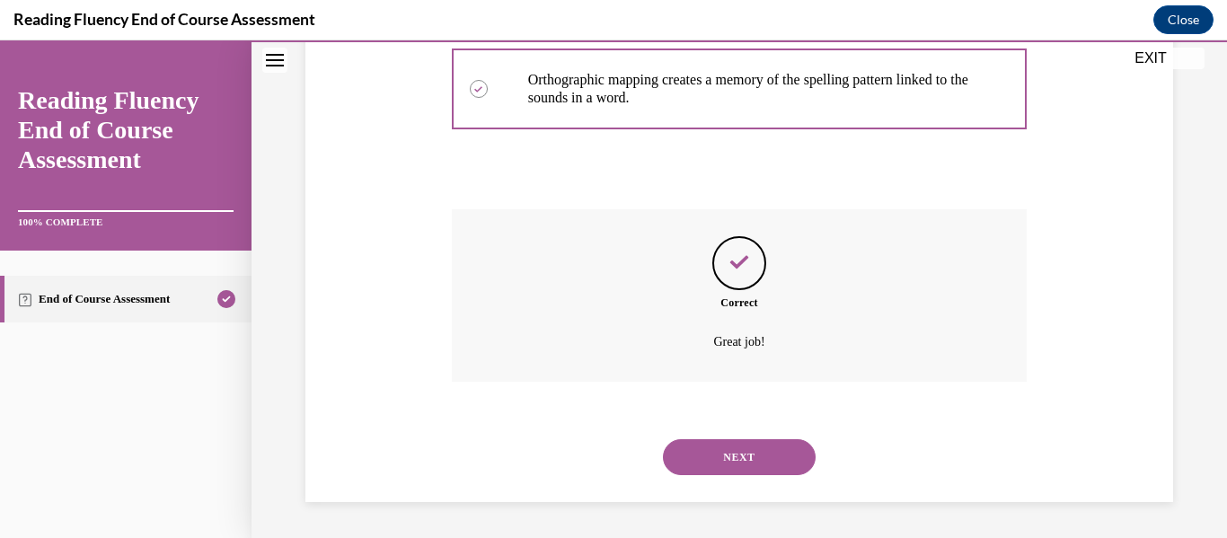
click at [746, 465] on button "NEXT" at bounding box center [739, 457] width 153 height 36
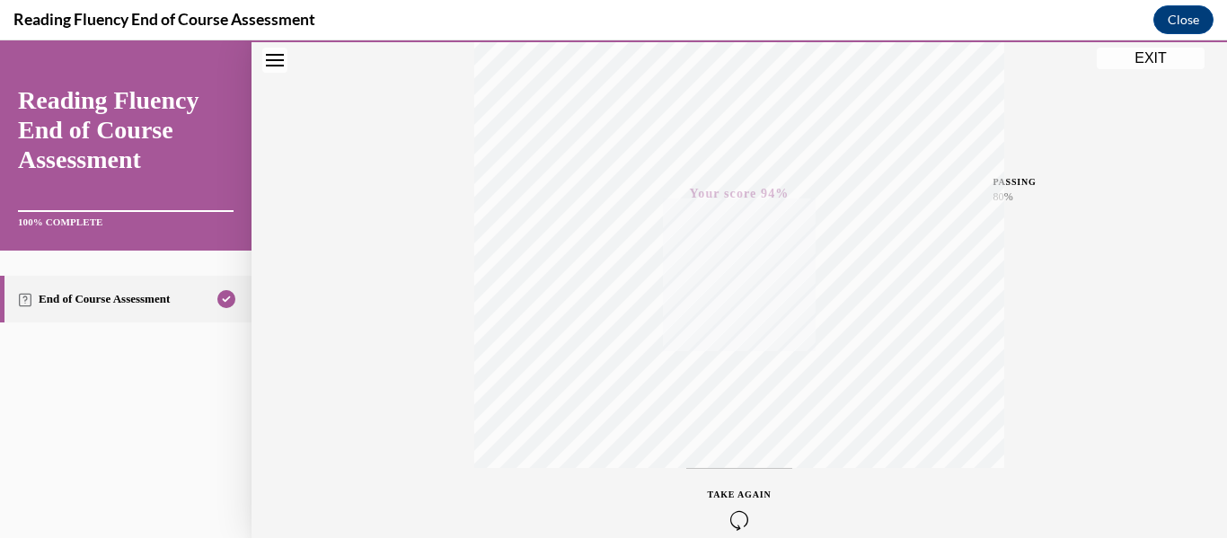
scroll to position [328, 0]
click at [1134, 64] on button "EXIT" at bounding box center [1151, 59] width 108 height 22
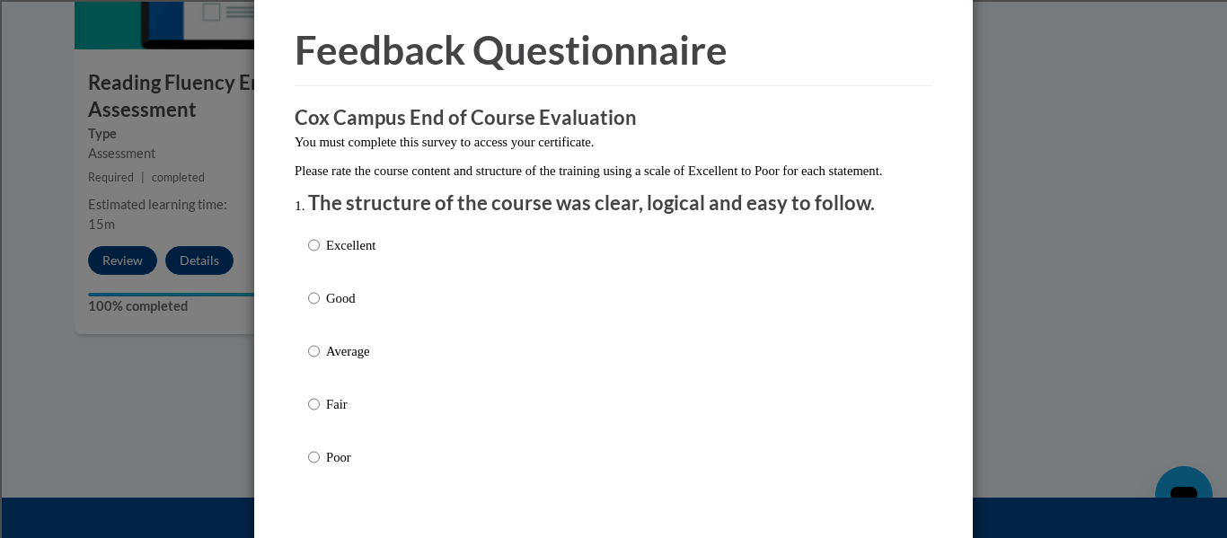
scroll to position [104, 0]
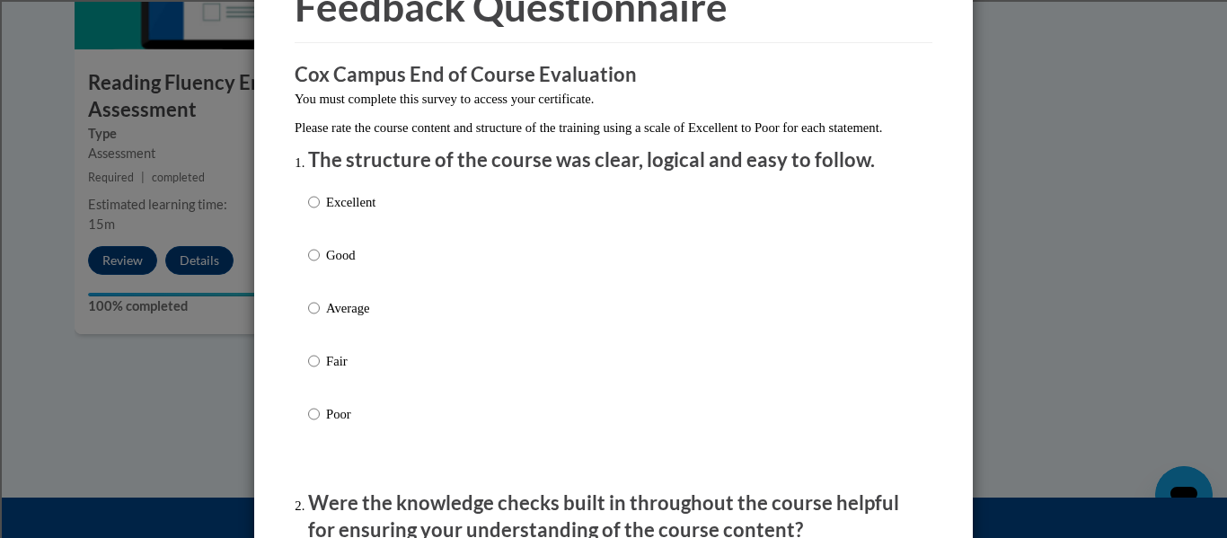
click at [323, 224] on label "Excellent" at bounding box center [341, 216] width 67 height 49
click at [320, 212] on input "Excellent" at bounding box center [314, 202] width 12 height 20
radio input "true"
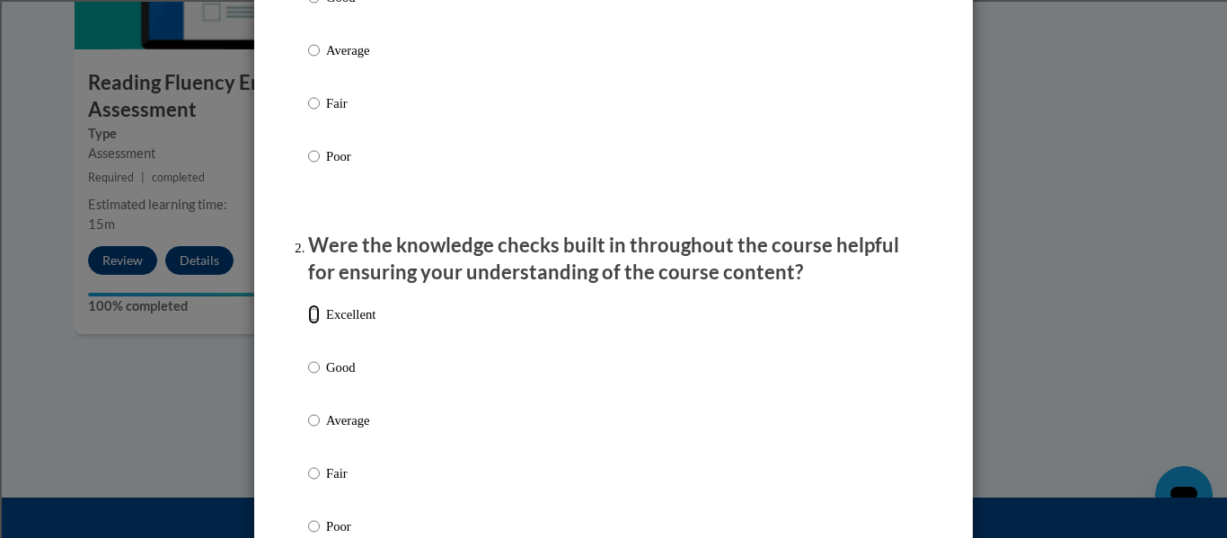
click at [318, 324] on input "Excellent" at bounding box center [314, 315] width 12 height 20
radio input "true"
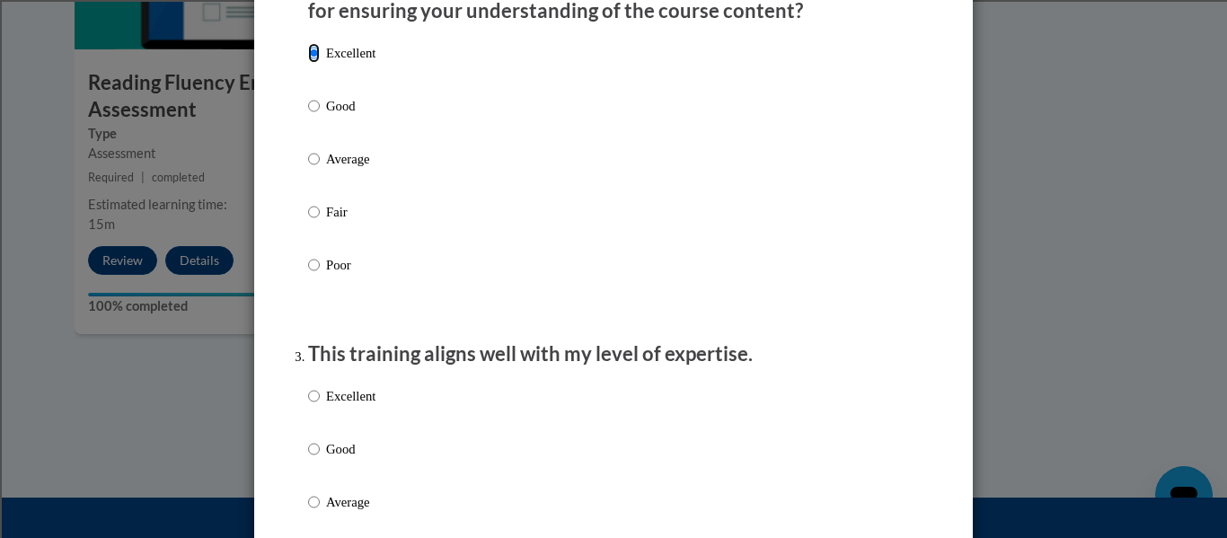
scroll to position [734, 0]
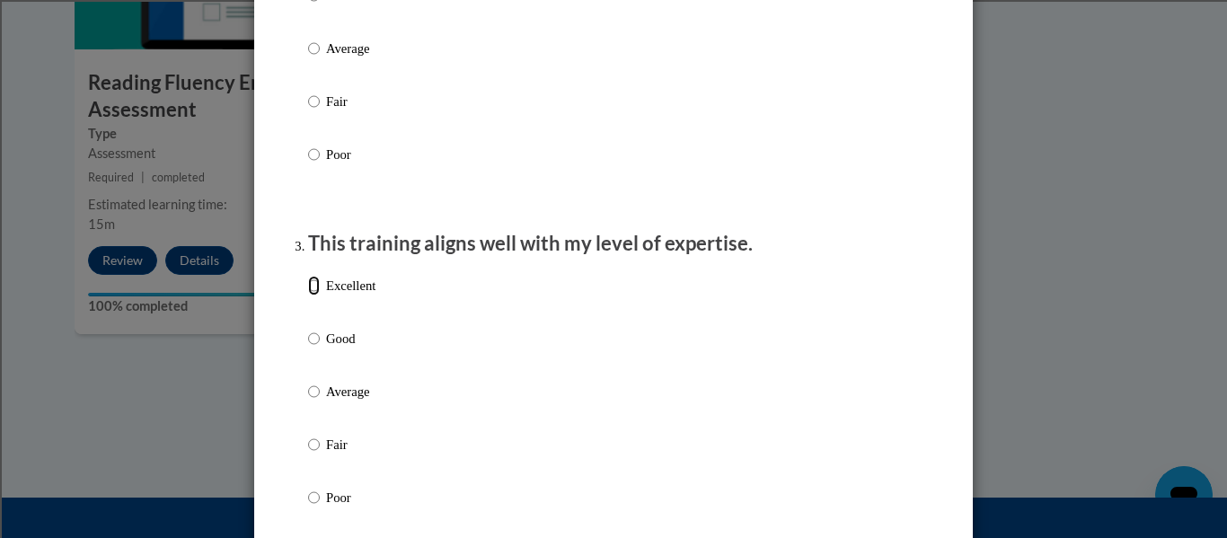
click at [311, 296] on input "Excellent" at bounding box center [314, 286] width 12 height 20
radio input "true"
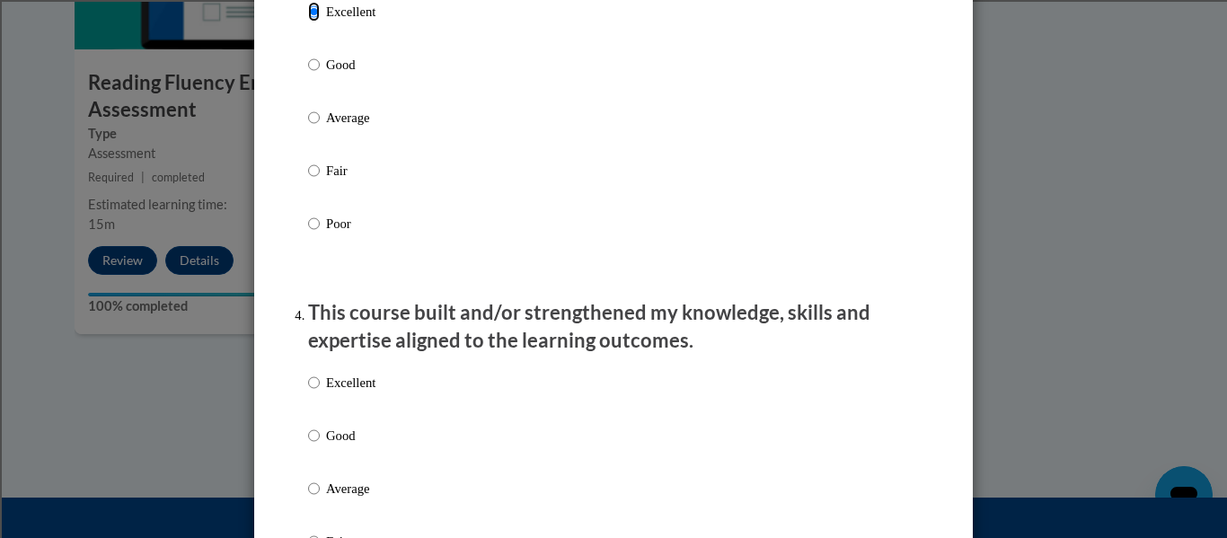
scroll to position [1010, 0]
click at [318, 389] on input "Excellent" at bounding box center [314, 381] width 12 height 20
radio input "true"
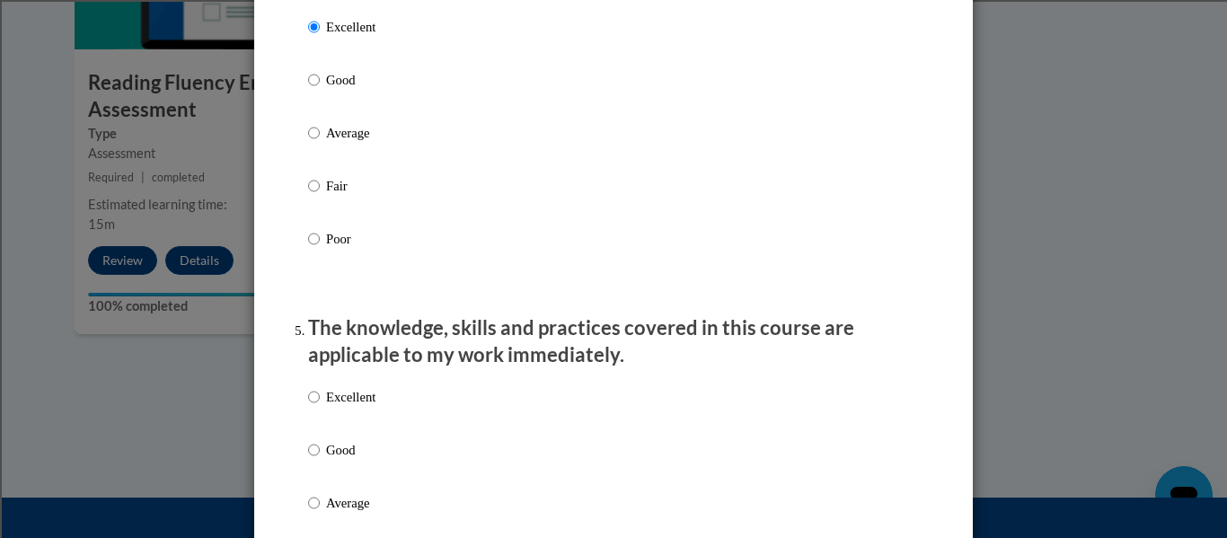
click at [322, 411] on label "Excellent" at bounding box center [341, 411] width 67 height 49
click at [320, 407] on input "Excellent" at bounding box center [314, 397] width 12 height 20
radio input "true"
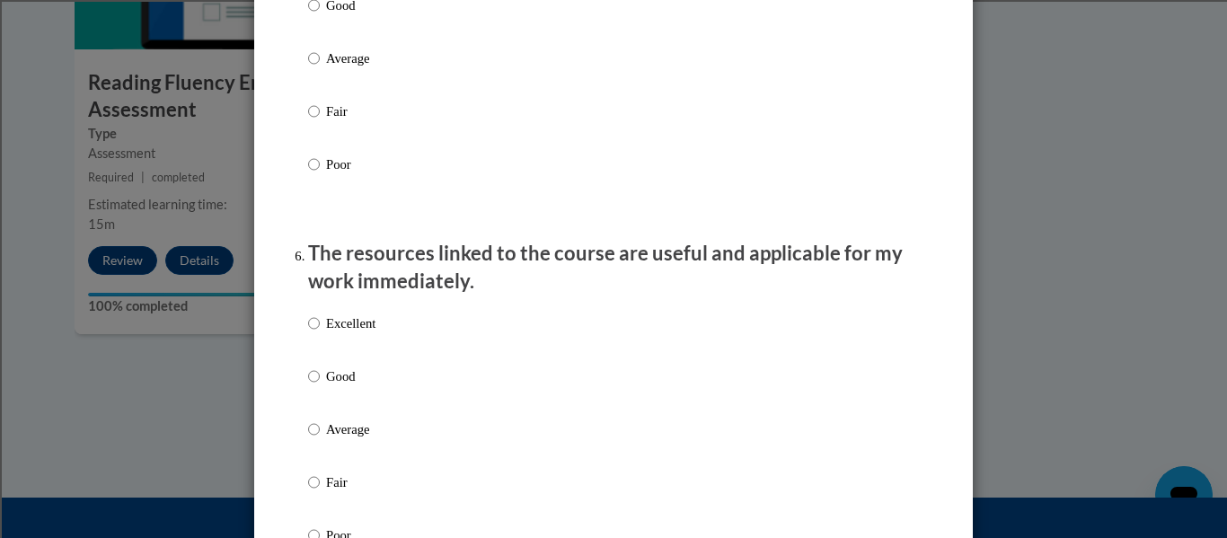
scroll to position [1827, 0]
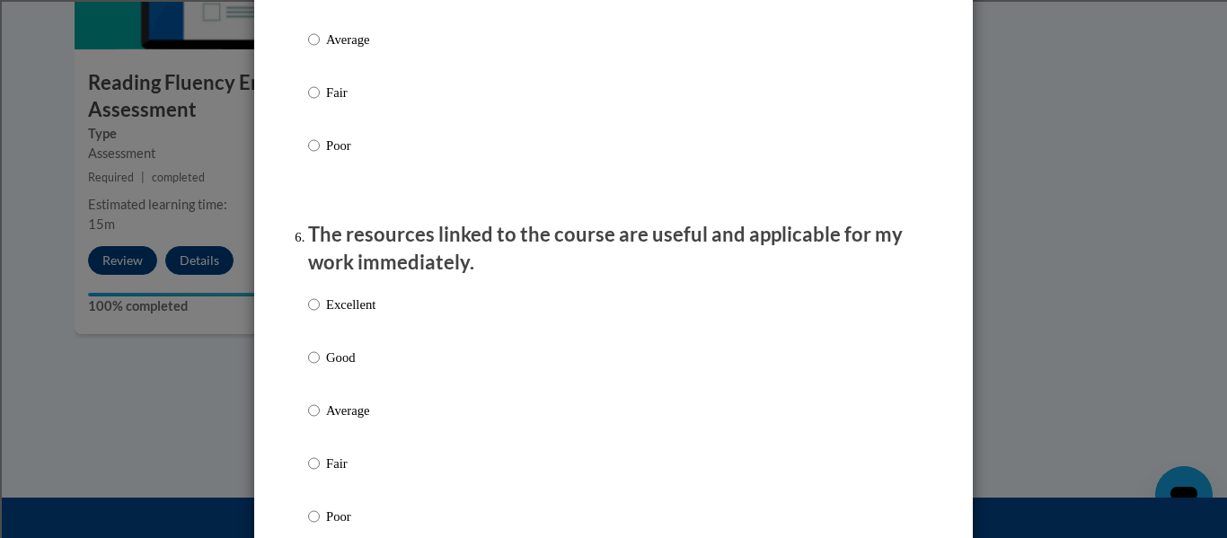
click at [323, 321] on label "Excellent" at bounding box center [341, 319] width 67 height 49
click at [320, 314] on input "Excellent" at bounding box center [314, 305] width 12 height 20
radio input "true"
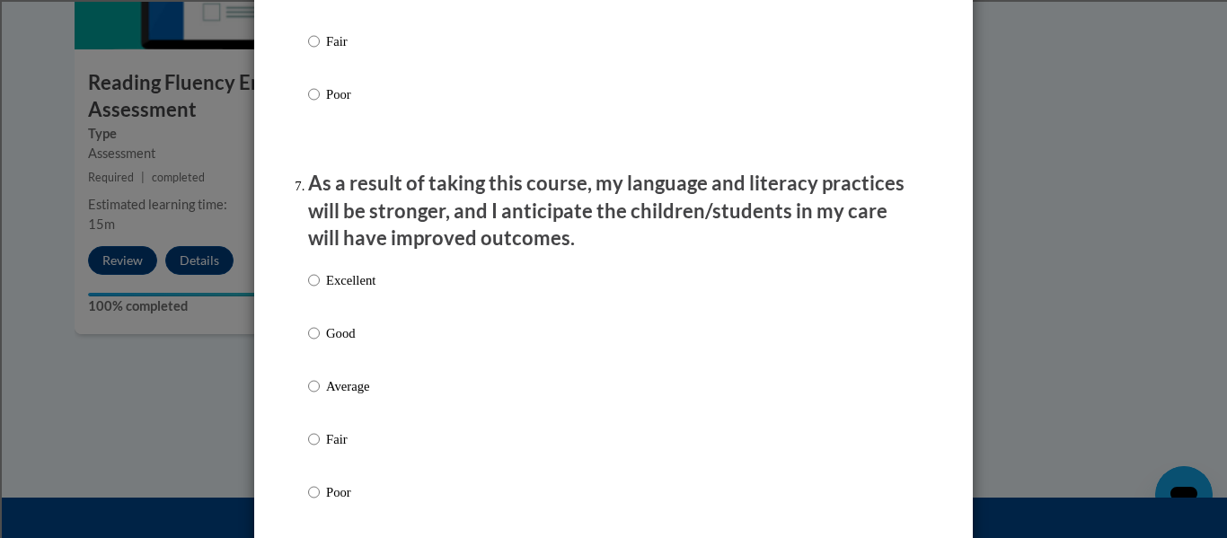
scroll to position [2262, 0]
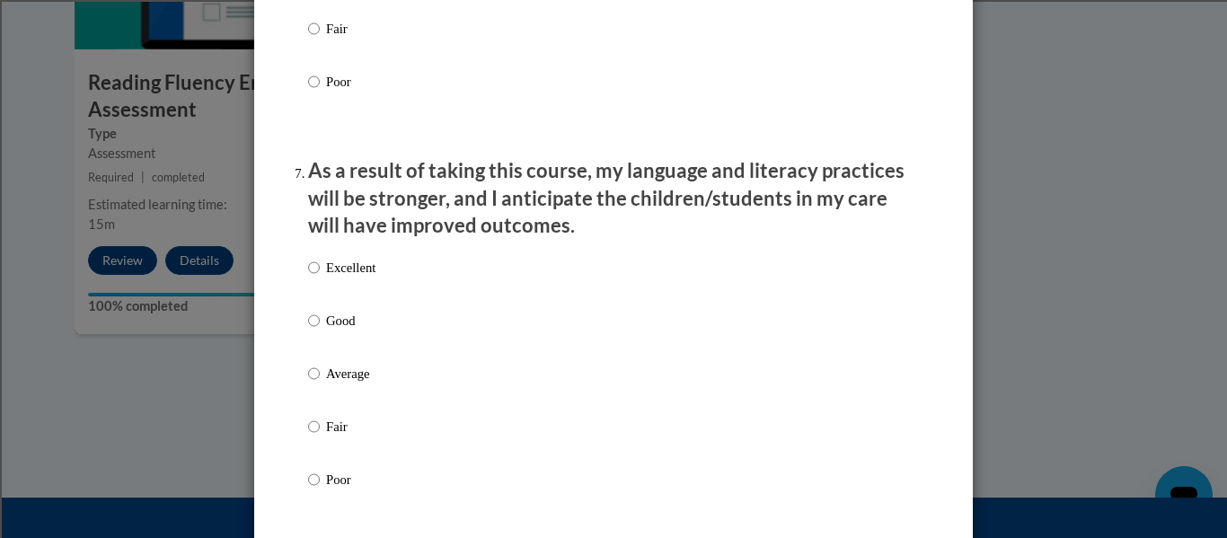
click at [335, 278] on p "Excellent" at bounding box center [350, 268] width 49 height 20
click at [320, 278] on input "Excellent" at bounding box center [314, 268] width 12 height 20
radio input "true"
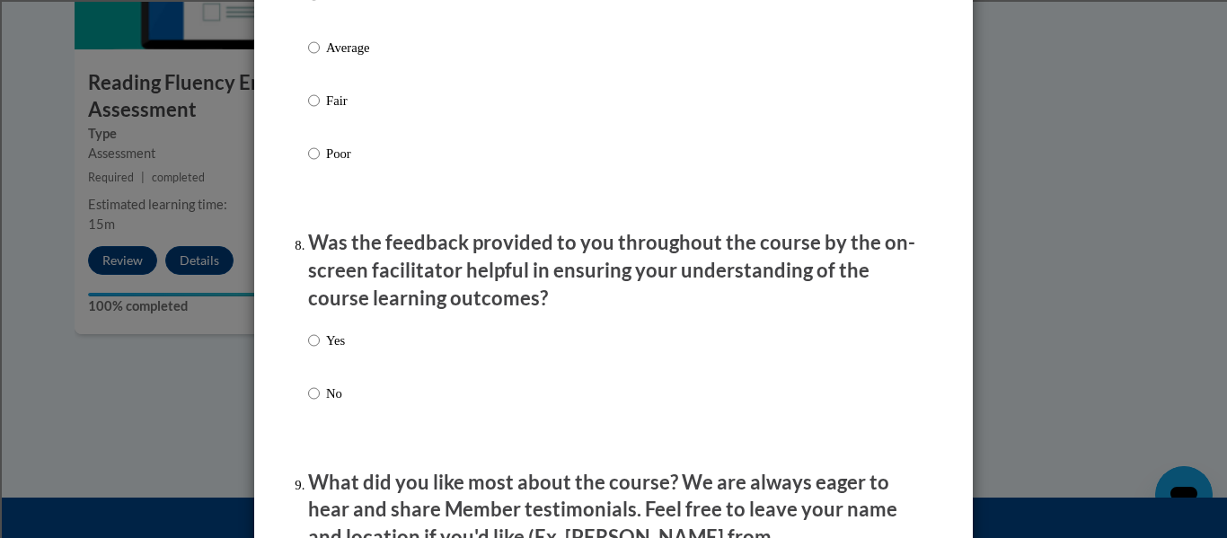
scroll to position [2589, 0]
click at [336, 349] on p "Yes" at bounding box center [335, 340] width 19 height 20
click at [320, 349] on input "Yes" at bounding box center [314, 340] width 12 height 20
radio input "true"
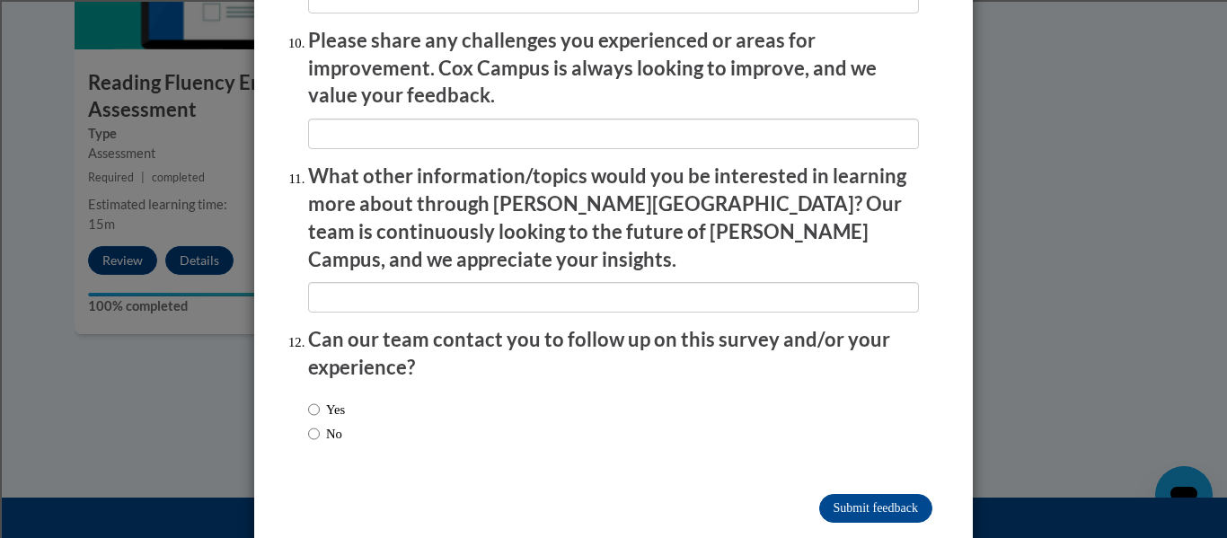
scroll to position [3195, 0]
click at [327, 423] on label "No" at bounding box center [325, 433] width 34 height 20
click at [320, 423] on input "No" at bounding box center [314, 433] width 12 height 20
radio input "true"
click at [819, 493] on input "Submit feedback" at bounding box center [875, 507] width 113 height 29
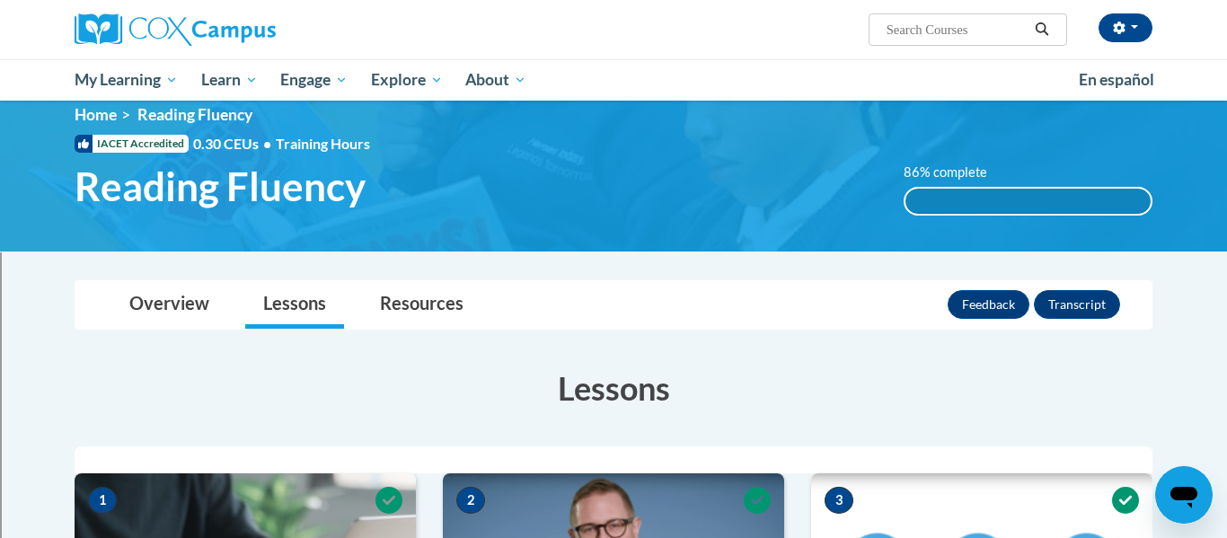
scroll to position [0, 0]
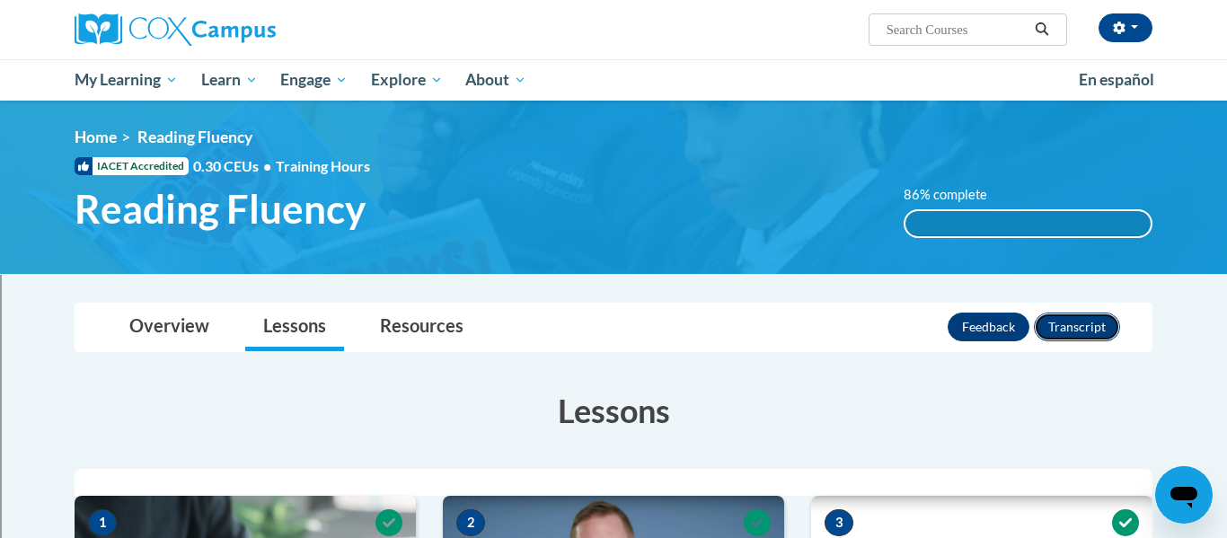
click at [1080, 325] on button "Transcript" at bounding box center [1077, 327] width 86 height 29
